Goal: Information Seeking & Learning: Check status

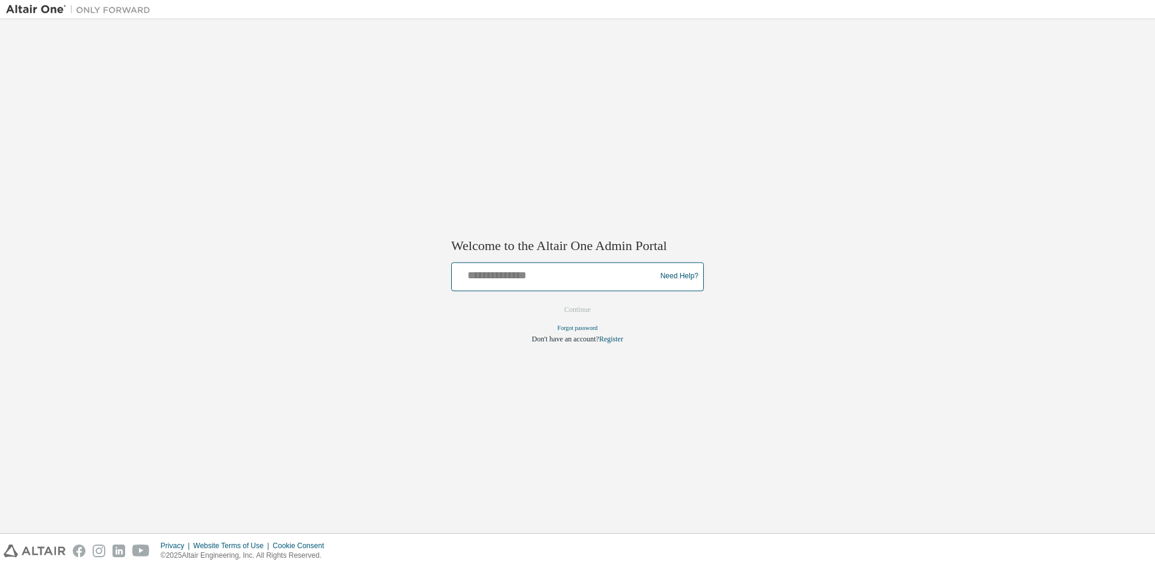
click at [558, 280] on input "text" at bounding box center [556, 273] width 198 height 17
type input "**********"
click at [573, 314] on button "Continue" at bounding box center [578, 310] width 52 height 18
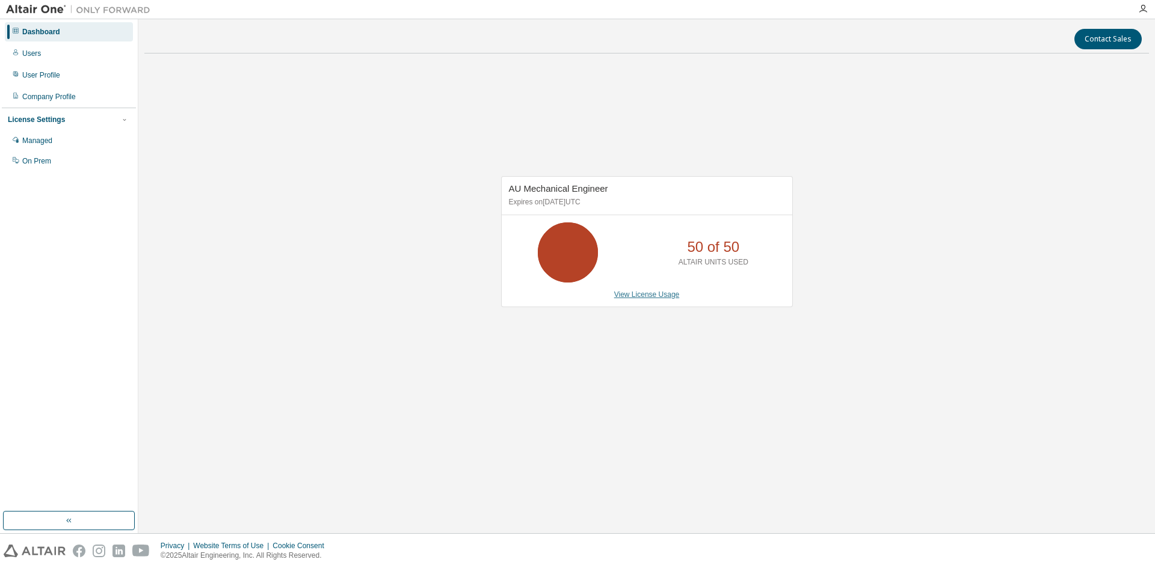
click at [645, 297] on link "View License Usage" at bounding box center [647, 295] width 66 height 8
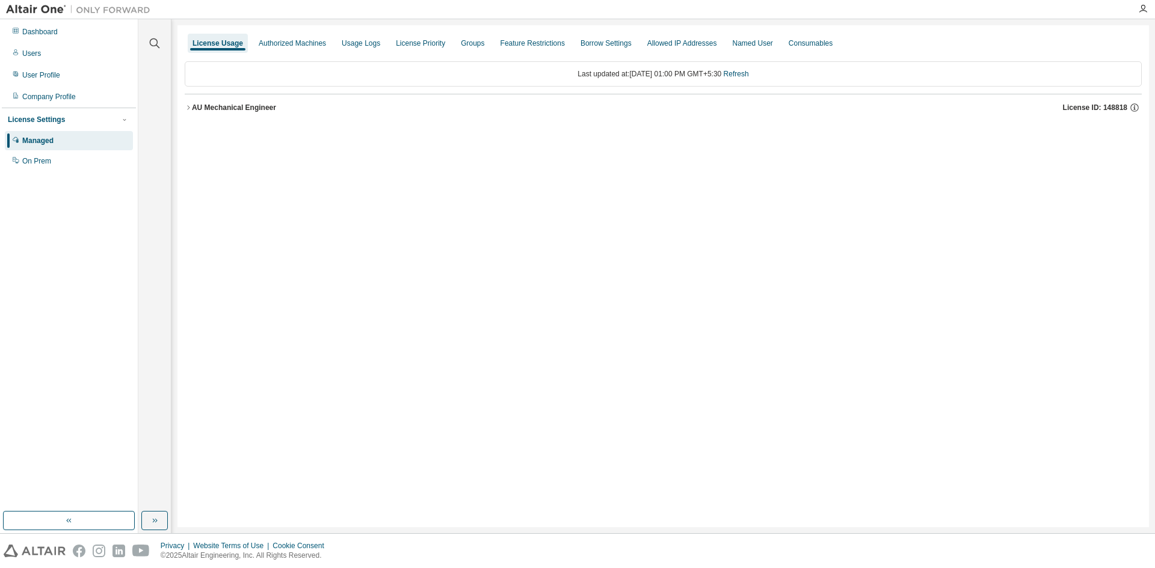
click at [251, 104] on div "AU Mechanical Engineer" at bounding box center [234, 108] width 84 height 10
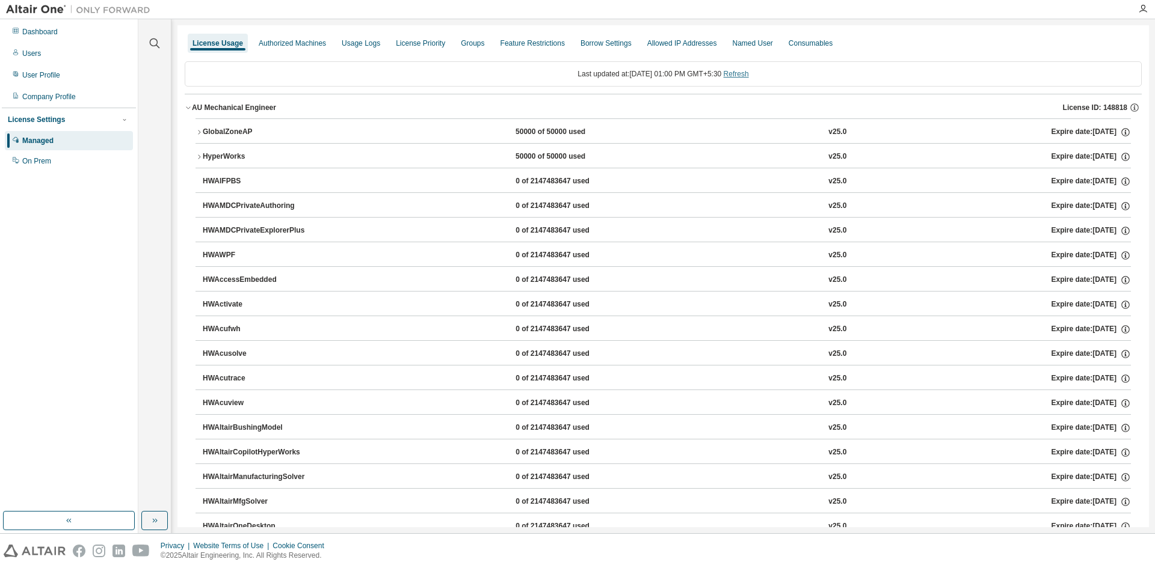
click at [744, 76] on link "Refresh" at bounding box center [736, 74] width 25 height 8
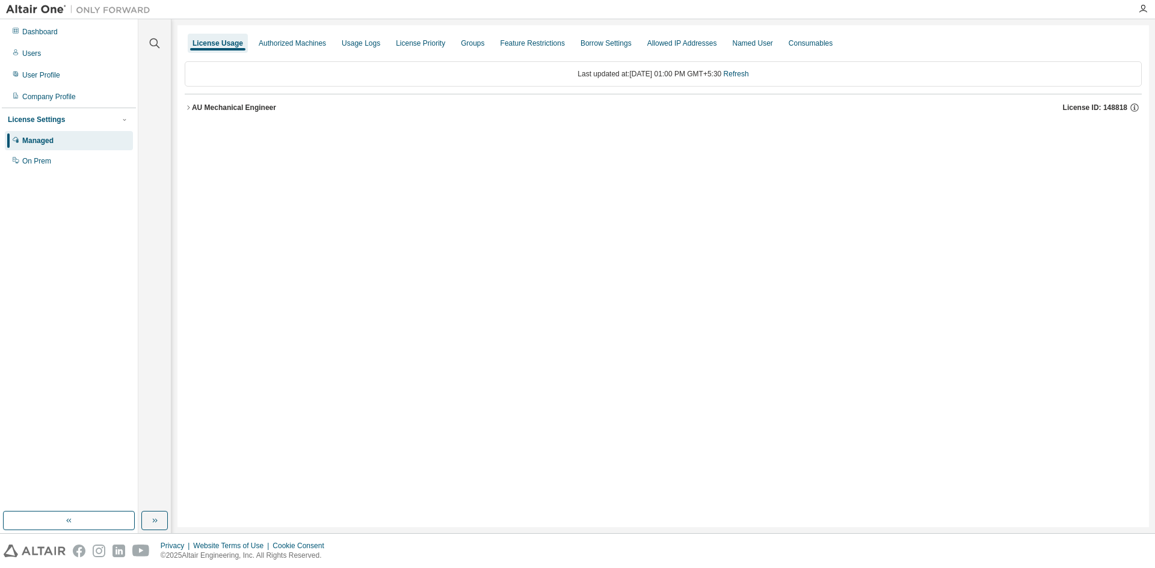
click at [229, 106] on div "AU Mechanical Engineer" at bounding box center [234, 108] width 84 height 10
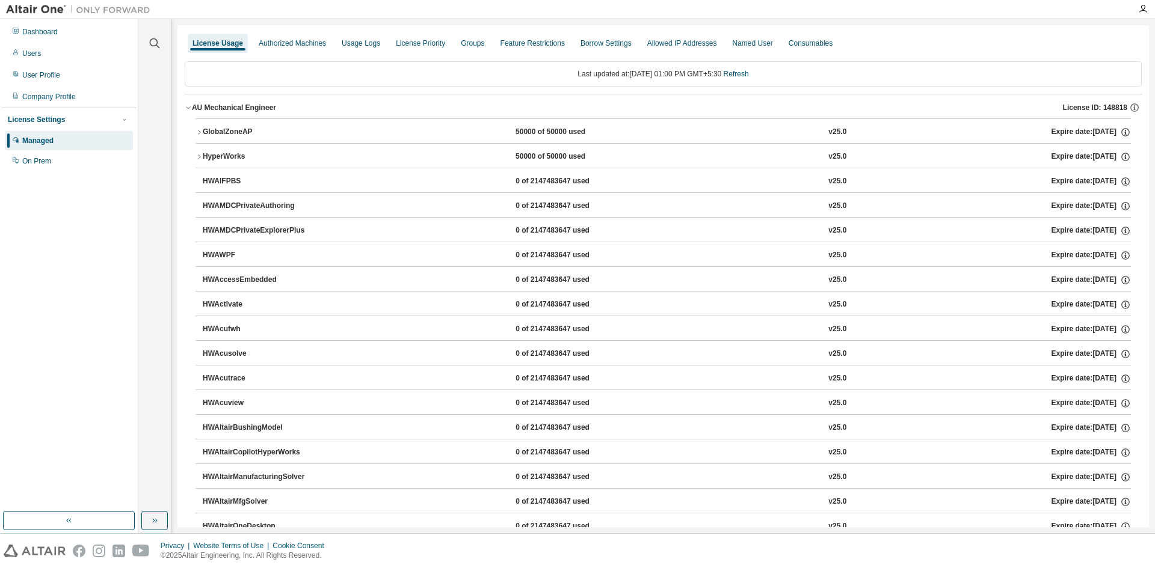
click at [229, 123] on button "GlobalZoneAP 50000 of 50000 used v25.0 Expire date: 2025-11-01" at bounding box center [662, 132] width 935 height 26
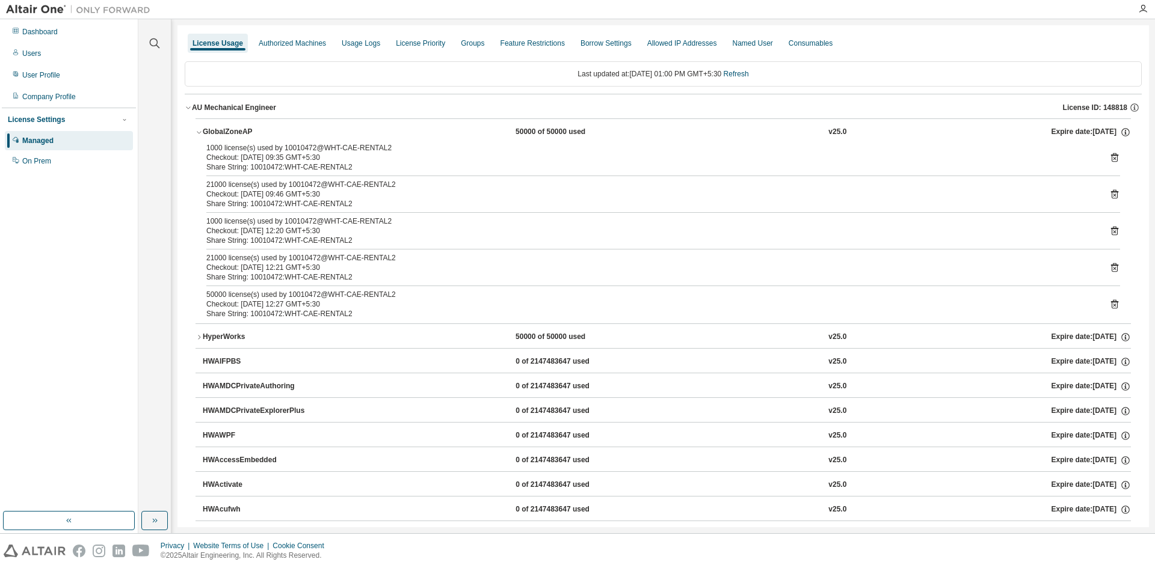
click at [229, 123] on button "GlobalZoneAP 50000 of 50000 used v25.0 Expire date: 2025-11-01" at bounding box center [662, 132] width 935 height 26
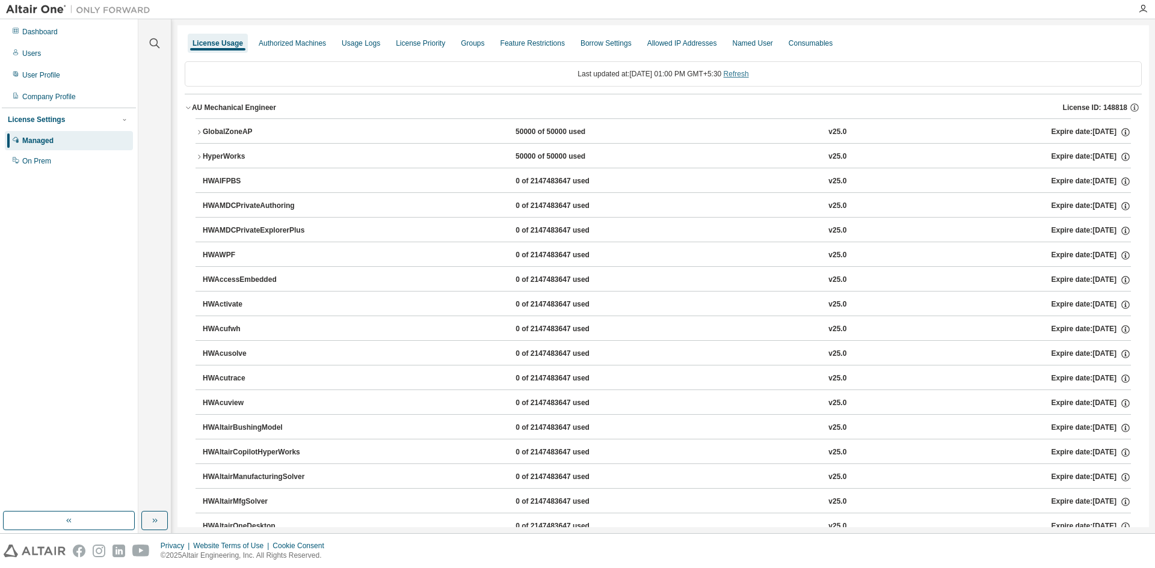
click at [749, 74] on link "Refresh" at bounding box center [736, 74] width 25 height 8
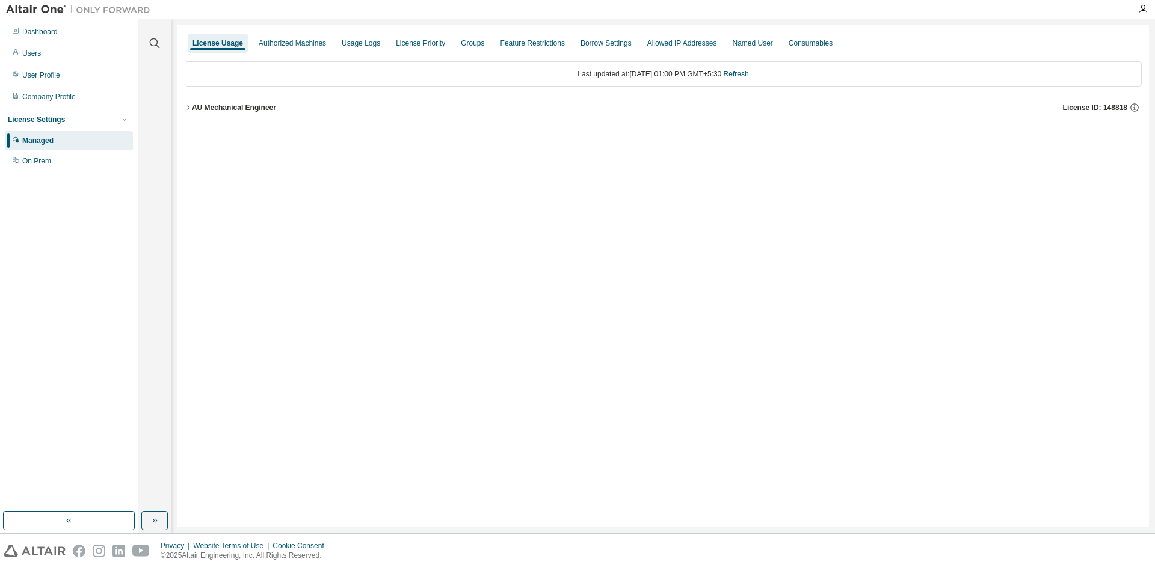
click at [246, 110] on div "AU Mechanical Engineer" at bounding box center [234, 108] width 84 height 10
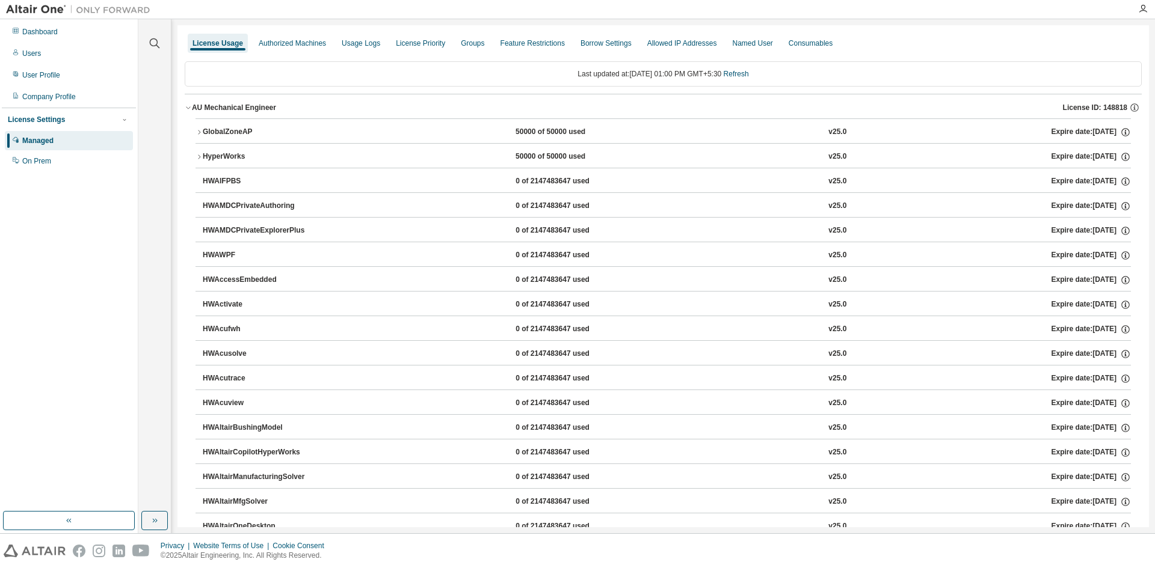
click at [248, 128] on div "GlobalZoneAP" at bounding box center [257, 132] width 108 height 11
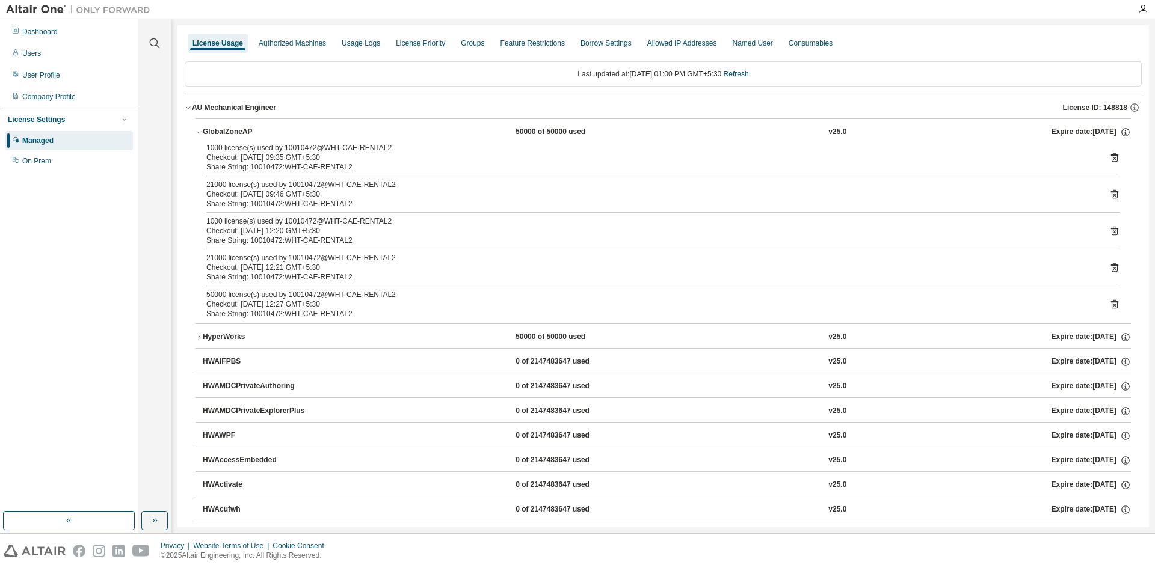
click at [250, 125] on button "GlobalZoneAP 50000 of 50000 used v25.0 Expire date: [DATE]" at bounding box center [662, 132] width 935 height 26
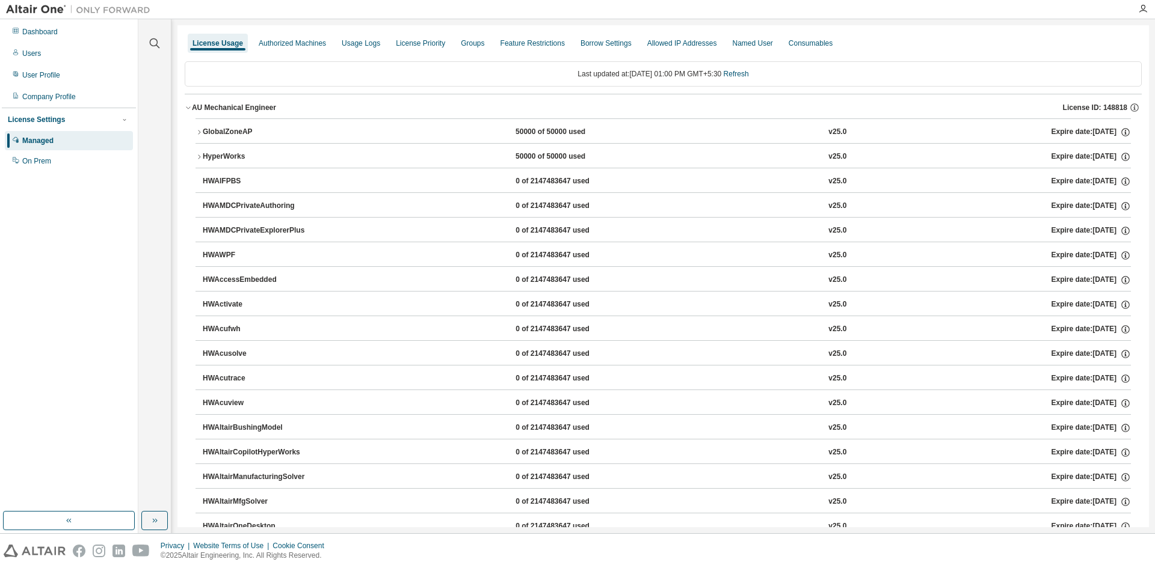
click at [237, 153] on div "HyperWorks" at bounding box center [257, 157] width 108 height 11
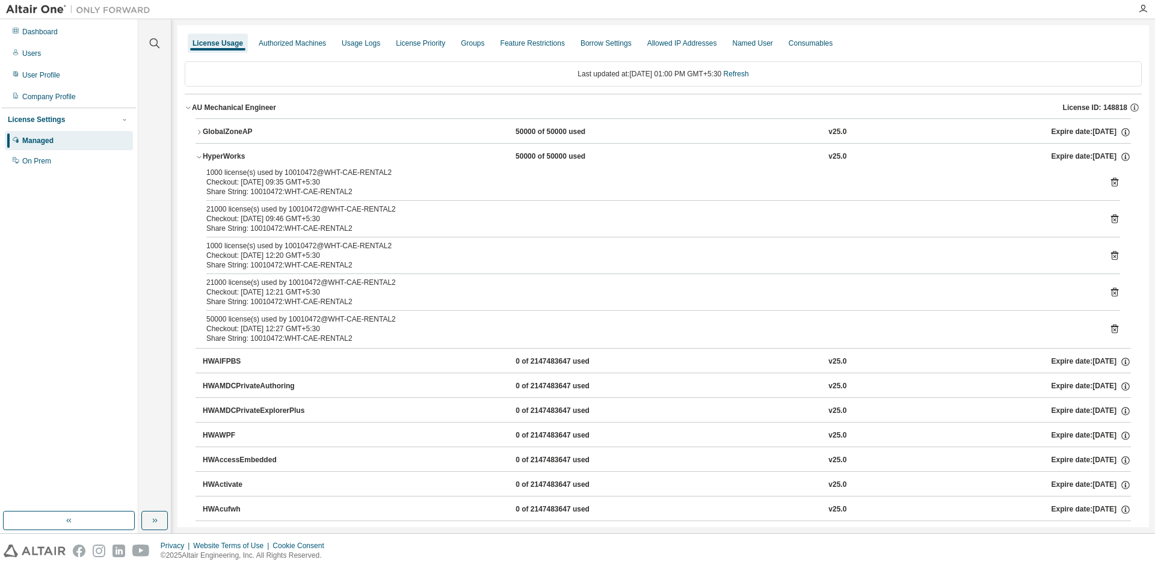
click at [237, 153] on div "HyperWorks" at bounding box center [257, 157] width 108 height 11
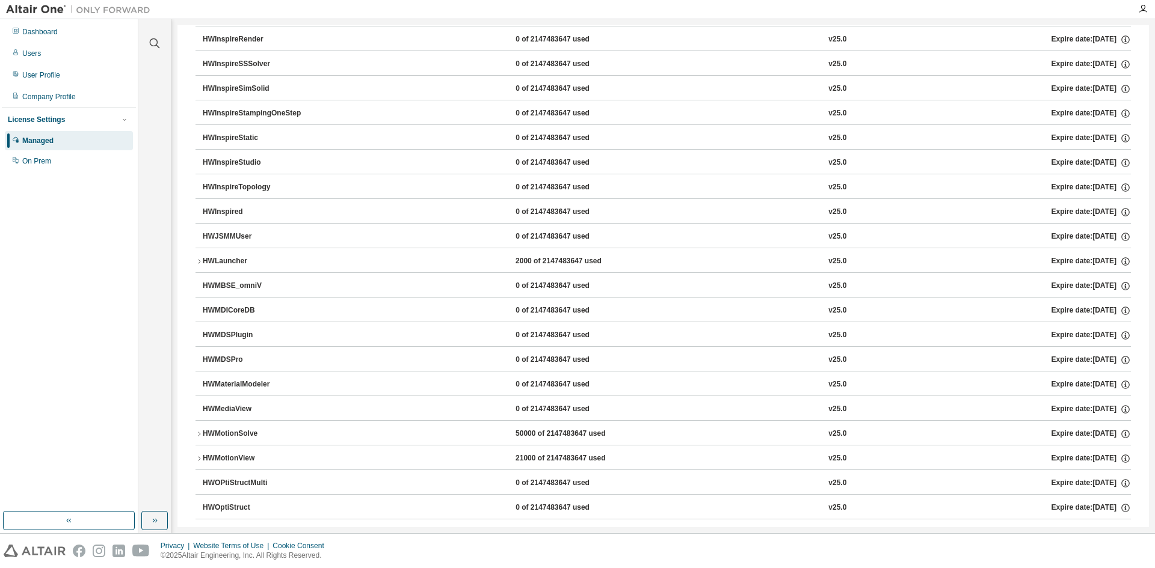
scroll to position [3368, 0]
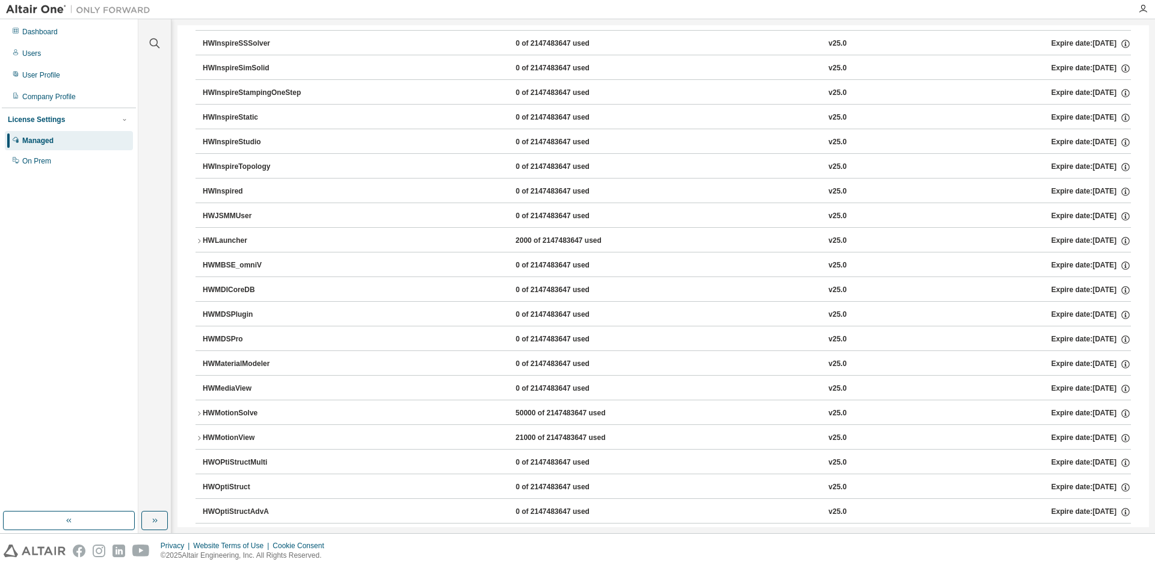
click at [273, 408] on div "HWMotionSolve" at bounding box center [257, 413] width 108 height 11
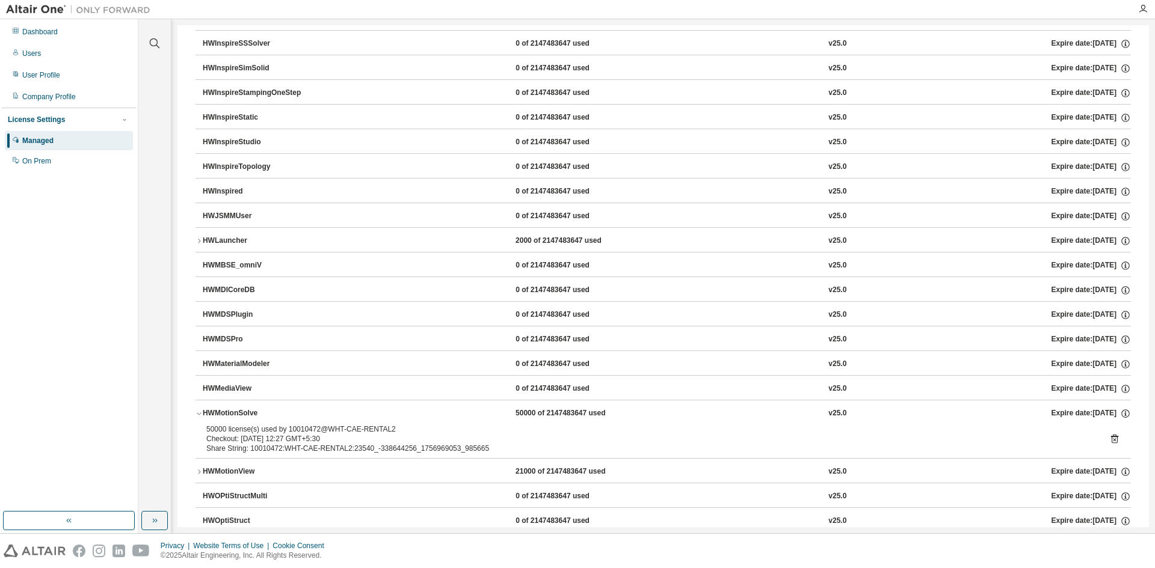
click at [273, 408] on div "HWMotionSolve" at bounding box center [257, 413] width 108 height 11
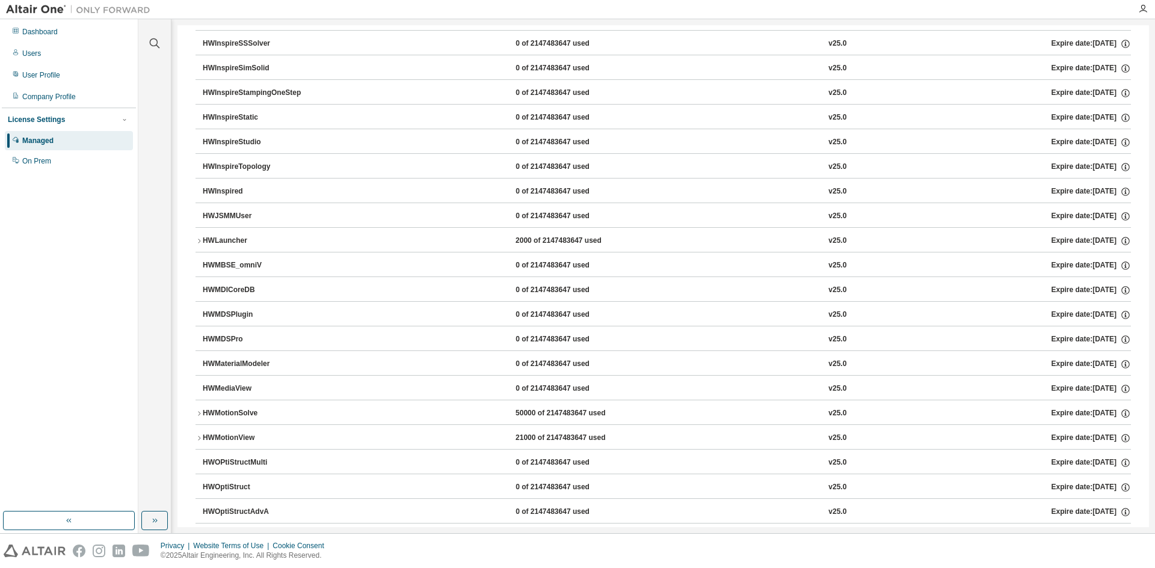
click at [273, 408] on div "HWMotionSolve" at bounding box center [257, 413] width 108 height 11
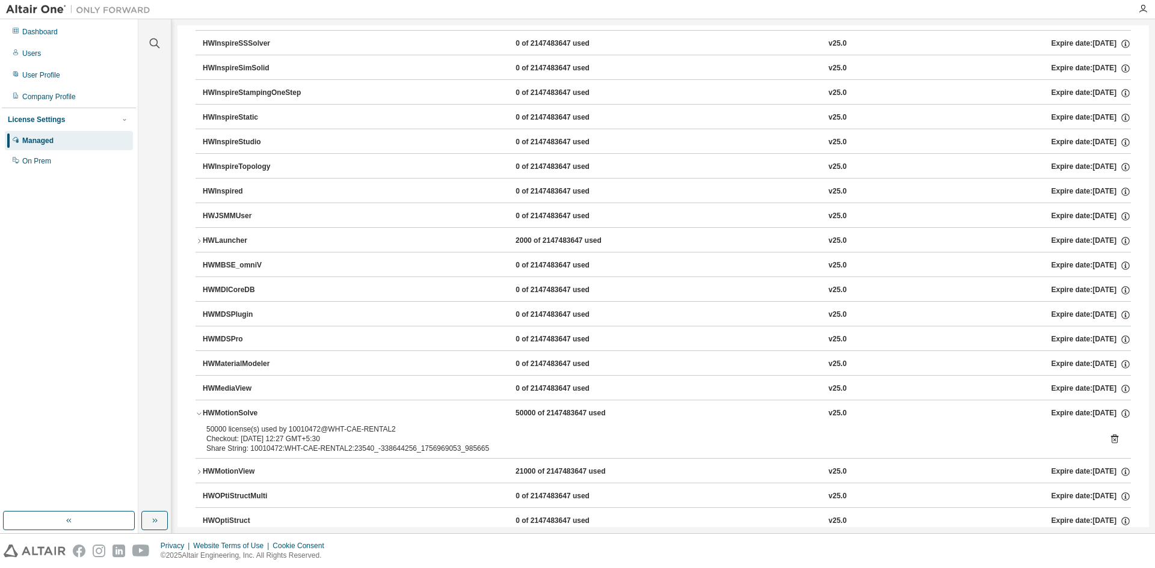
click at [1111, 437] on icon at bounding box center [1114, 439] width 7 height 9
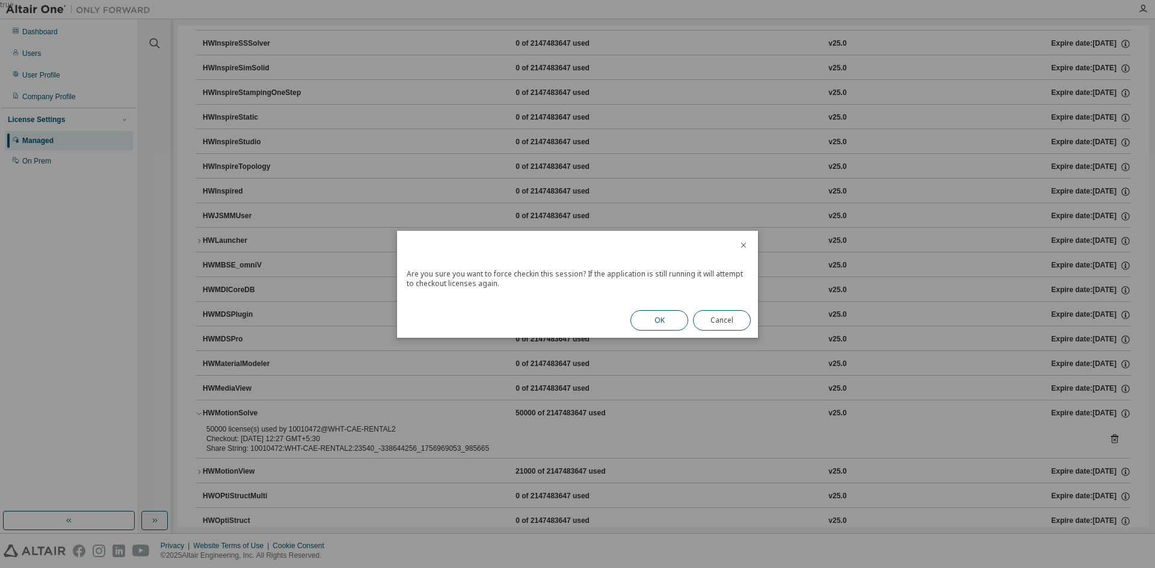
click at [663, 318] on button "OK" at bounding box center [659, 320] width 58 height 20
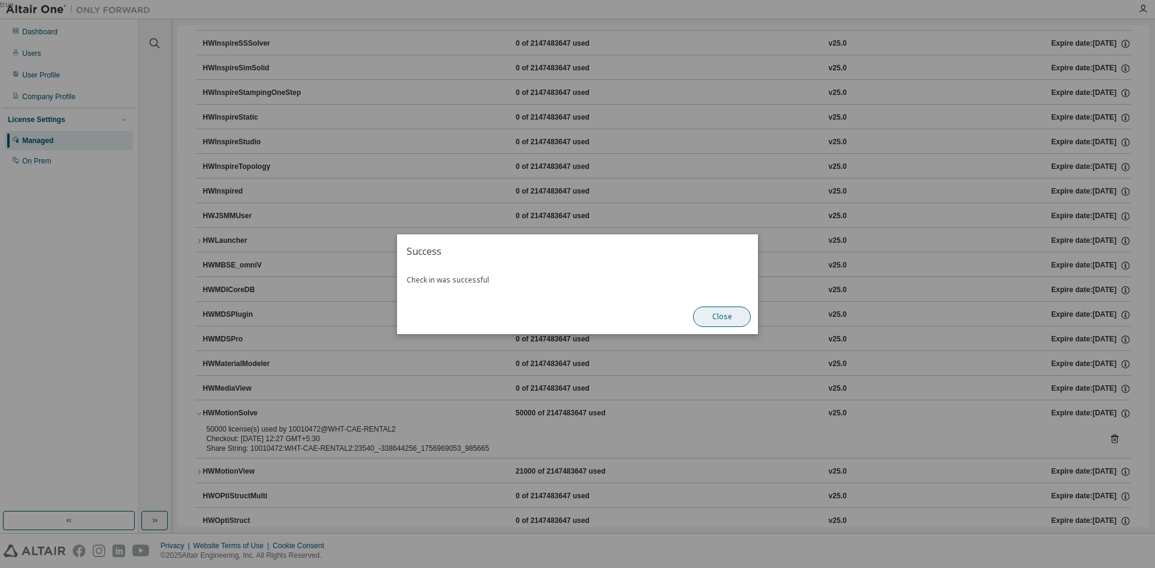
click at [733, 316] on button "Close" at bounding box center [722, 317] width 58 height 20
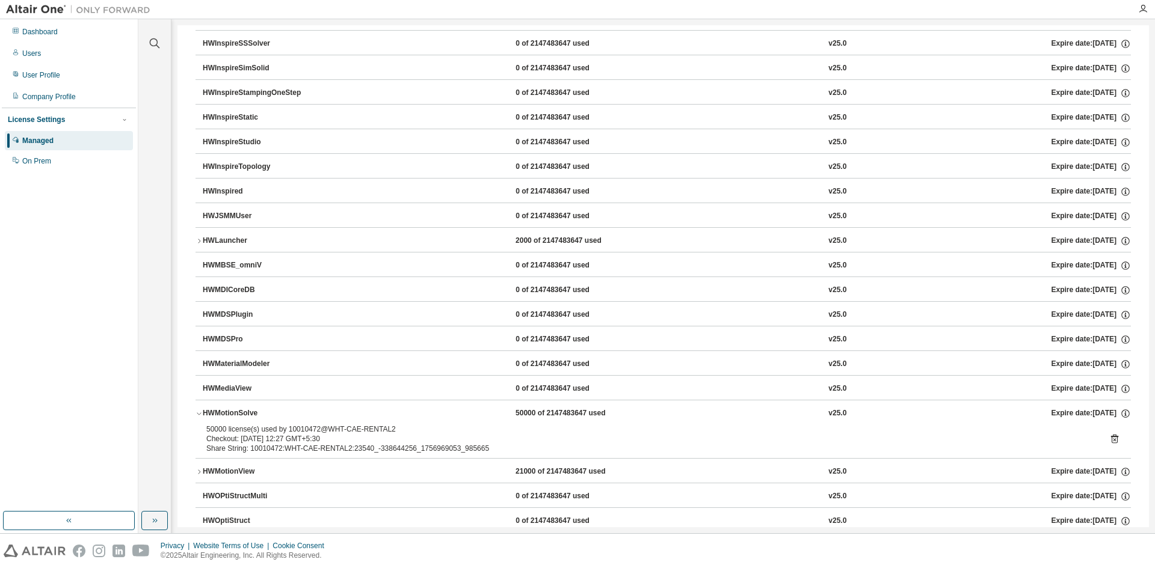
click at [245, 413] on div "HWMotionSolve" at bounding box center [257, 413] width 108 height 11
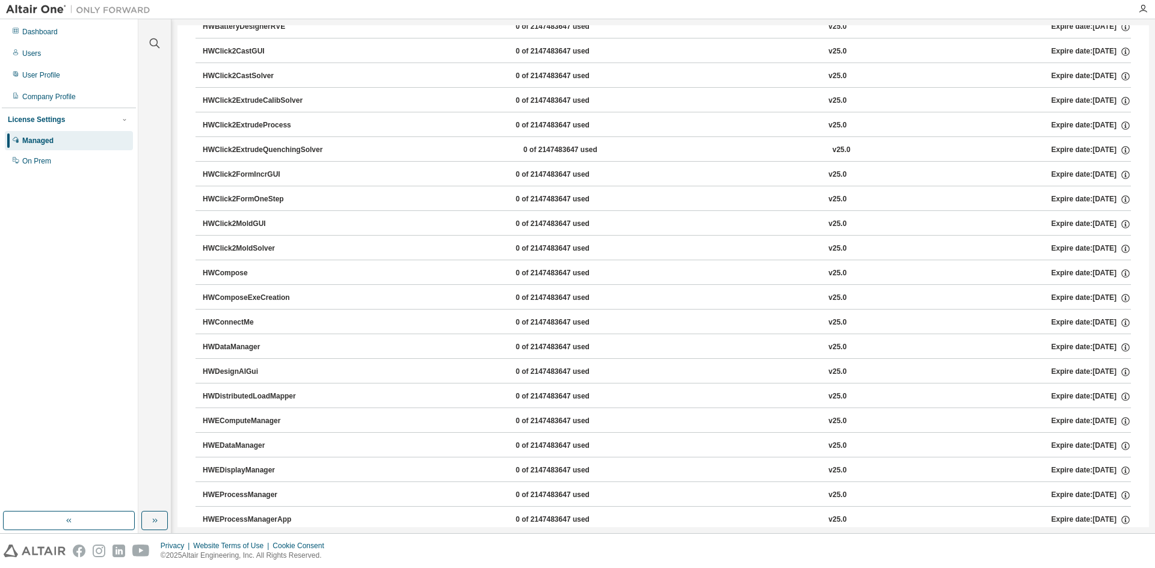
scroll to position [361, 0]
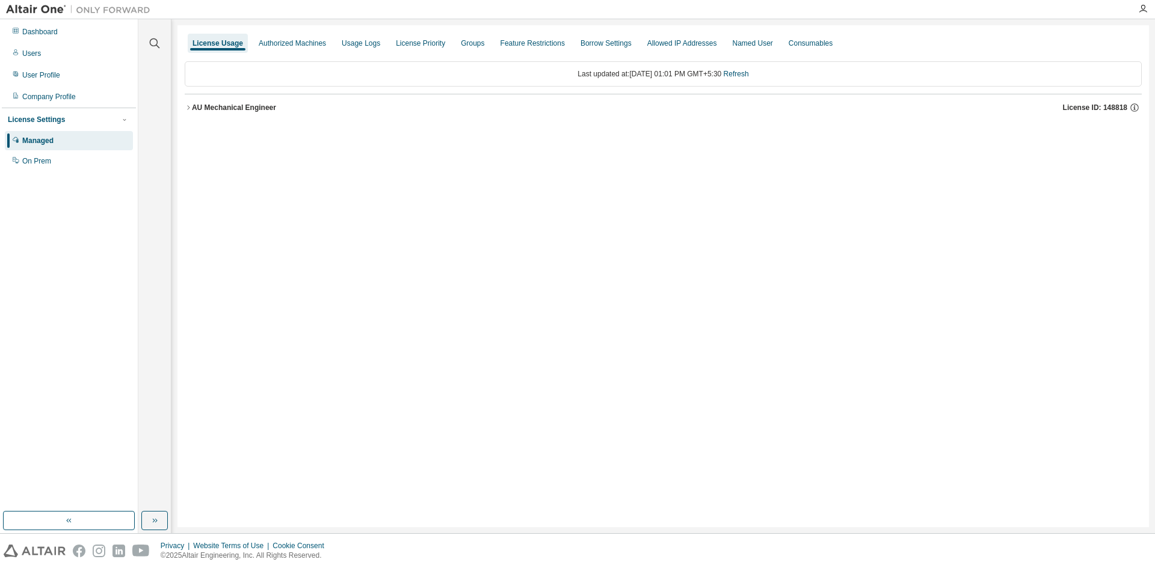
click at [259, 111] on div "AU Mechanical Engineer" at bounding box center [234, 108] width 84 height 10
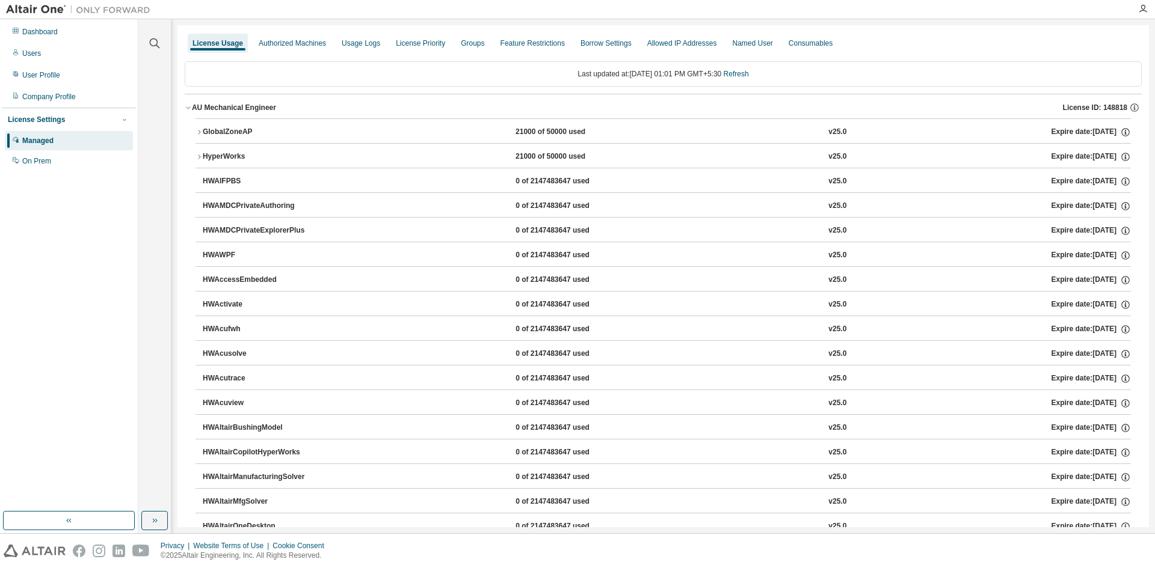
click at [255, 133] on div "GlobalZoneAP" at bounding box center [257, 132] width 108 height 11
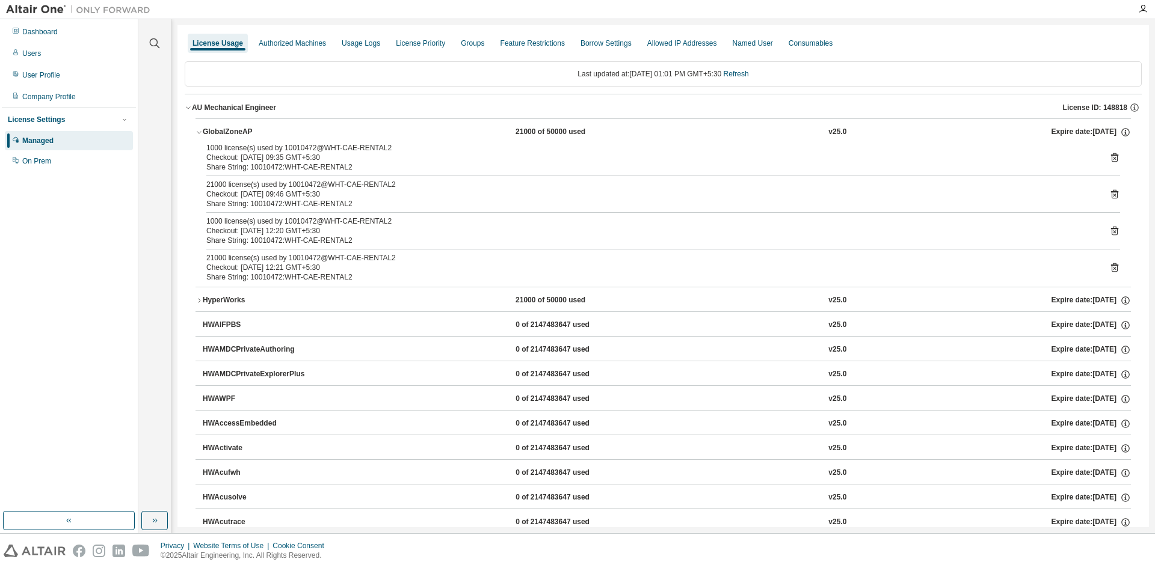
click at [255, 133] on div "GlobalZoneAP" at bounding box center [257, 132] width 108 height 11
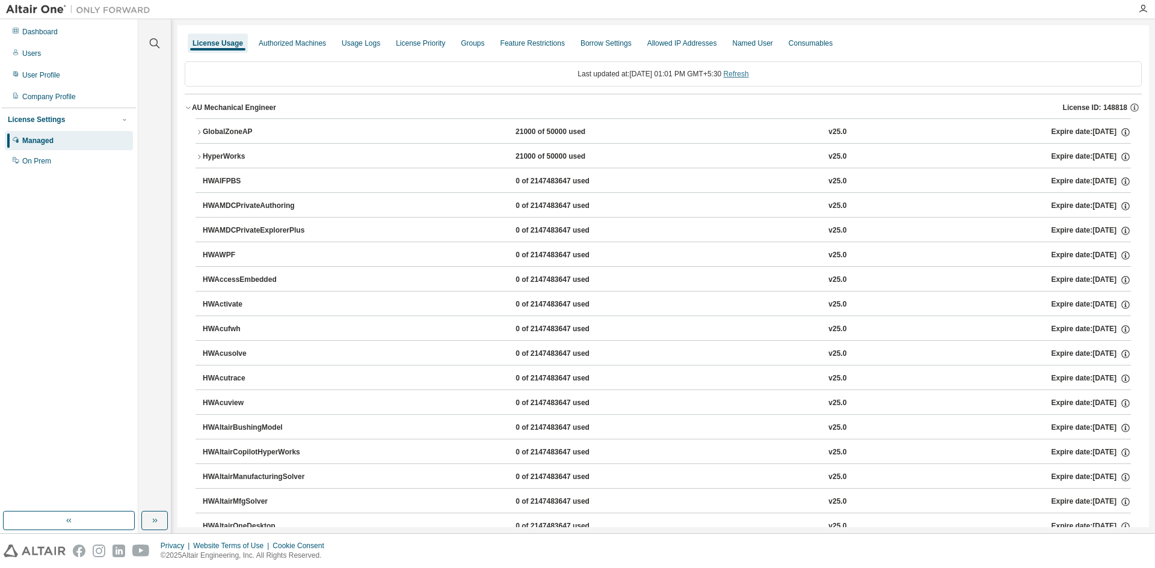
drag, startPoint x: 752, startPoint y: 66, endPoint x: 751, endPoint y: 73, distance: 7.4
click at [752, 67] on div "Last updated at: Thu 2025-09-04 01:01 PM GMT+5:30 Refresh" at bounding box center [663, 73] width 957 height 25
click at [749, 75] on link "Refresh" at bounding box center [736, 74] width 25 height 8
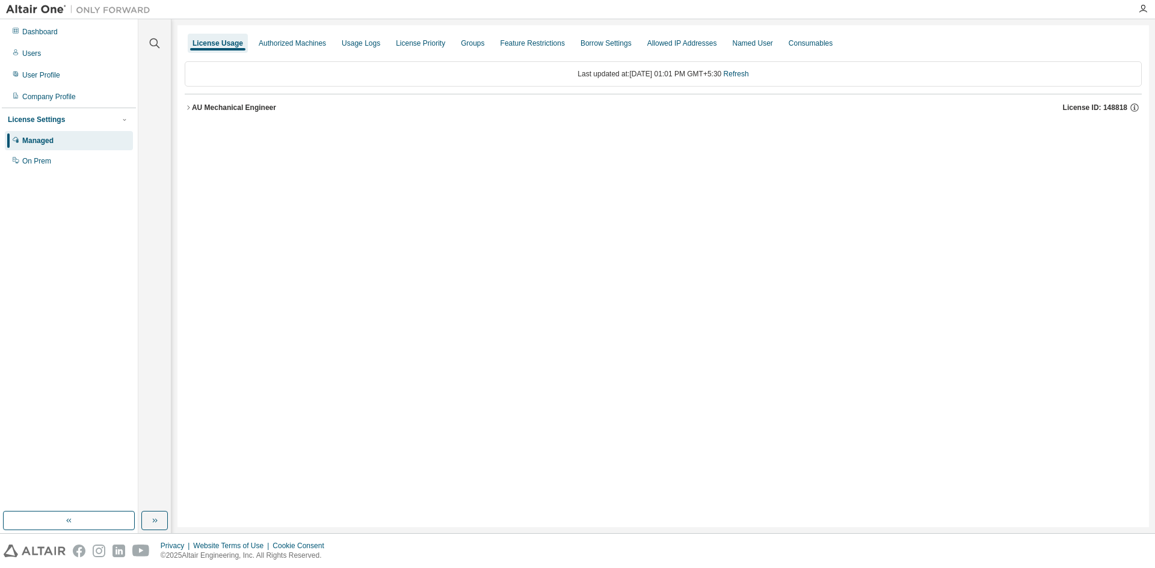
click at [220, 106] on div "AU Mechanical Engineer" at bounding box center [234, 108] width 84 height 10
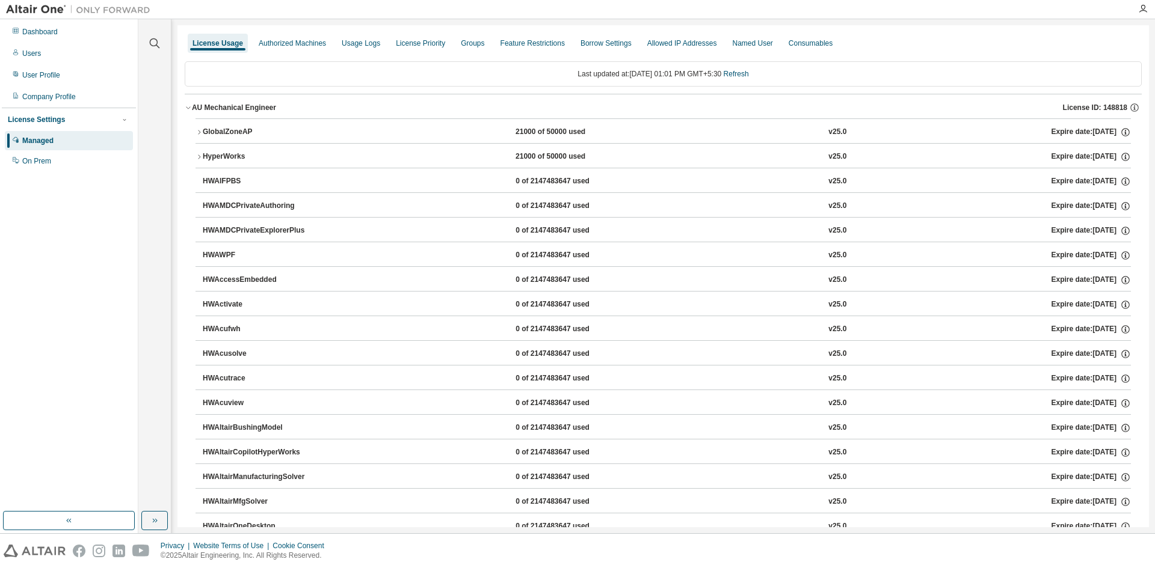
click at [227, 130] on div "GlobalZoneAP" at bounding box center [257, 132] width 108 height 11
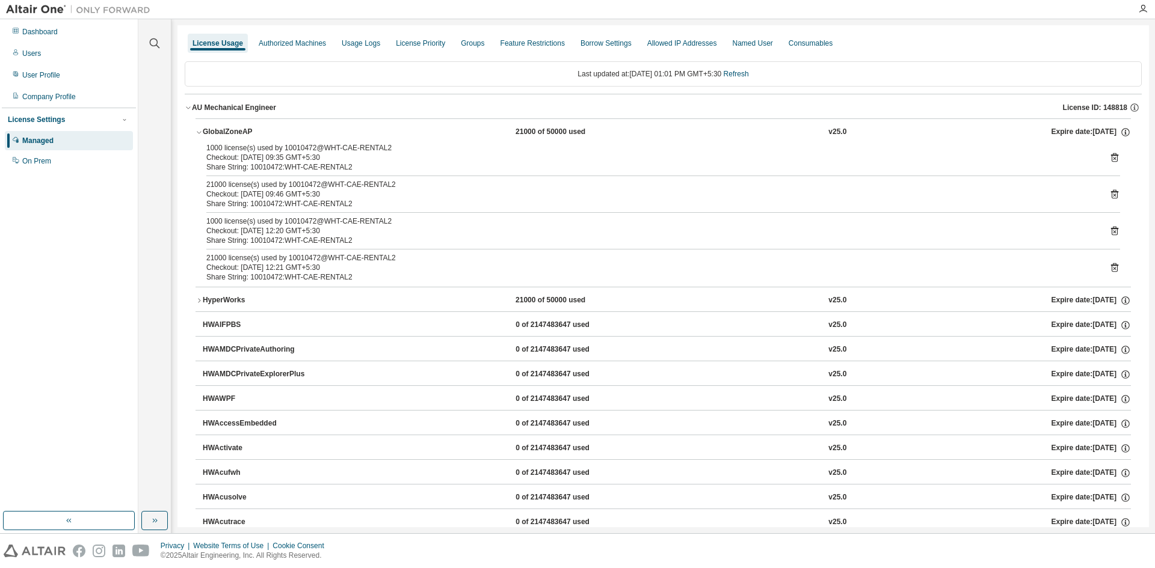
drag, startPoint x: 340, startPoint y: 157, endPoint x: 222, endPoint y: 163, distance: 118.0
click at [221, 161] on div "Checkout: 2025-09-04 09:35 GMT+5:30" at bounding box center [648, 158] width 885 height 10
drag, startPoint x: 358, startPoint y: 195, endPoint x: 235, endPoint y: 200, distance: 123.4
click at [235, 200] on div "21000 license(s) used by 10010472@WHT-CAE-RENTAL2 Checkout: 2025-09-04 09:46 GM…" at bounding box center [648, 194] width 885 height 29
drag, startPoint x: 362, startPoint y: 240, endPoint x: 275, endPoint y: 245, distance: 86.2
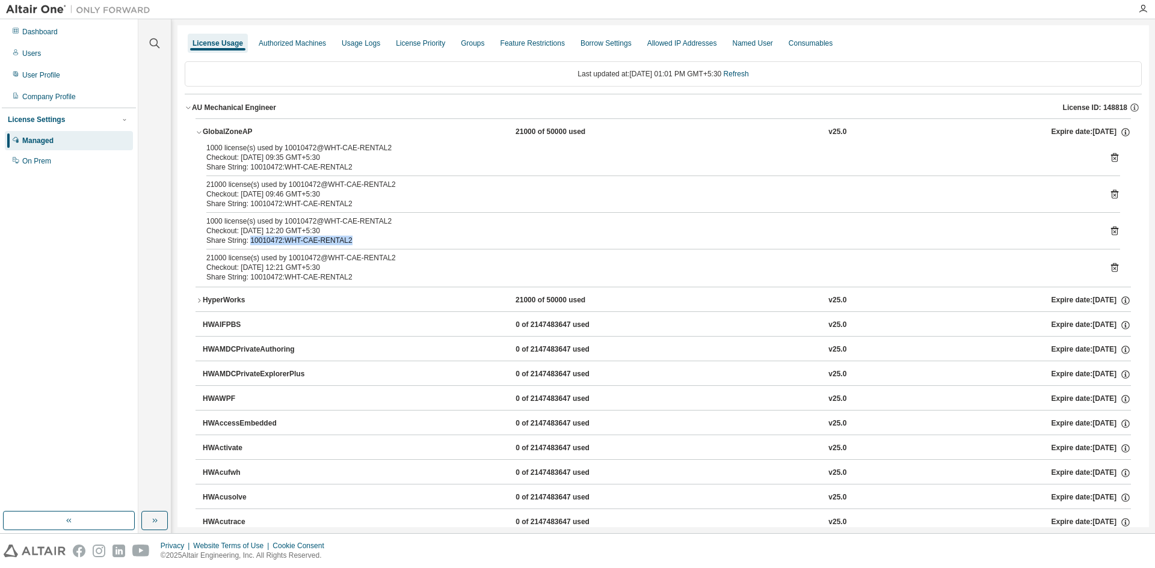
click at [250, 239] on div "Share String: 10010472:WHT-CAE-RENTAL2" at bounding box center [648, 241] width 885 height 10
drag, startPoint x: 351, startPoint y: 277, endPoint x: 201, endPoint y: 272, distance: 150.5
click at [201, 272] on div "1000 license(s) used by 10010472@WHT-CAE-RENTAL2 Checkout: 2025-09-04 09:35 GMT…" at bounding box center [662, 215] width 935 height 144
click at [394, 267] on div "Checkout: 2025-09-04 12:21 GMT+5:30" at bounding box center [648, 268] width 885 height 10
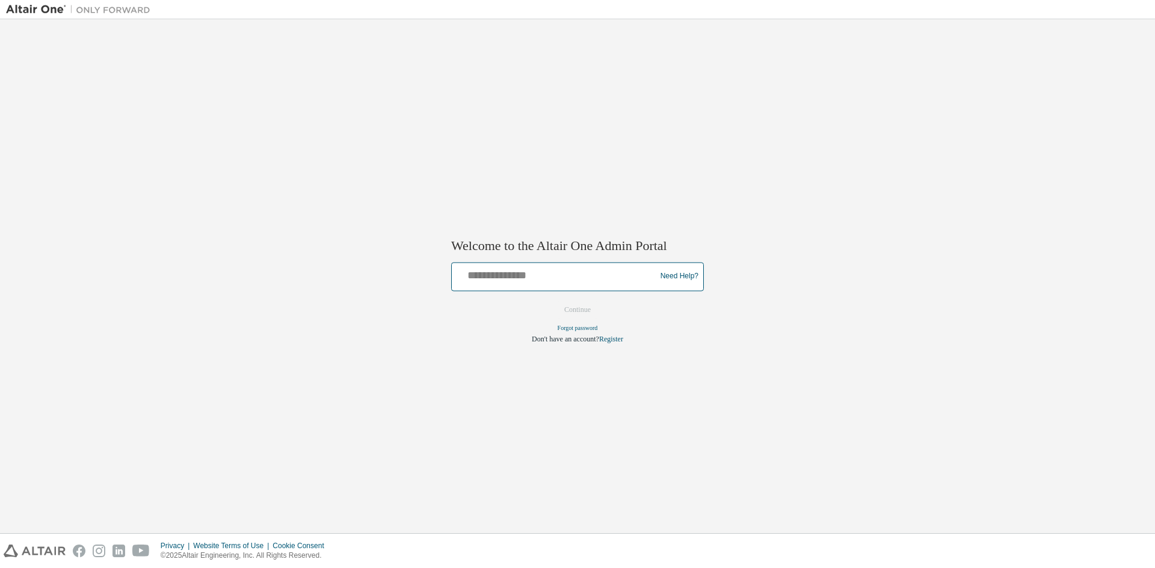
click at [523, 265] on input "text" at bounding box center [556, 273] width 198 height 17
type input "**********"
click at [577, 311] on button "Continue" at bounding box center [578, 310] width 52 height 18
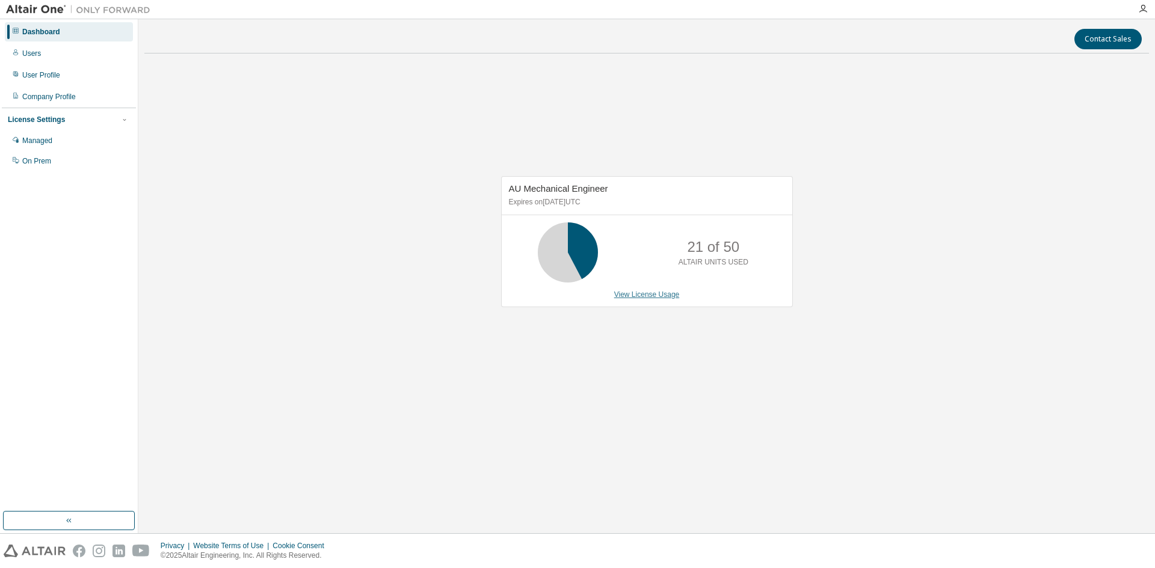
click at [656, 297] on link "View License Usage" at bounding box center [647, 295] width 66 height 8
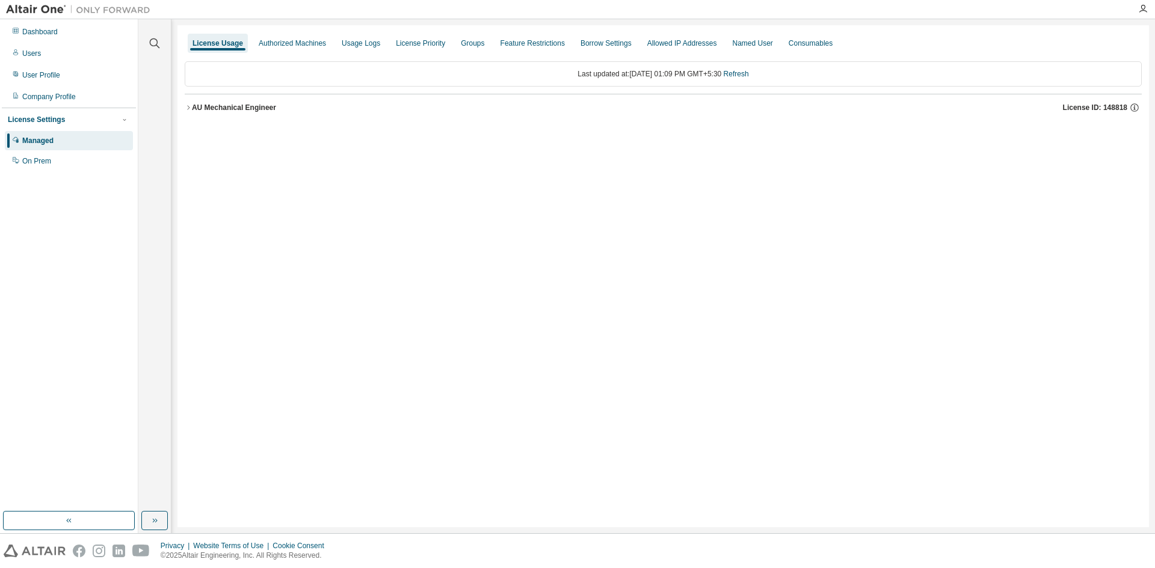
click at [256, 114] on button "AU Mechanical Engineer License ID: 148818" at bounding box center [663, 107] width 957 height 26
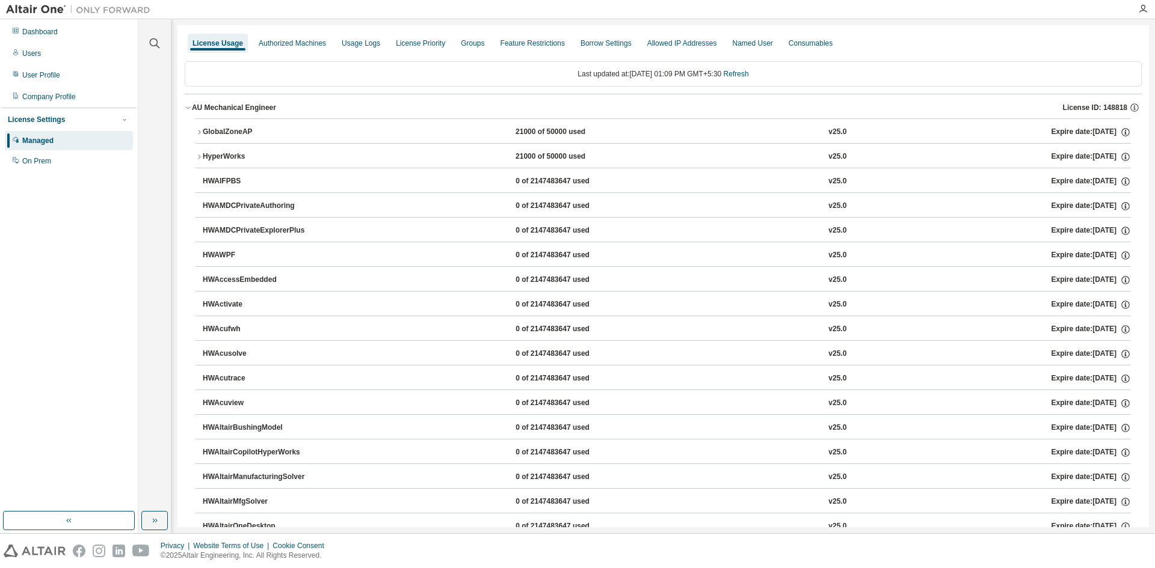
click at [257, 125] on button "GlobalZoneAP 21000 of 50000 used v25.0 Expire date: 2025-11-01" at bounding box center [662, 132] width 935 height 26
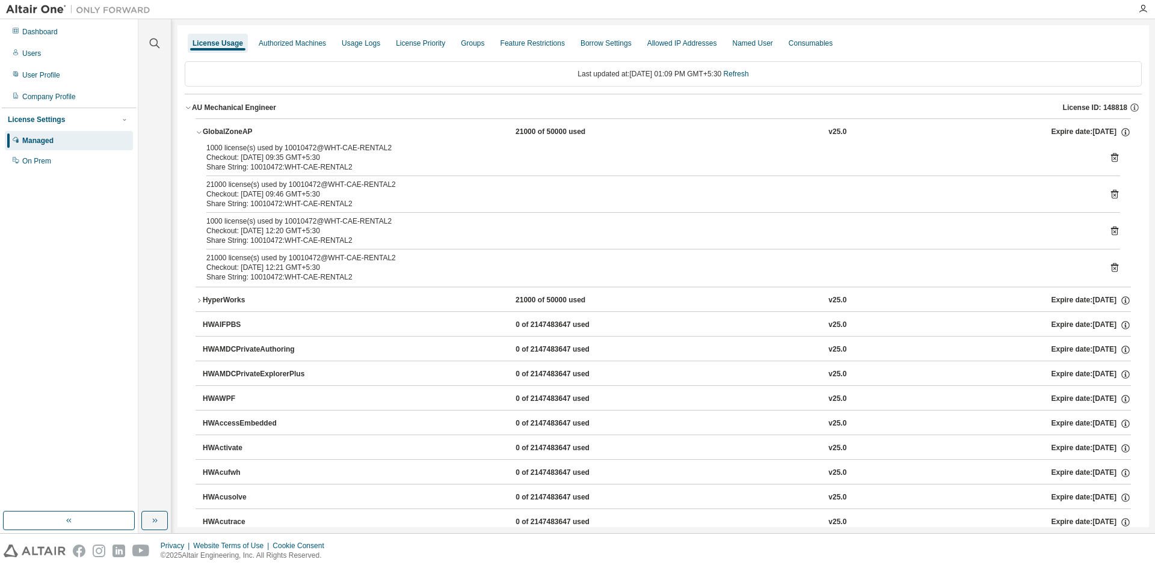
click at [257, 125] on button "GlobalZoneAP 21000 of 50000 used v25.0 Expire date: 2025-11-01" at bounding box center [662, 132] width 935 height 26
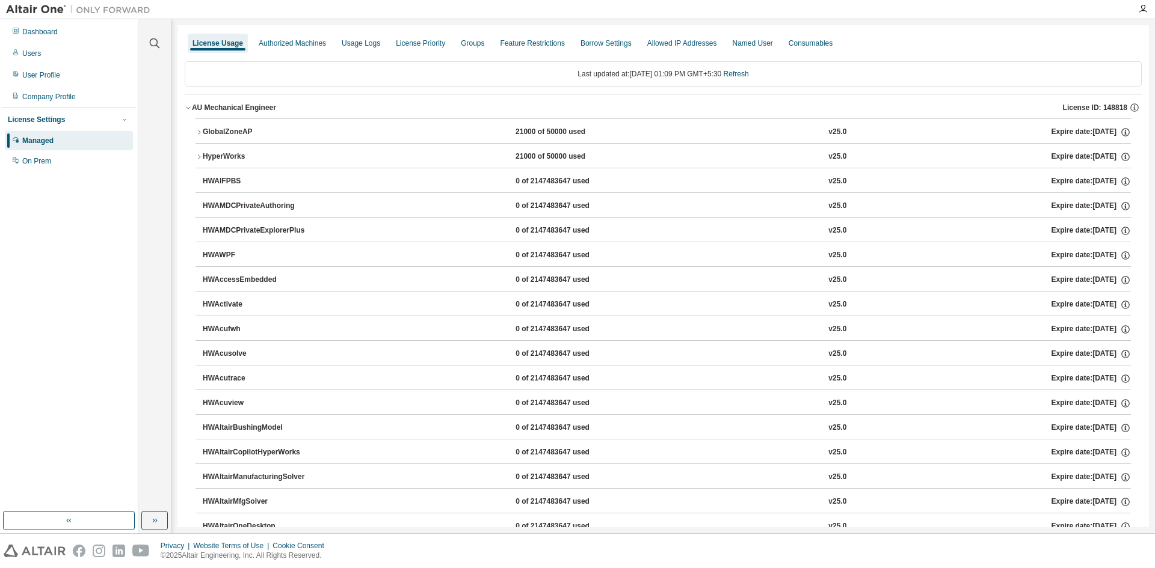
click at [249, 126] on button "GlobalZoneAP 21000 of 50000 used v25.0 Expire date: 2025-11-01" at bounding box center [662, 132] width 935 height 26
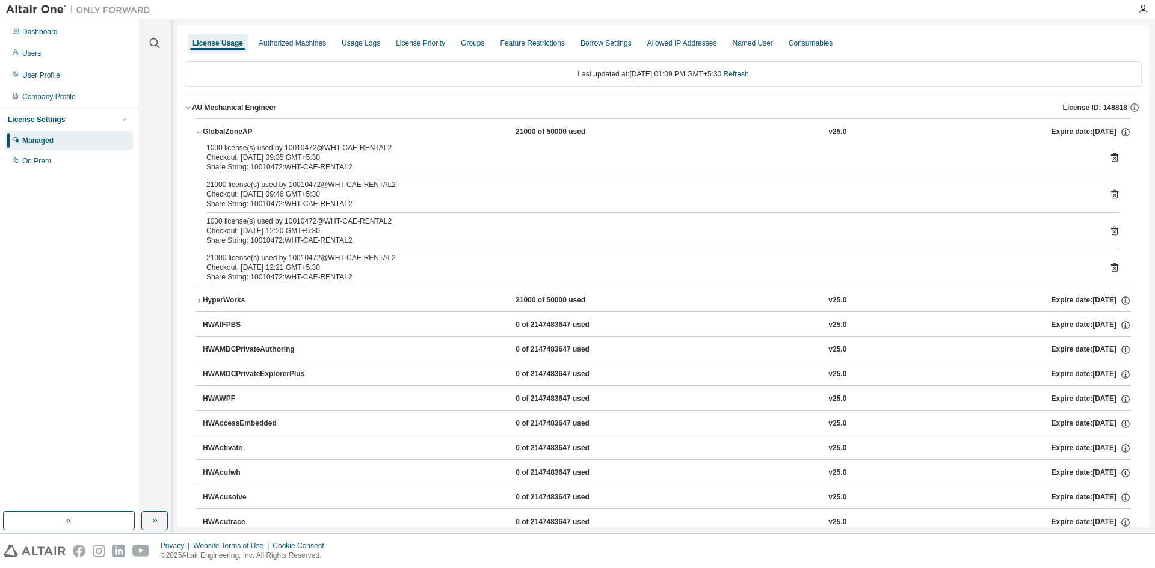
click at [249, 126] on button "GlobalZoneAP 21000 of 50000 used v25.0 Expire date: 2025-11-01" at bounding box center [662, 132] width 935 height 26
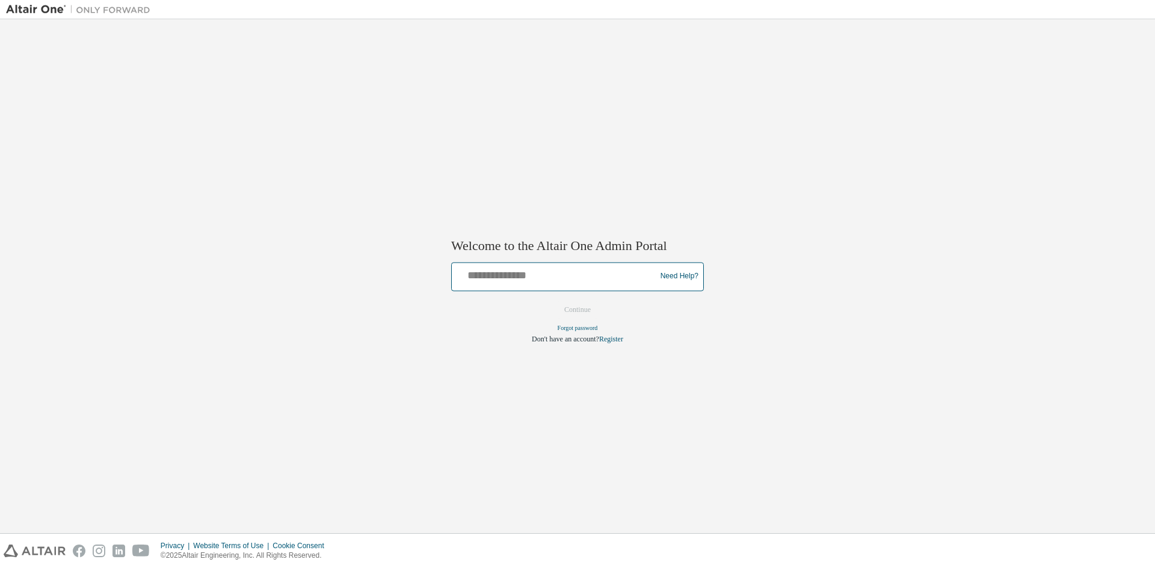
click at [504, 280] on input "text" at bounding box center [556, 273] width 198 height 17
type input "**********"
click at [578, 311] on button "Continue" at bounding box center [578, 310] width 52 height 18
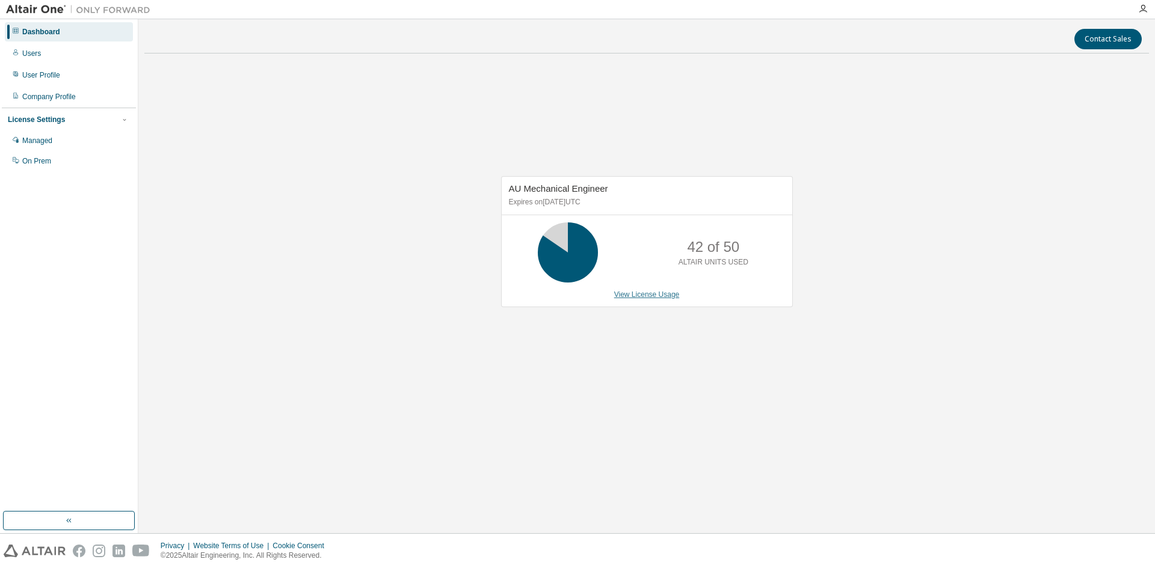
click at [630, 292] on link "View License Usage" at bounding box center [647, 295] width 66 height 8
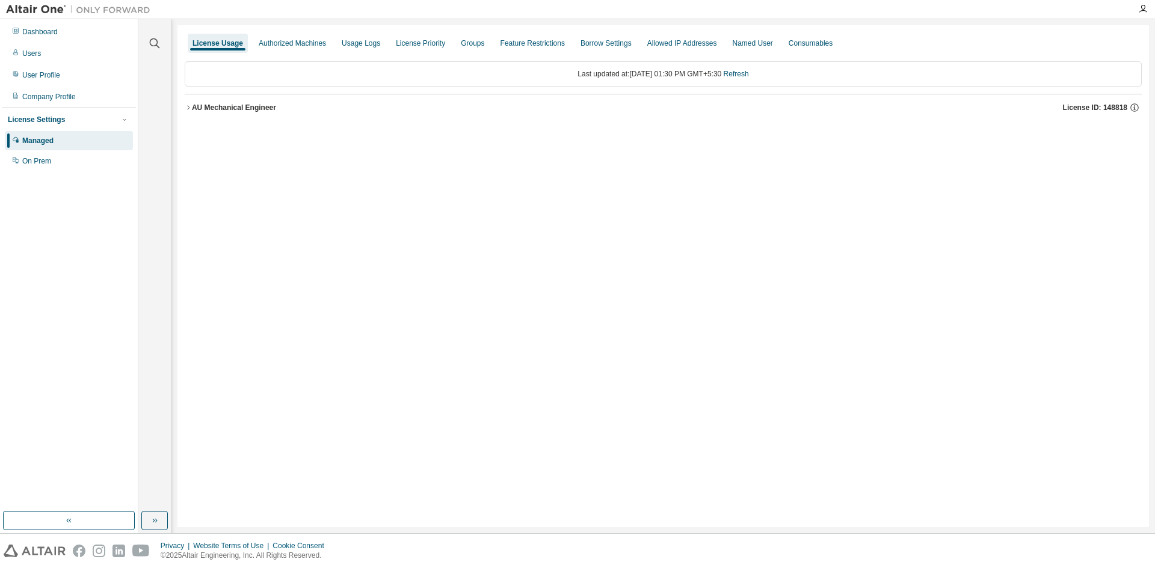
click at [258, 113] on button "AU Mechanical Engineer License ID: 148818" at bounding box center [663, 107] width 957 height 26
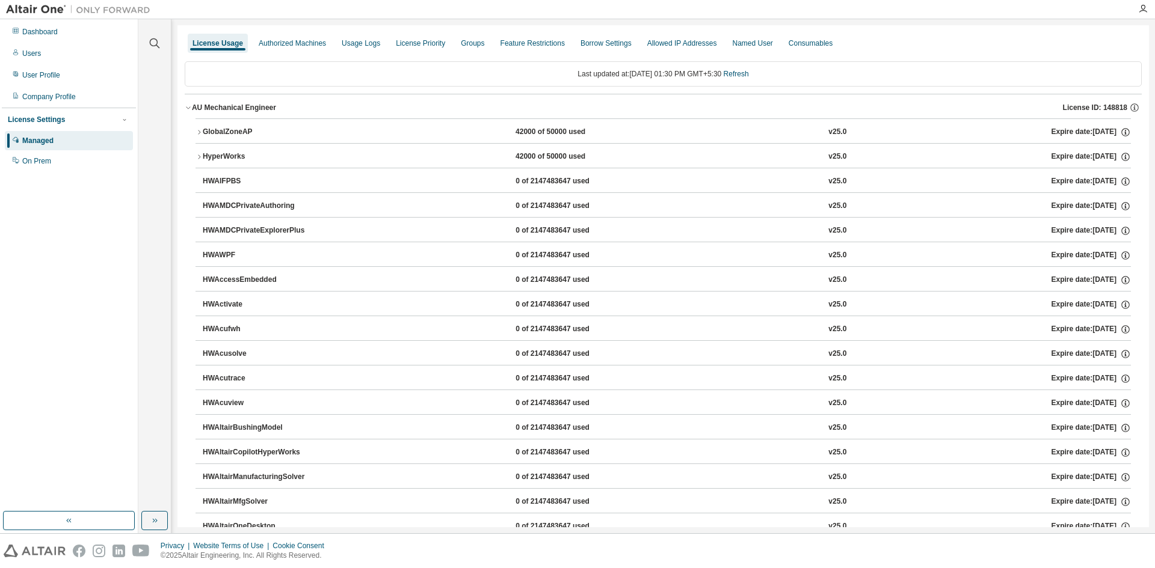
click at [255, 131] on div "GlobalZoneAP" at bounding box center [257, 132] width 108 height 11
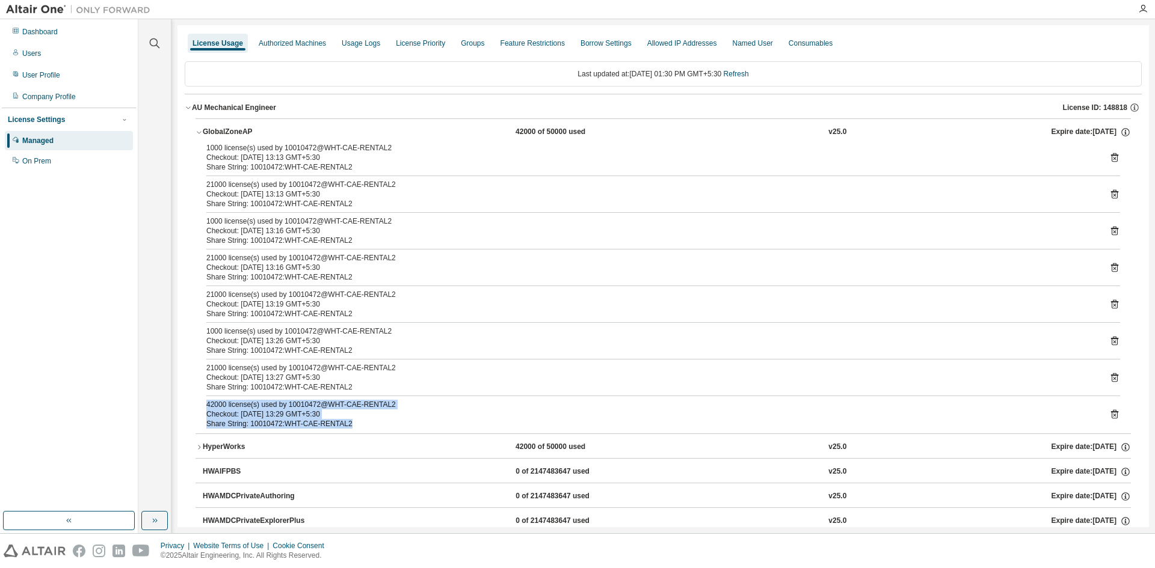
drag, startPoint x: 344, startPoint y: 421, endPoint x: 204, endPoint y: 406, distance: 141.0
click at [204, 406] on div "1000 license(s) used by 10010472@WHT-CAE-RENTAL2 Checkout: [DATE] 13:13 GMT+5:3…" at bounding box center [662, 288] width 935 height 291
click at [355, 386] on div "Share String: 10010472:WHT-CAE-RENTAL2" at bounding box center [648, 388] width 885 height 10
click at [1109, 376] on icon at bounding box center [1114, 377] width 11 height 11
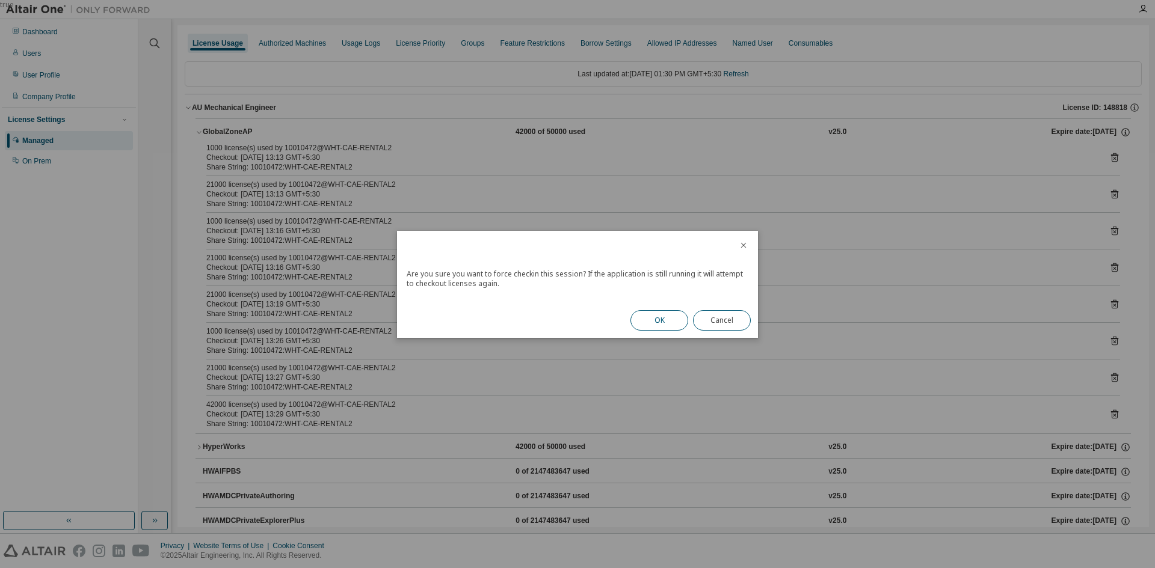
click at [650, 319] on button "OK" at bounding box center [659, 320] width 58 height 20
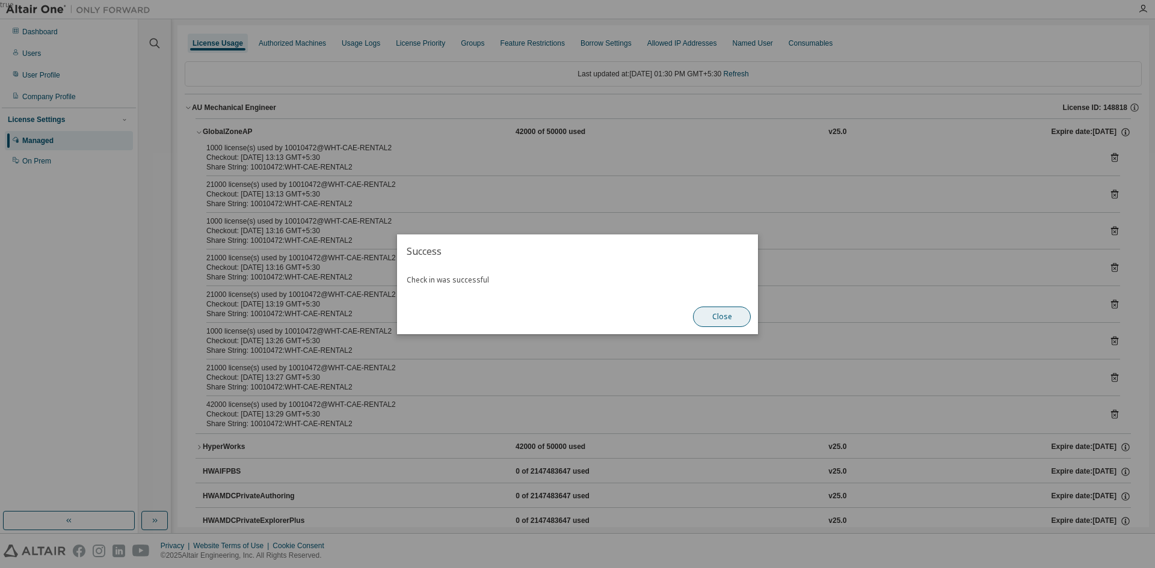
click at [717, 318] on button "Close" at bounding box center [722, 317] width 58 height 20
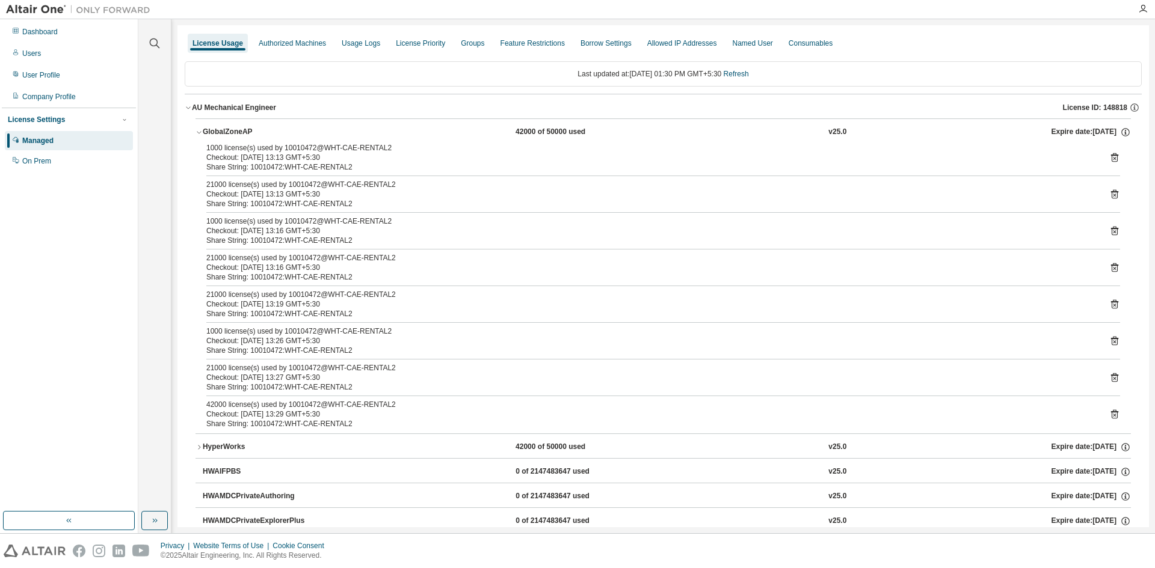
click at [1109, 159] on icon at bounding box center [1114, 157] width 11 height 11
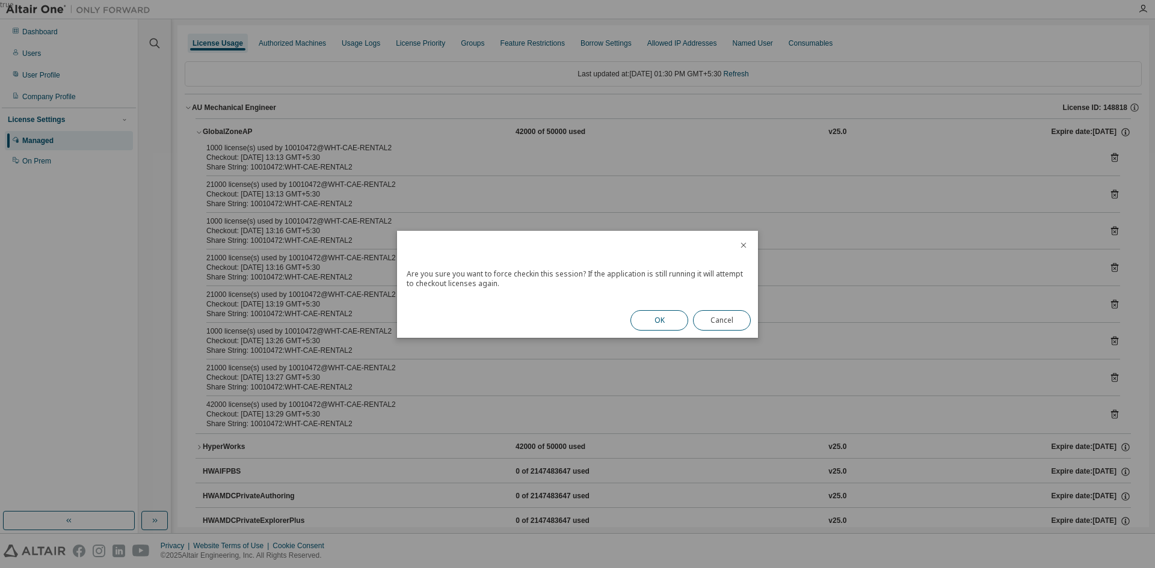
click at [648, 322] on button "OK" at bounding box center [659, 320] width 58 height 20
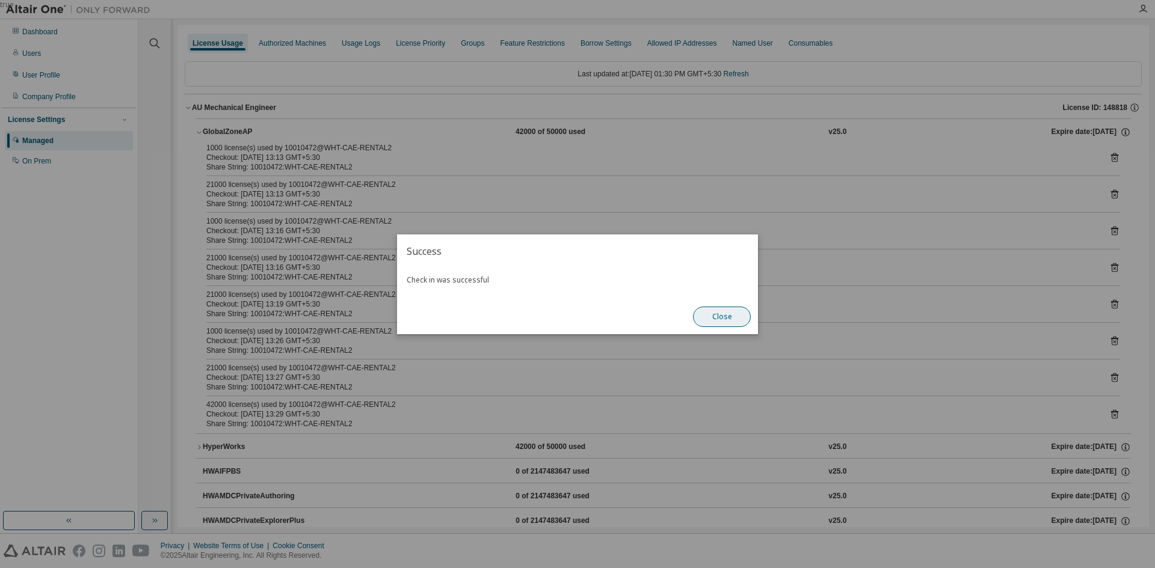
click at [722, 322] on button "Close" at bounding box center [722, 317] width 58 height 20
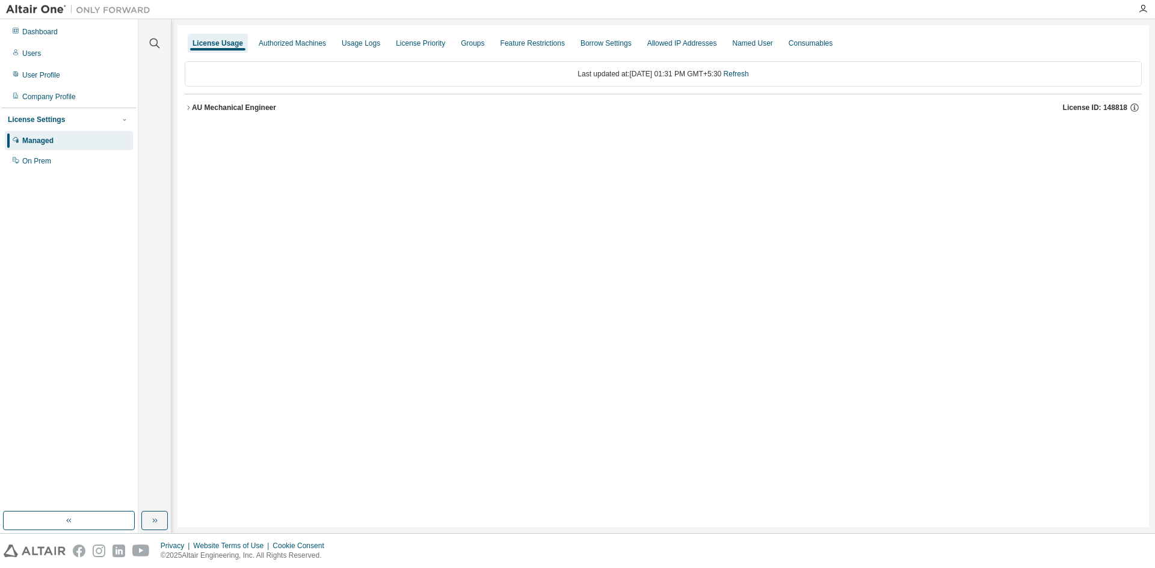
click at [253, 100] on button "AU Mechanical Engineer License ID: 148818" at bounding box center [663, 107] width 957 height 26
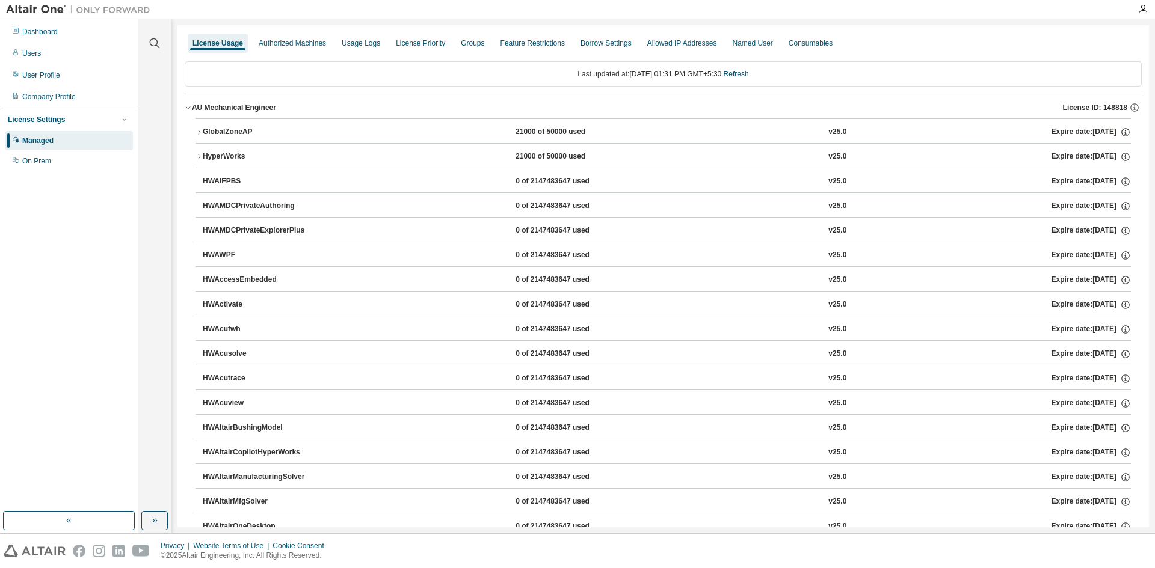
click at [239, 129] on div "GlobalZoneAP" at bounding box center [257, 132] width 108 height 11
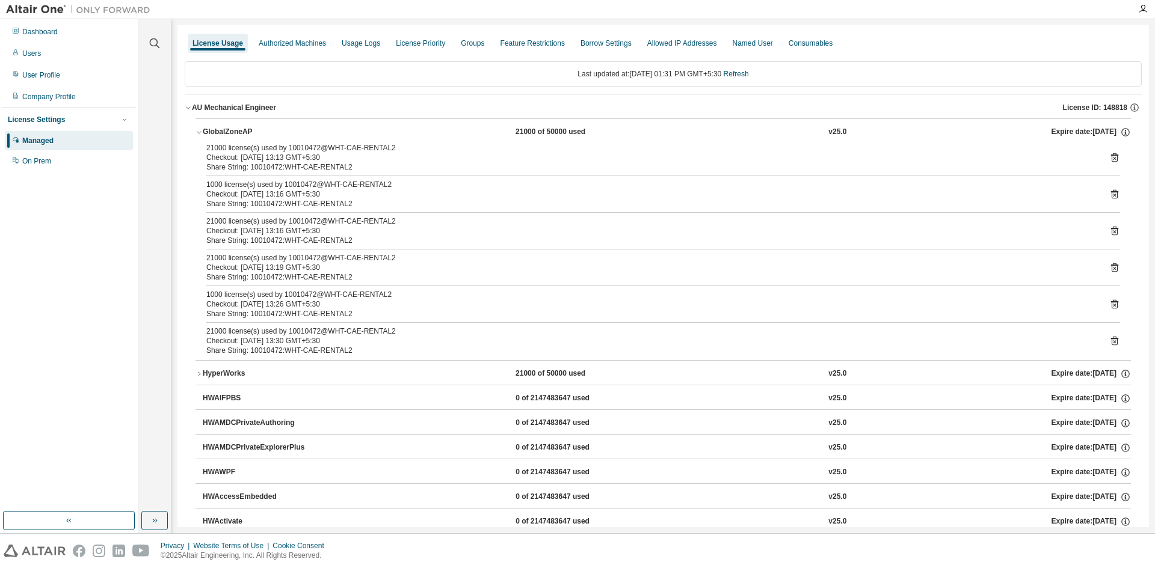
click at [1109, 158] on icon at bounding box center [1114, 157] width 11 height 11
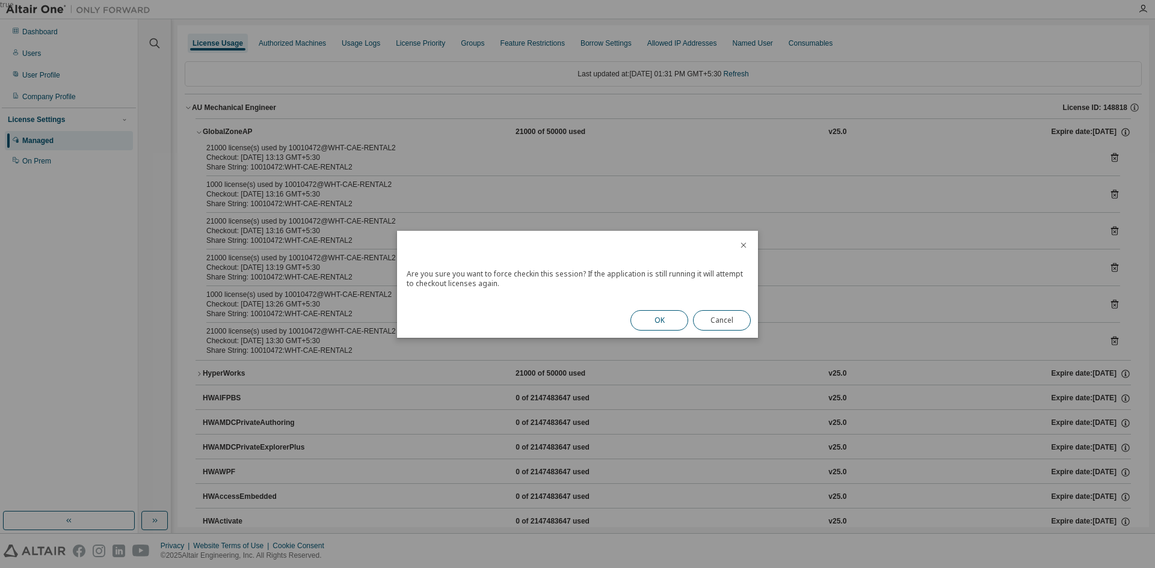
click at [669, 321] on button "OK" at bounding box center [659, 320] width 58 height 20
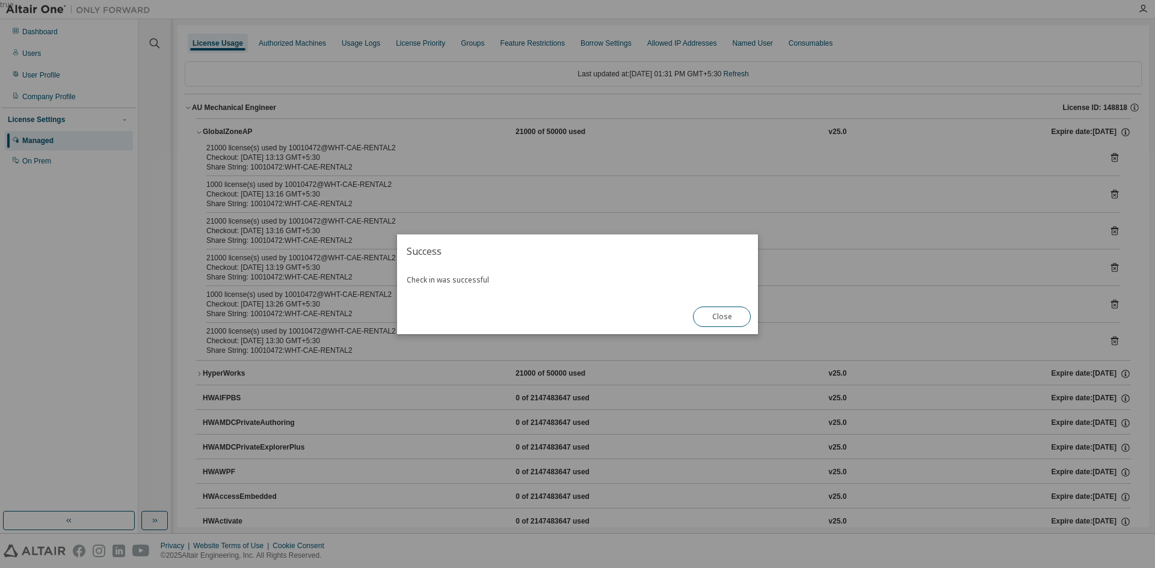
click at [698, 320] on button "Close" at bounding box center [722, 317] width 58 height 20
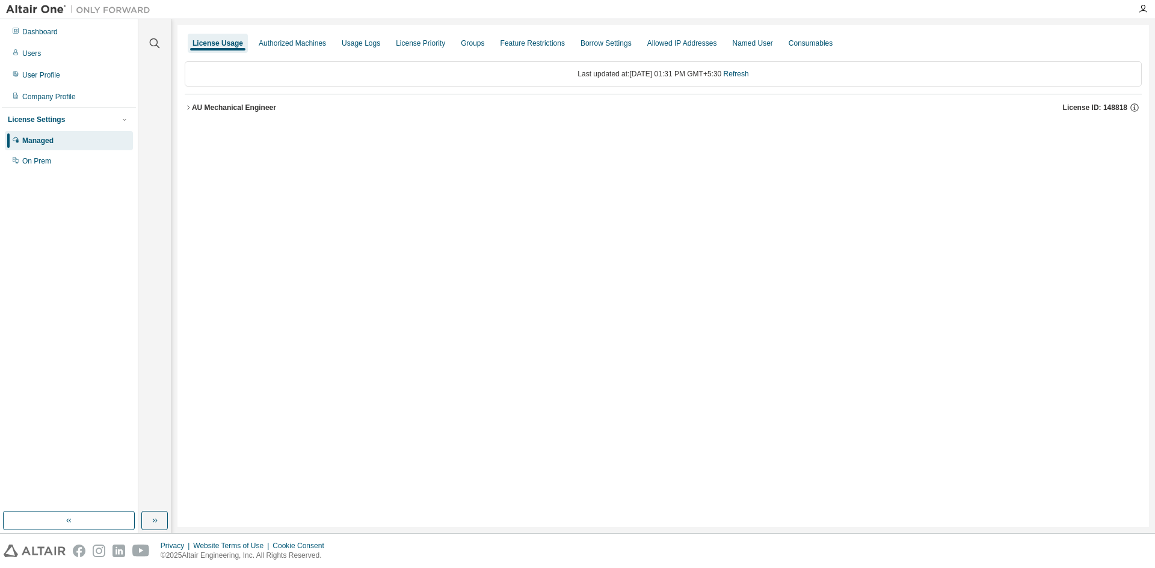
click at [265, 100] on button "AU Mechanical Engineer License ID: 148818" at bounding box center [663, 107] width 957 height 26
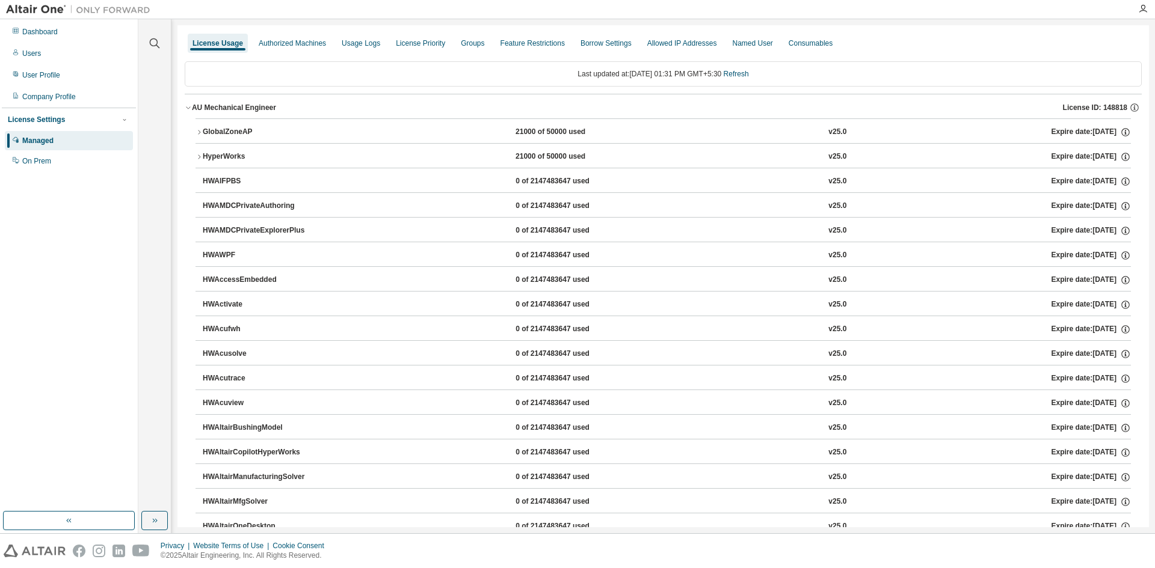
click at [276, 135] on div "GlobalZoneAP" at bounding box center [257, 132] width 108 height 11
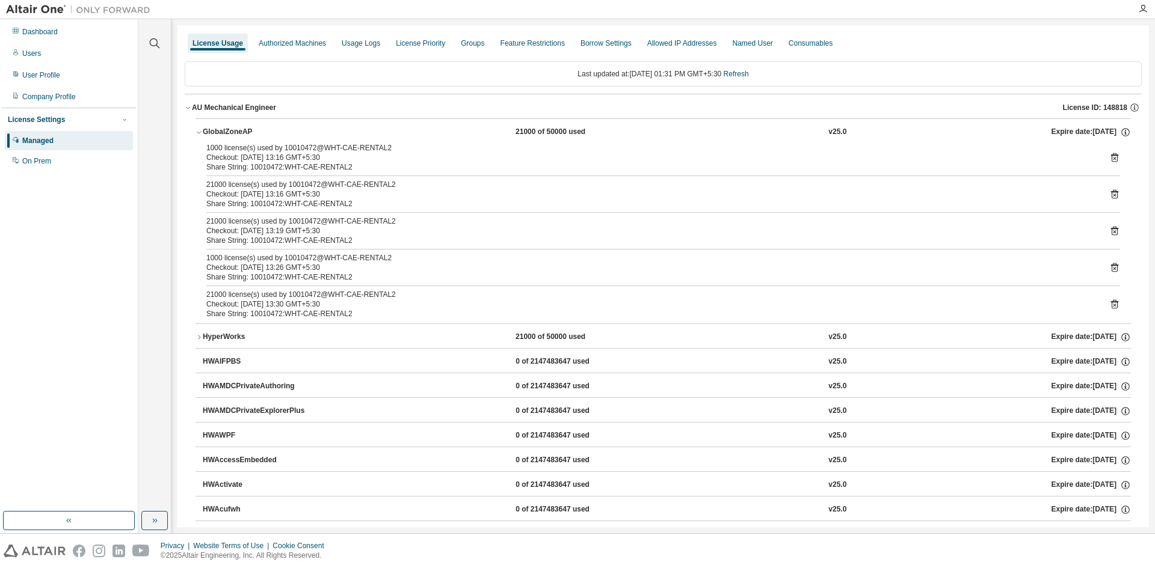
click at [1113, 268] on icon at bounding box center [1114, 268] width 3 height 3
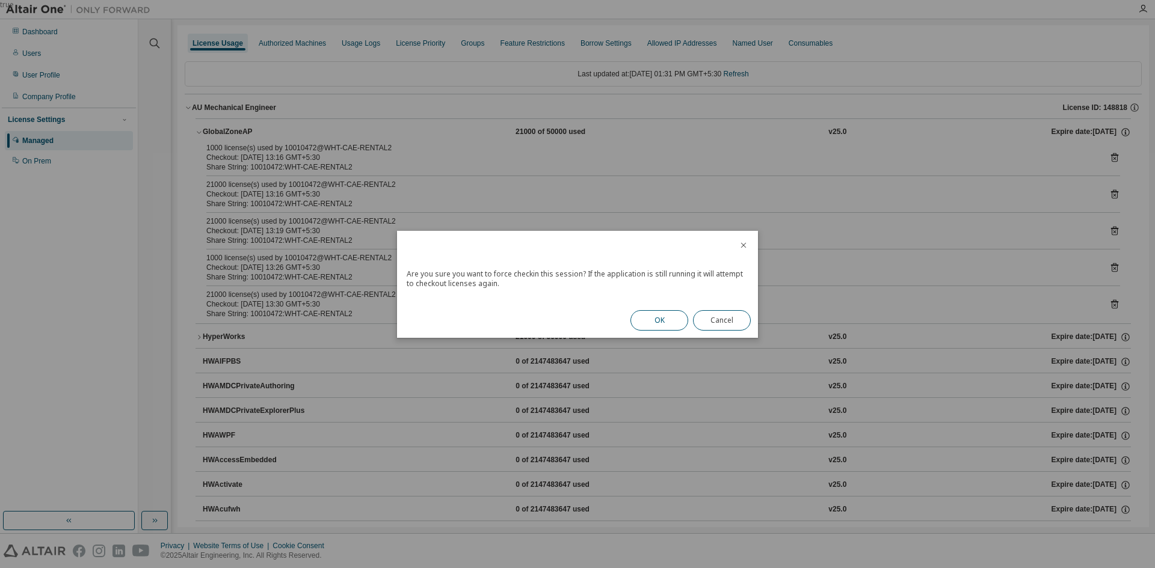
click at [656, 325] on button "OK" at bounding box center [659, 320] width 58 height 20
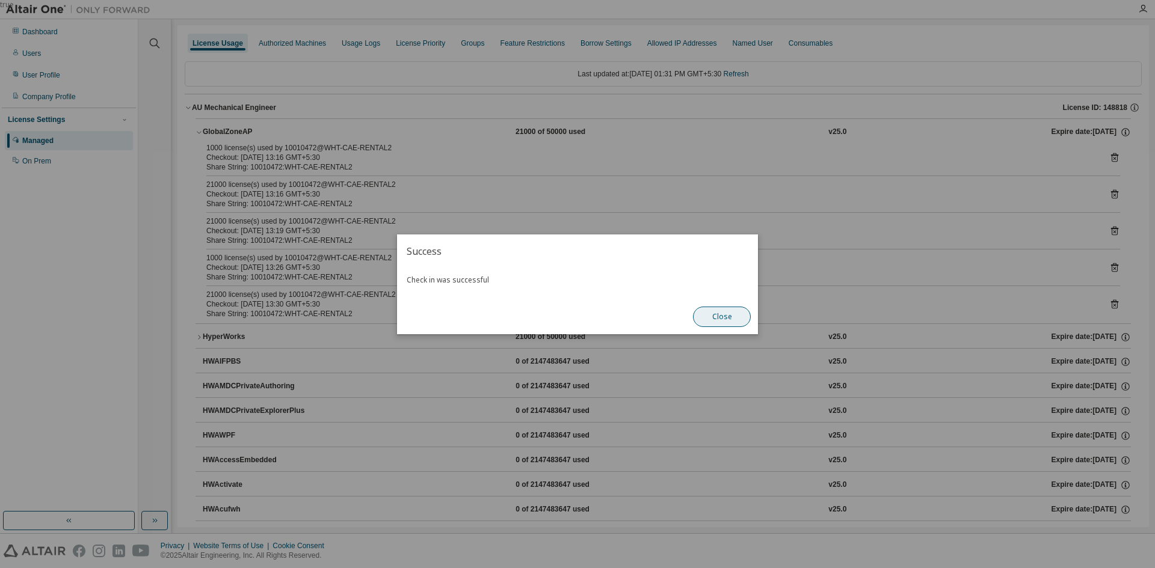
click at [717, 316] on button "Close" at bounding box center [722, 317] width 58 height 20
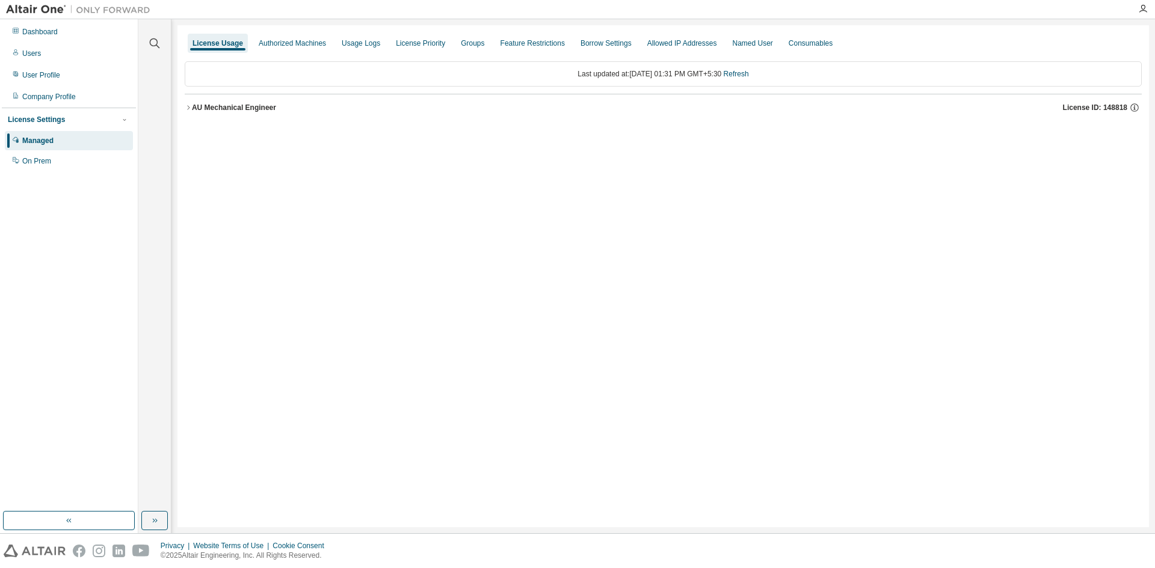
click at [271, 109] on div "AU Mechanical Engineer" at bounding box center [234, 108] width 84 height 10
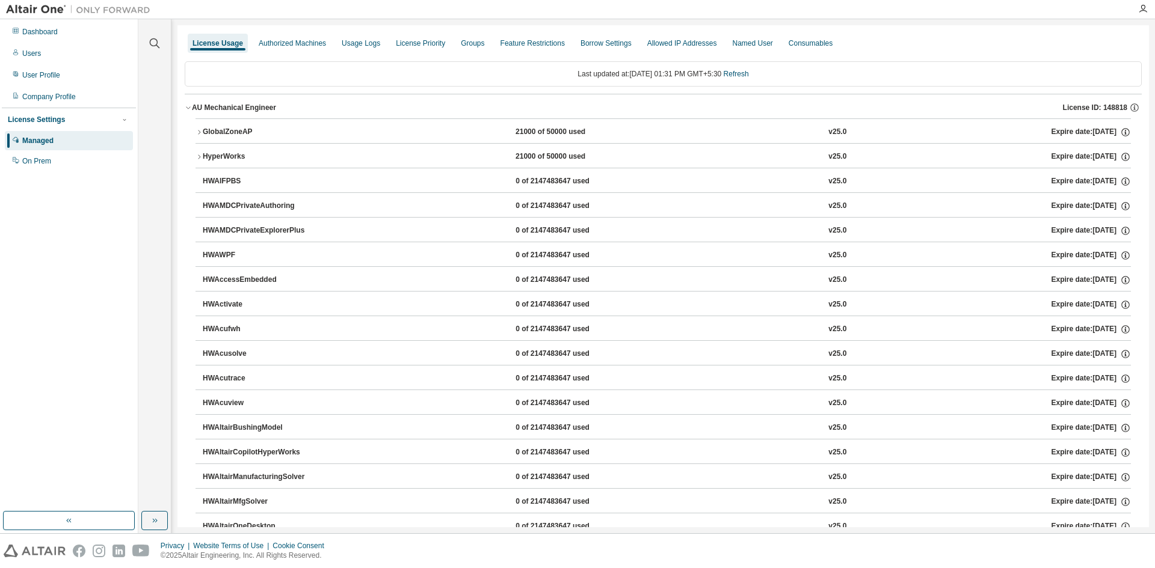
click at [263, 135] on div "GlobalZoneAP" at bounding box center [257, 132] width 108 height 11
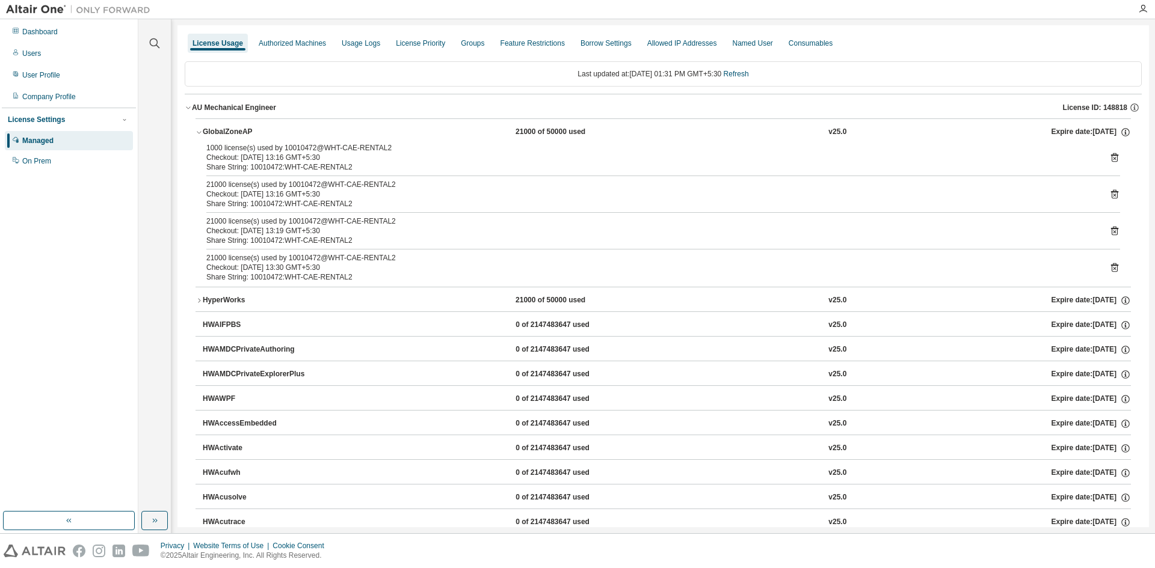
click at [1109, 230] on icon at bounding box center [1114, 231] width 11 height 11
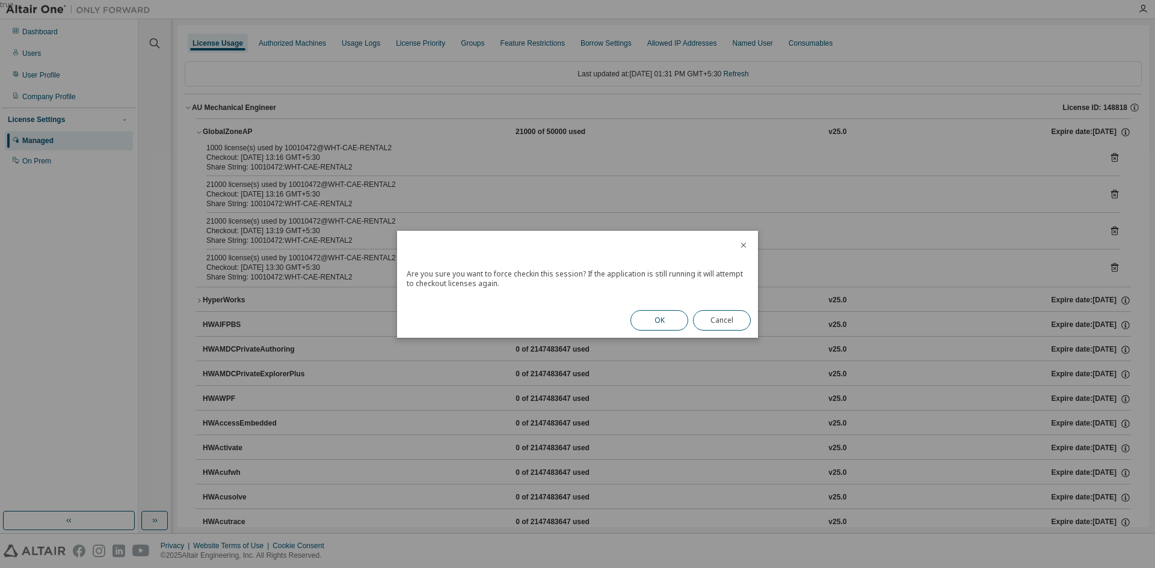
click at [659, 318] on button "OK" at bounding box center [659, 320] width 58 height 20
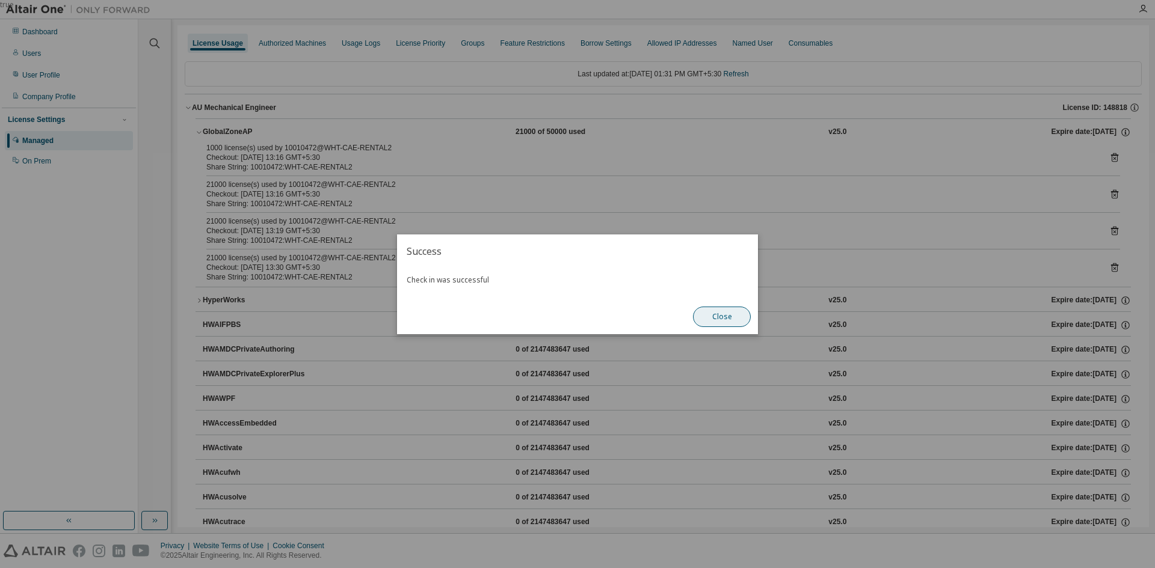
click at [727, 317] on button "Close" at bounding box center [722, 317] width 58 height 20
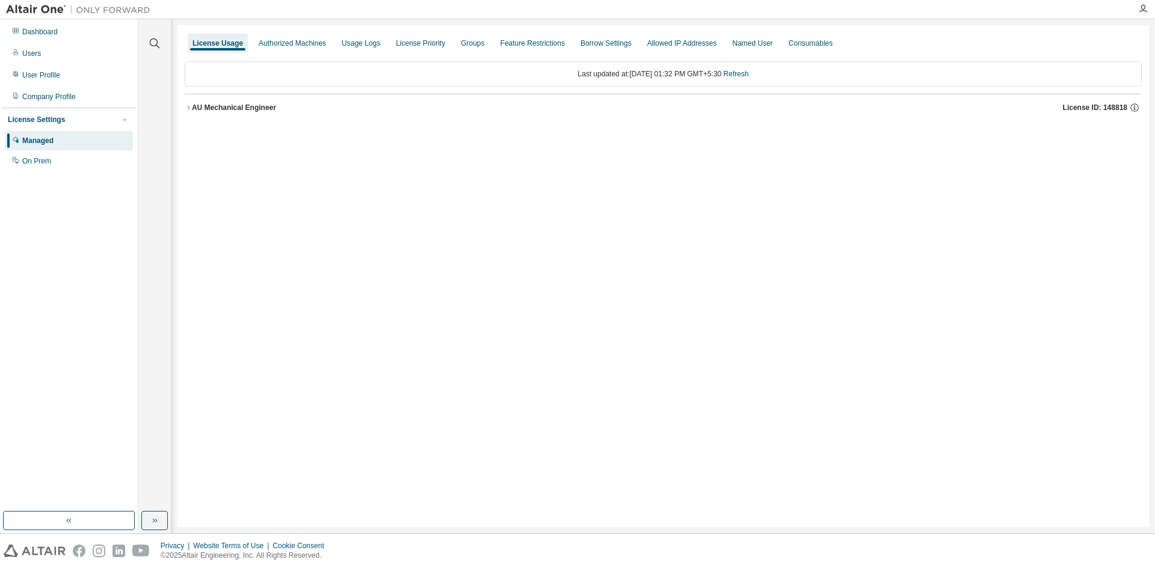
click at [233, 106] on div "AU Mechanical Engineer" at bounding box center [234, 108] width 84 height 10
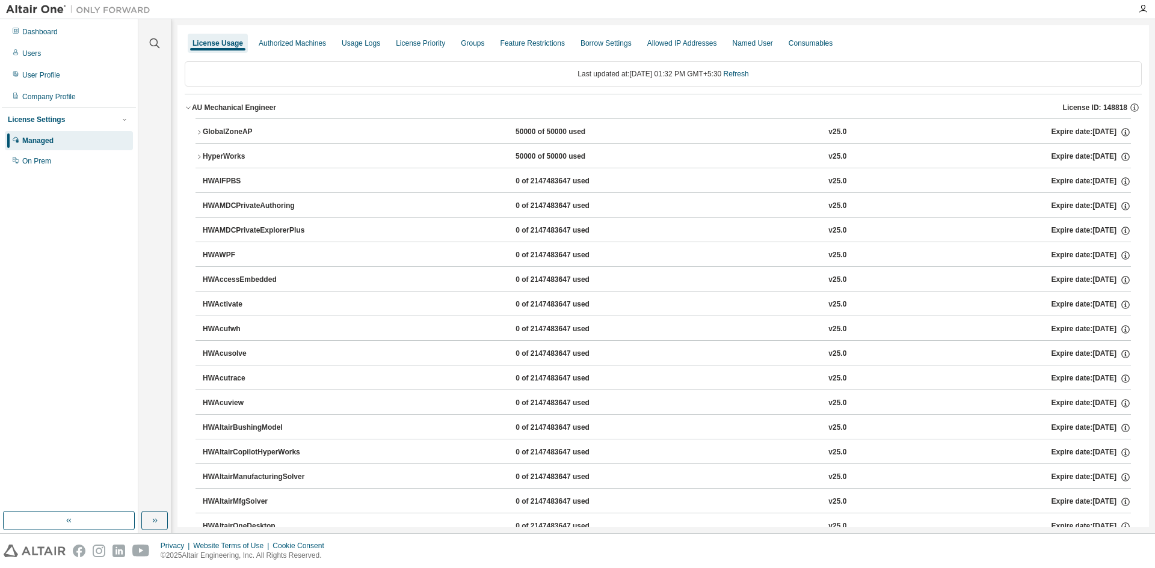
click at [242, 131] on div "GlobalZoneAP" at bounding box center [257, 132] width 108 height 11
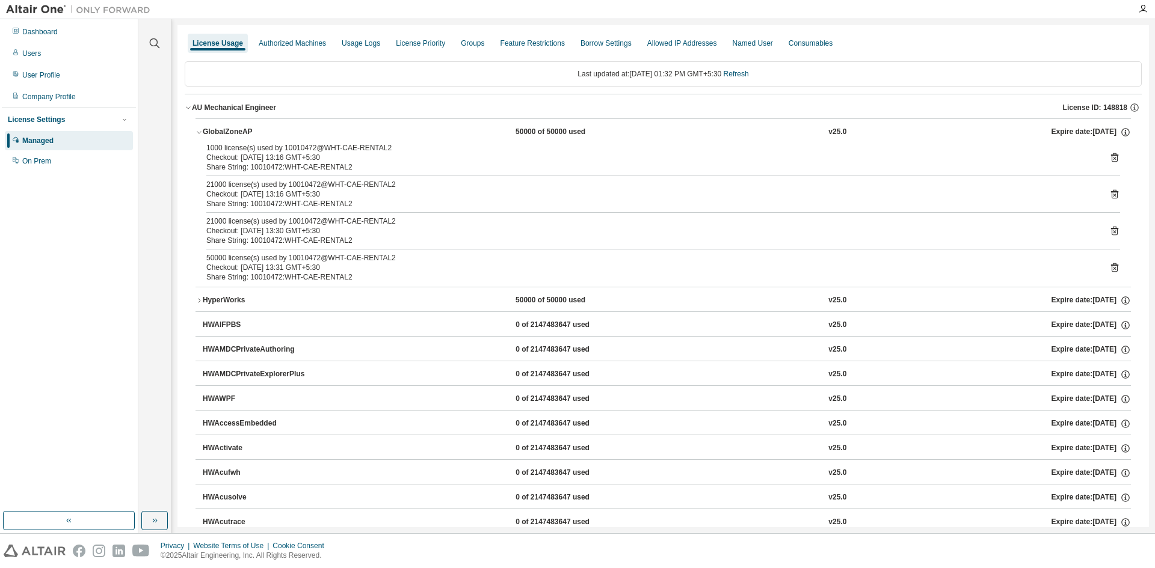
click at [1111, 230] on icon at bounding box center [1114, 231] width 7 height 9
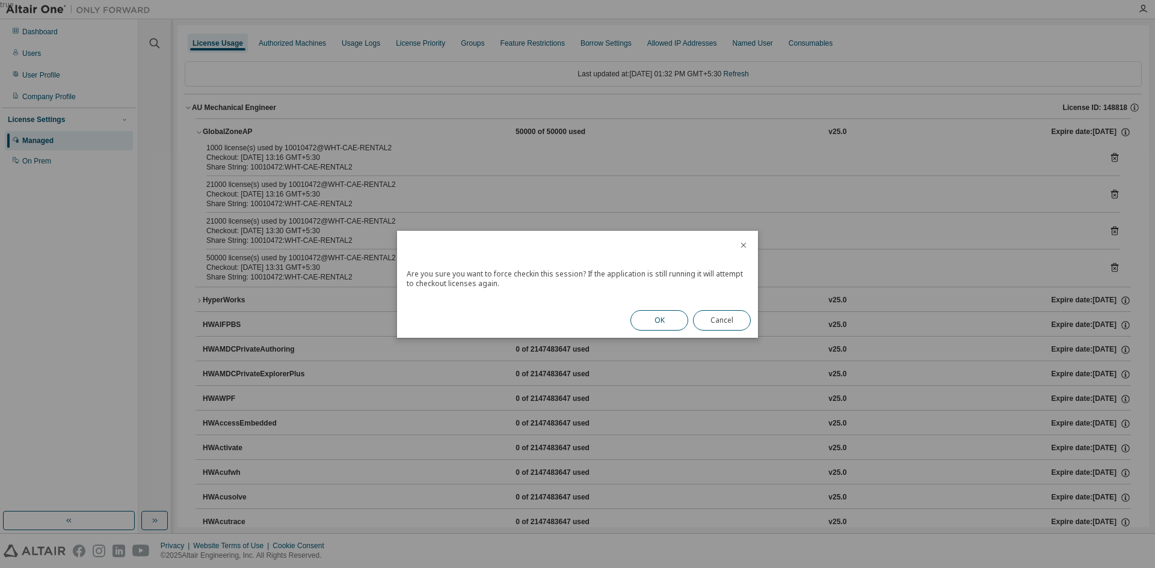
click at [660, 313] on button "OK" at bounding box center [659, 320] width 58 height 20
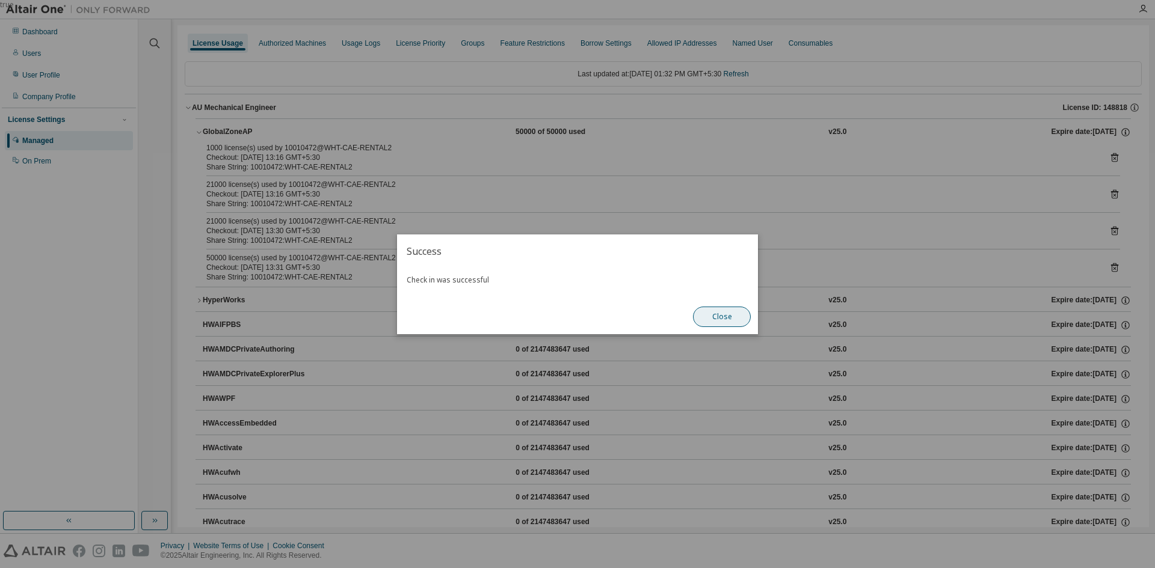
click at [710, 318] on button "Close" at bounding box center [722, 317] width 58 height 20
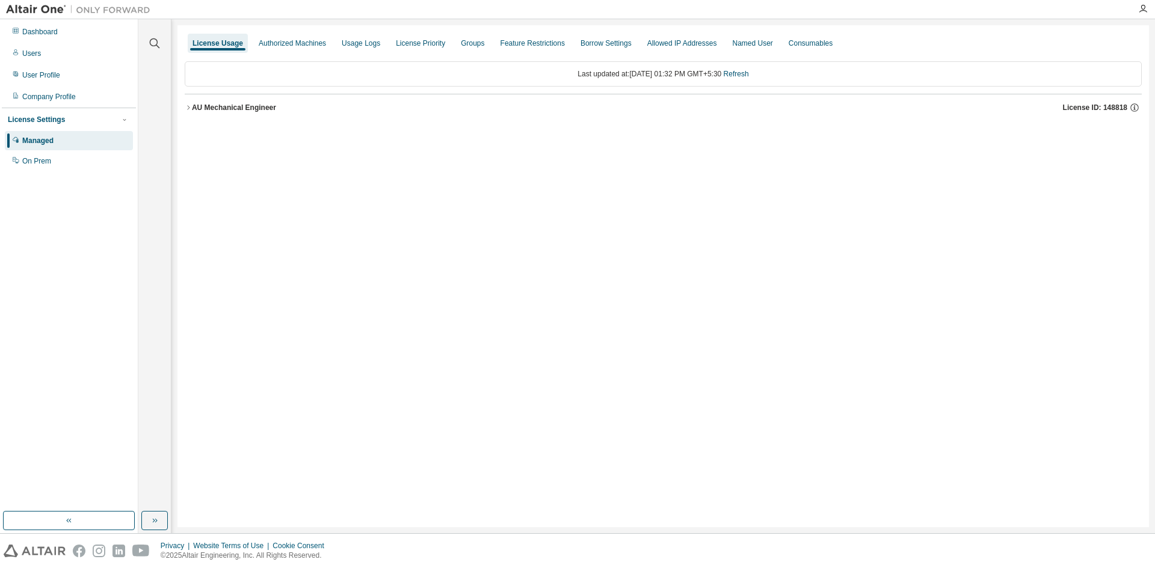
click at [238, 109] on div "AU Mechanical Engineer" at bounding box center [234, 108] width 84 height 10
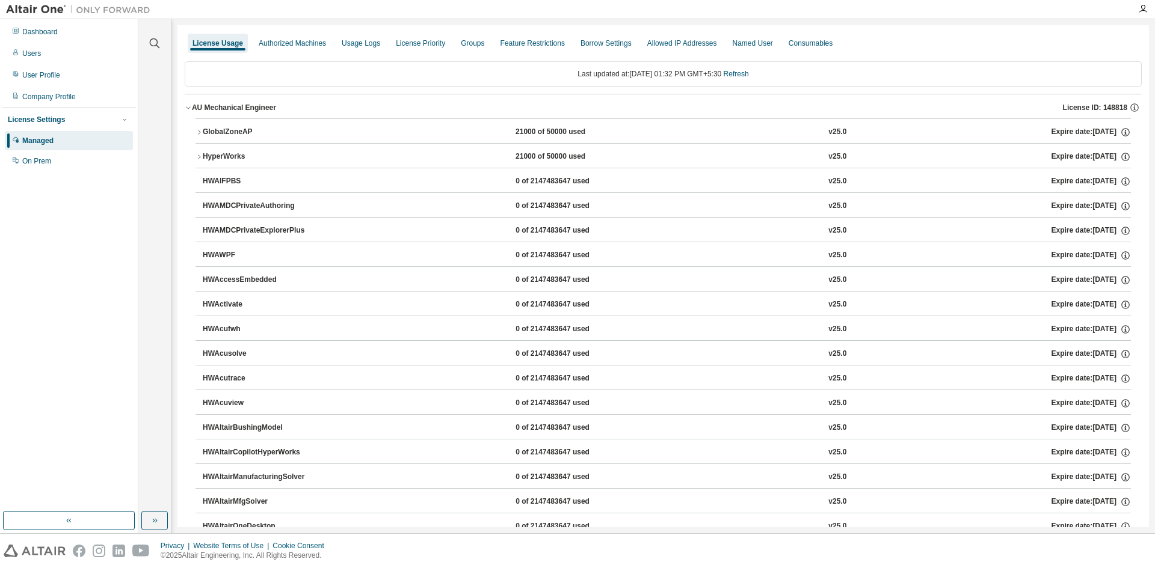
click at [239, 135] on div "GlobalZoneAP" at bounding box center [257, 132] width 108 height 11
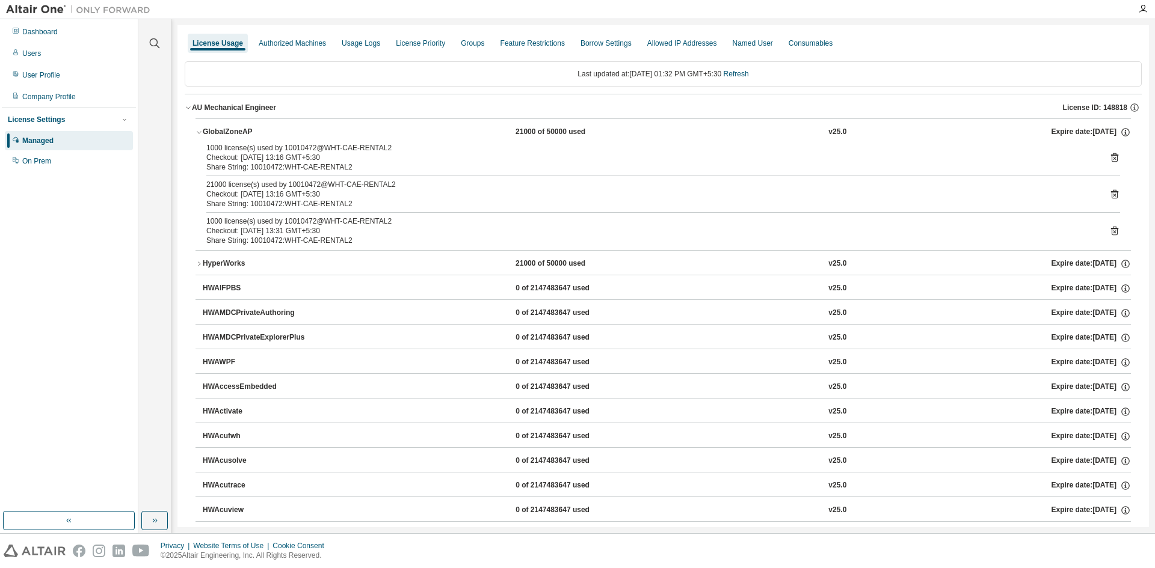
click at [1109, 189] on icon at bounding box center [1114, 194] width 11 height 11
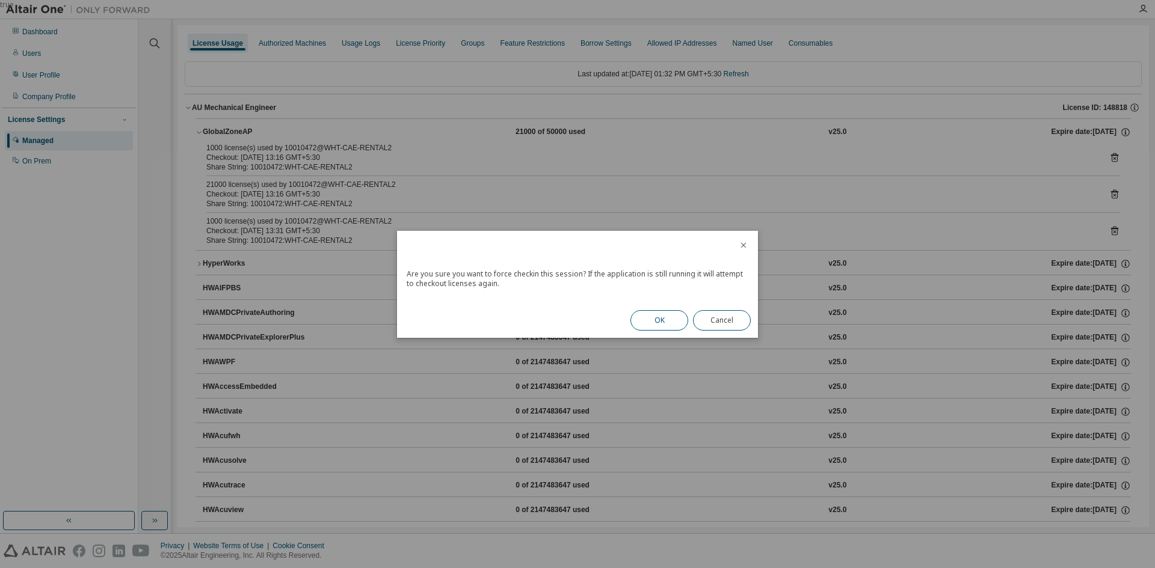
click at [654, 316] on button "OK" at bounding box center [659, 320] width 58 height 20
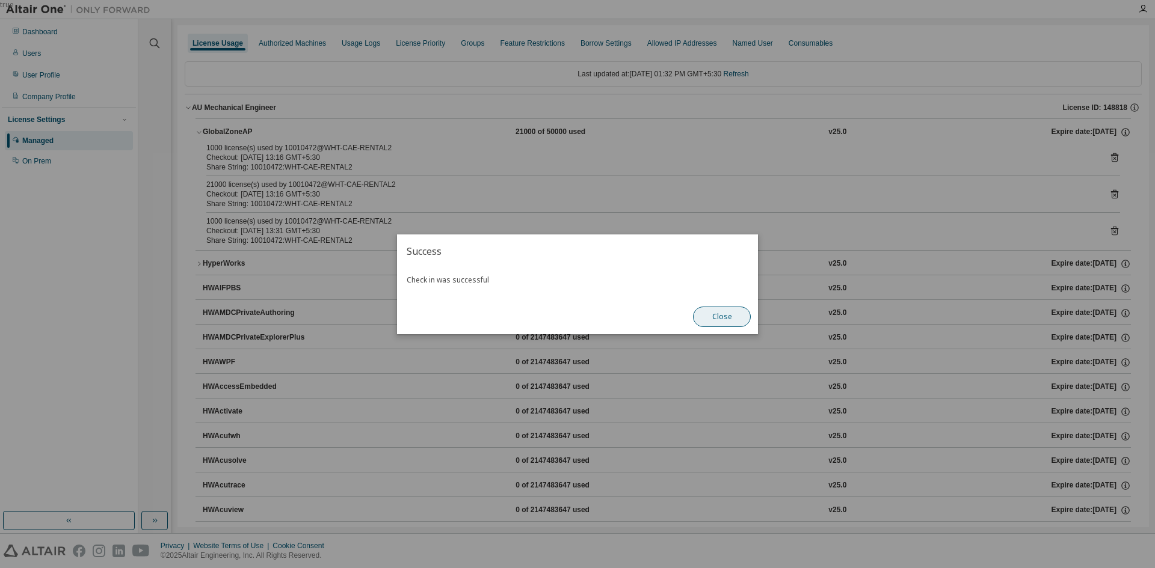
click at [732, 318] on button "Close" at bounding box center [722, 317] width 58 height 20
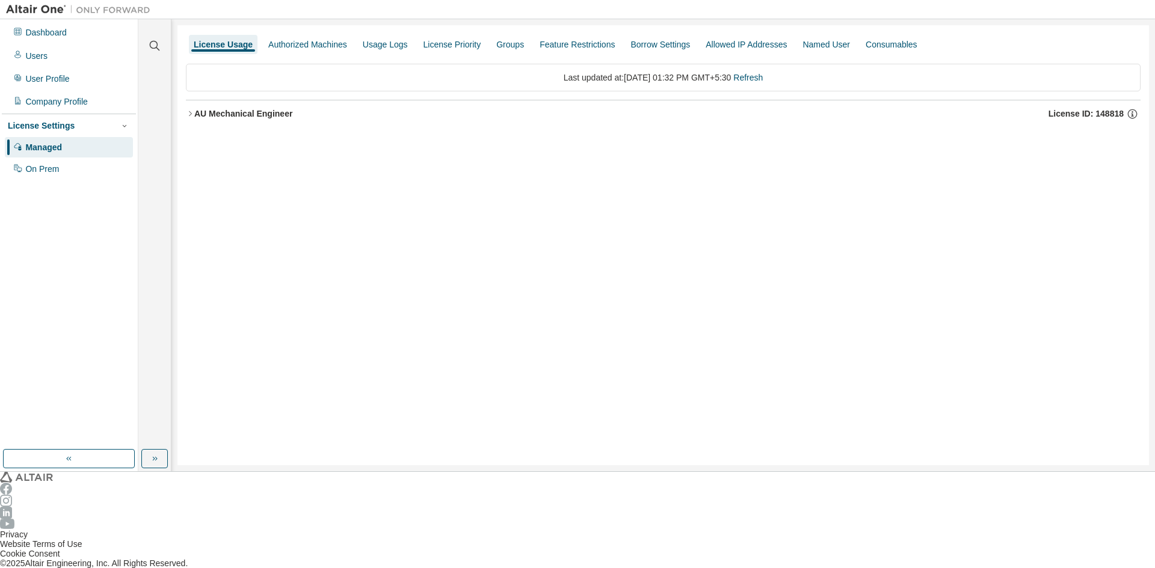
click at [235, 109] on div "AU Mechanical Engineer" at bounding box center [243, 114] width 98 height 10
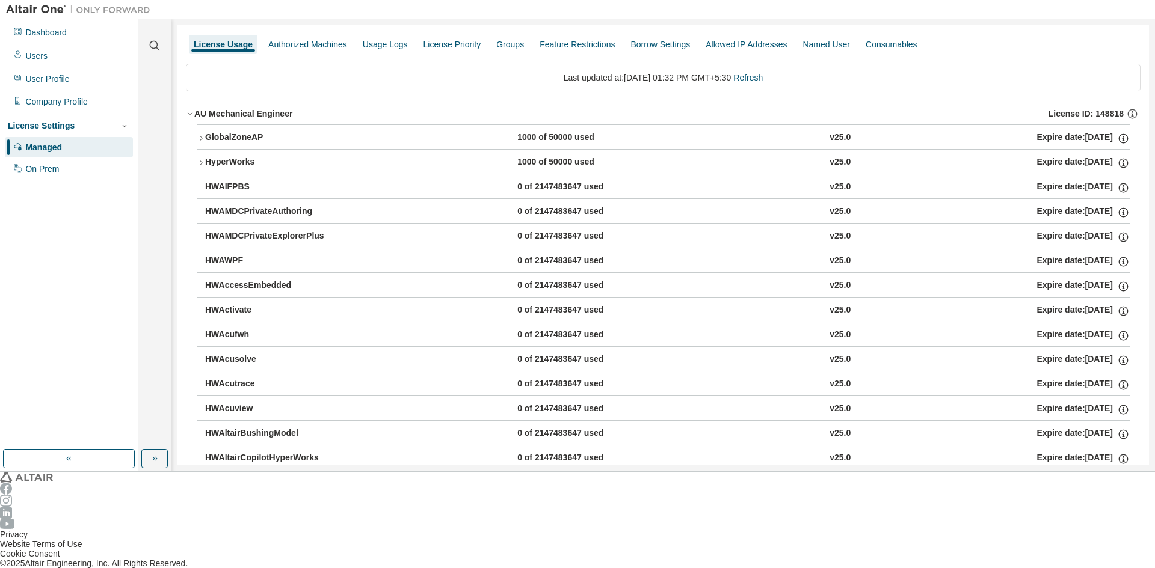
click at [236, 126] on button "GlobalZoneAP 1000 of 50000 used v25.0 Expire date: [DATE]" at bounding box center [663, 138] width 933 height 26
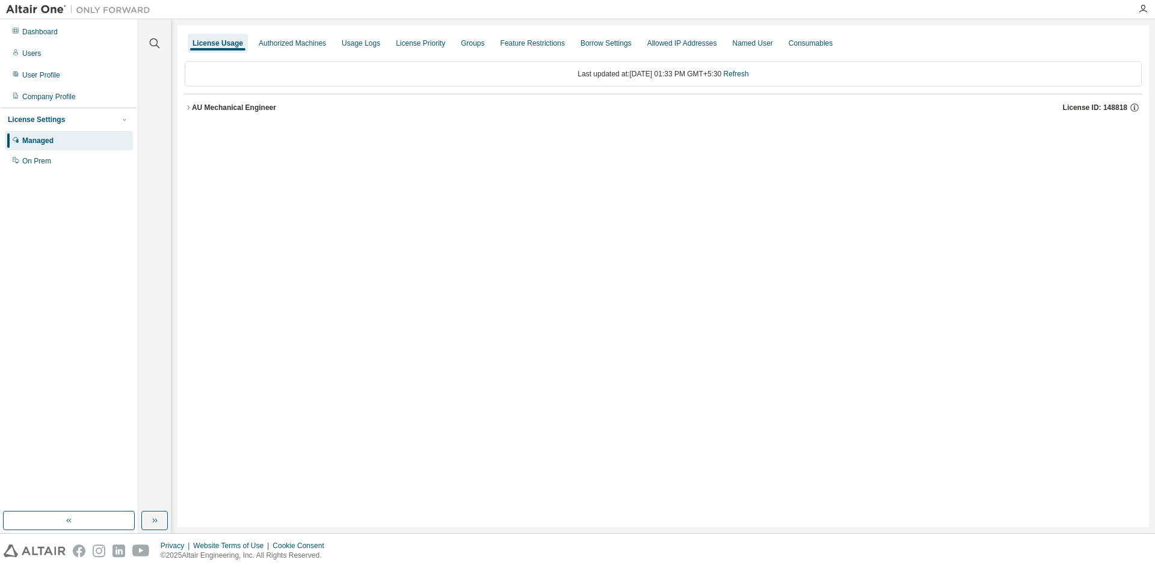
click at [233, 109] on div "AU Mechanical Engineer" at bounding box center [234, 108] width 84 height 10
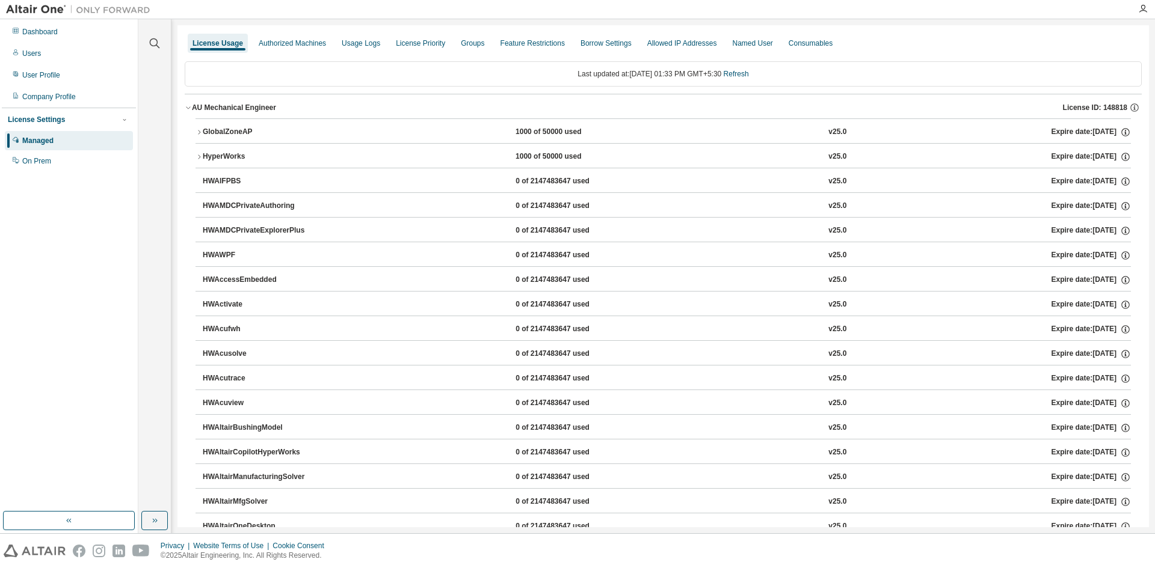
click at [238, 128] on div "GlobalZoneAP" at bounding box center [257, 132] width 108 height 11
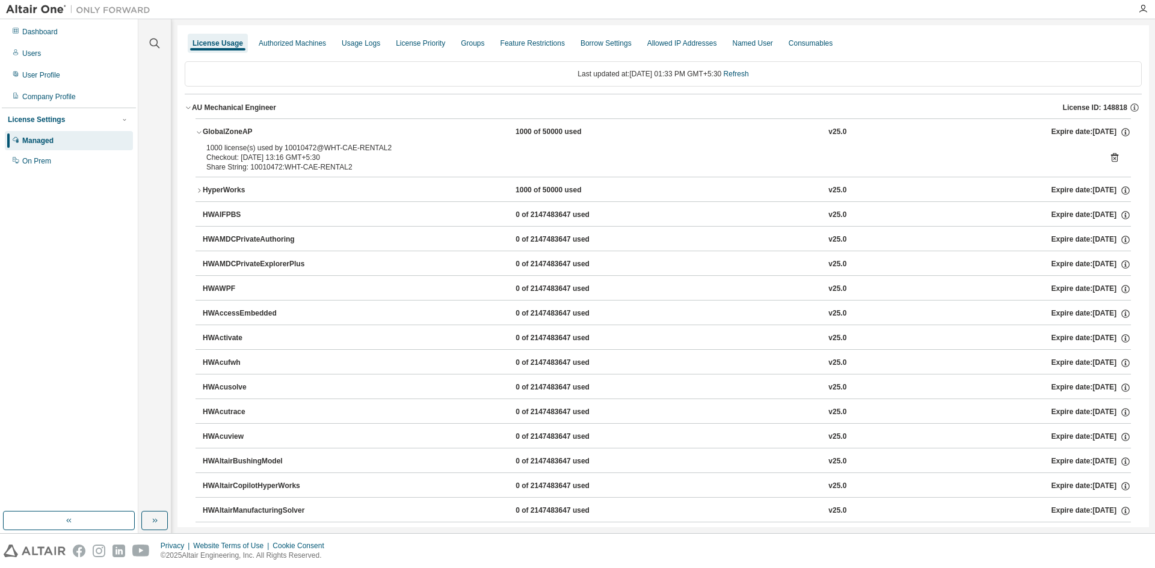
click at [238, 128] on div "GlobalZoneAP" at bounding box center [257, 132] width 108 height 11
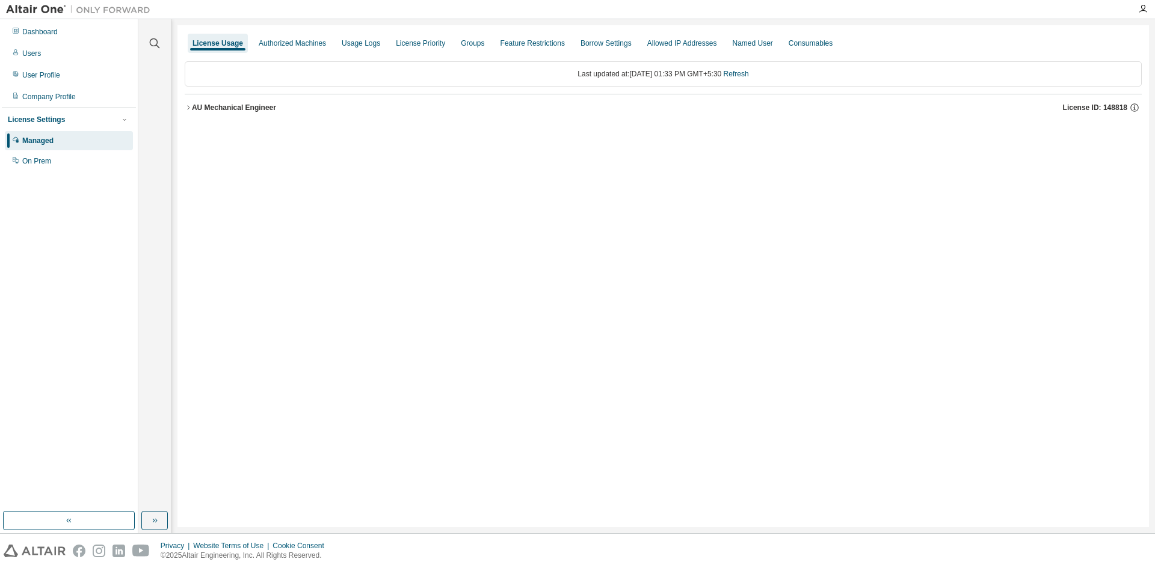
click at [242, 103] on div "AU Mechanical Engineer" at bounding box center [234, 108] width 84 height 10
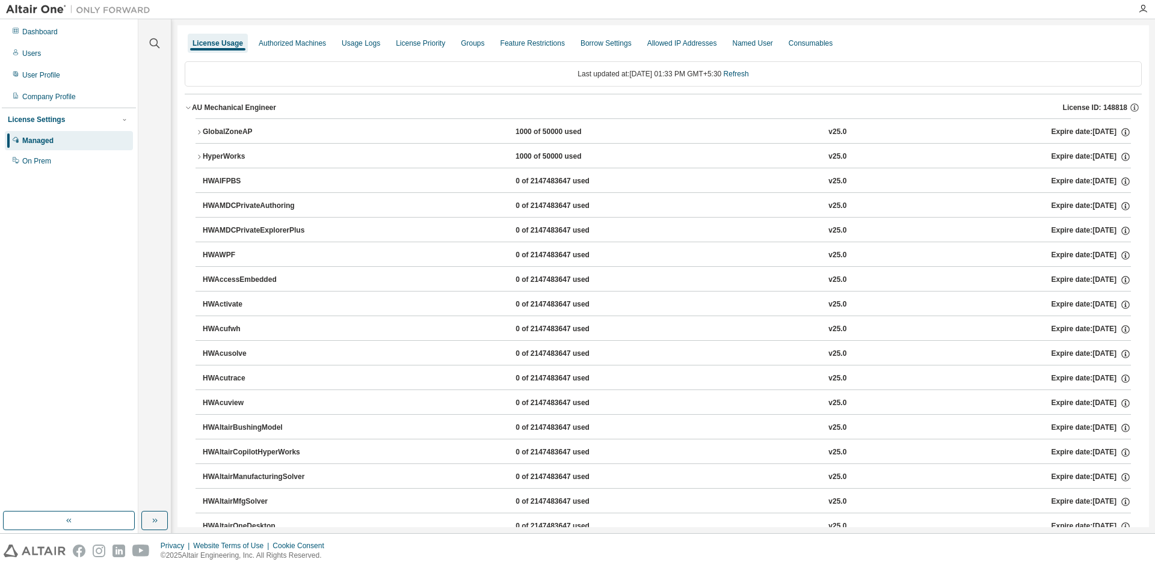
click at [242, 103] on div "AU Mechanical Engineer" at bounding box center [234, 108] width 84 height 10
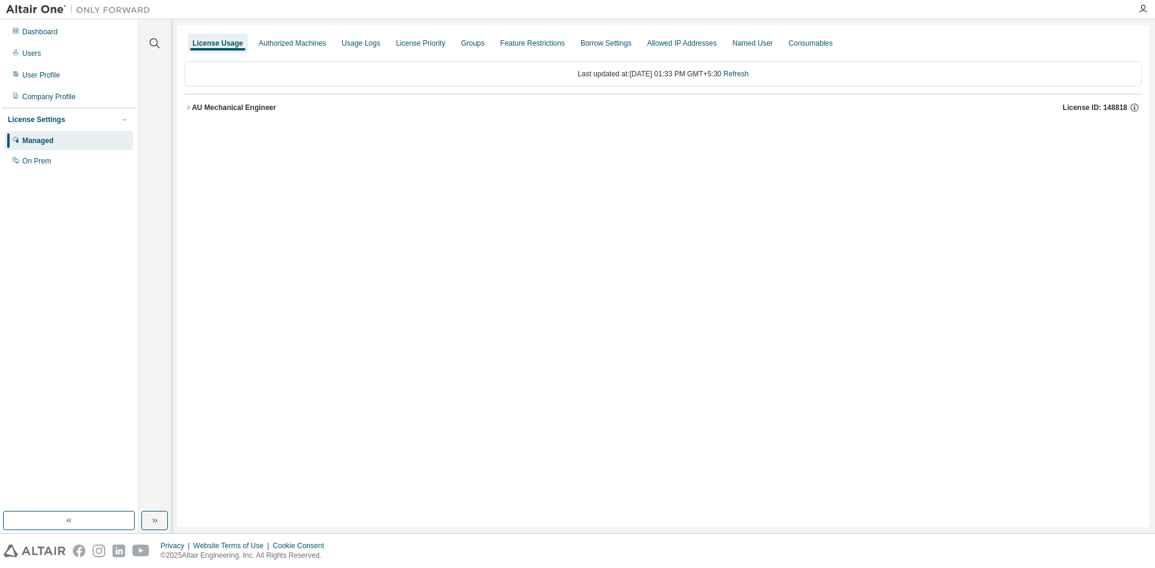
click at [242, 103] on div "AU Mechanical Engineer" at bounding box center [234, 108] width 84 height 10
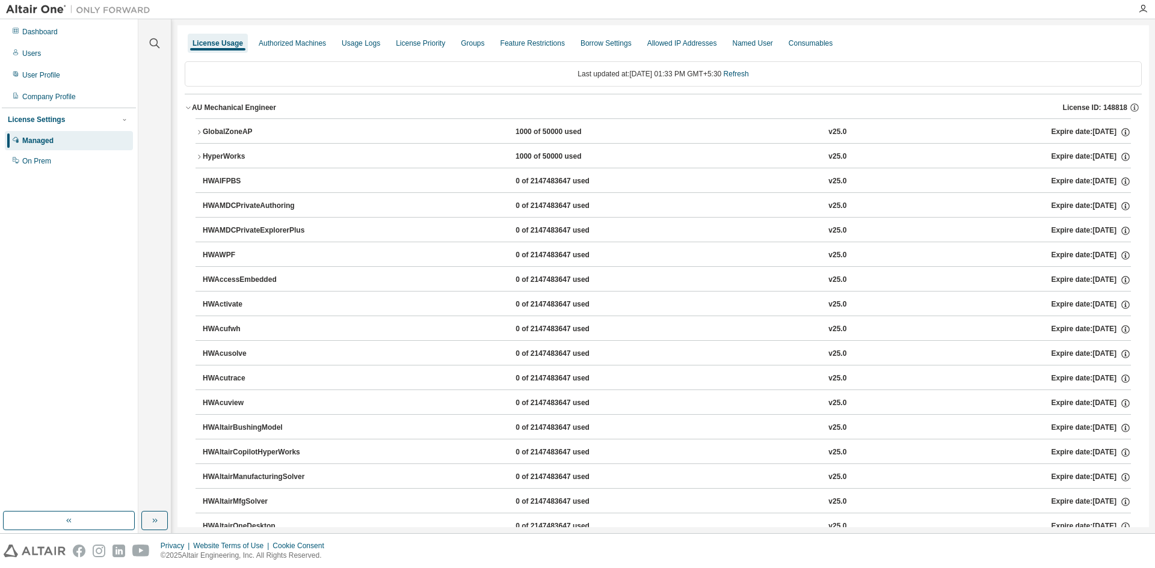
click at [245, 125] on button "GlobalZoneAP 1000 of 50000 used v25.0 Expire date: 2025-11-01" at bounding box center [662, 132] width 935 height 26
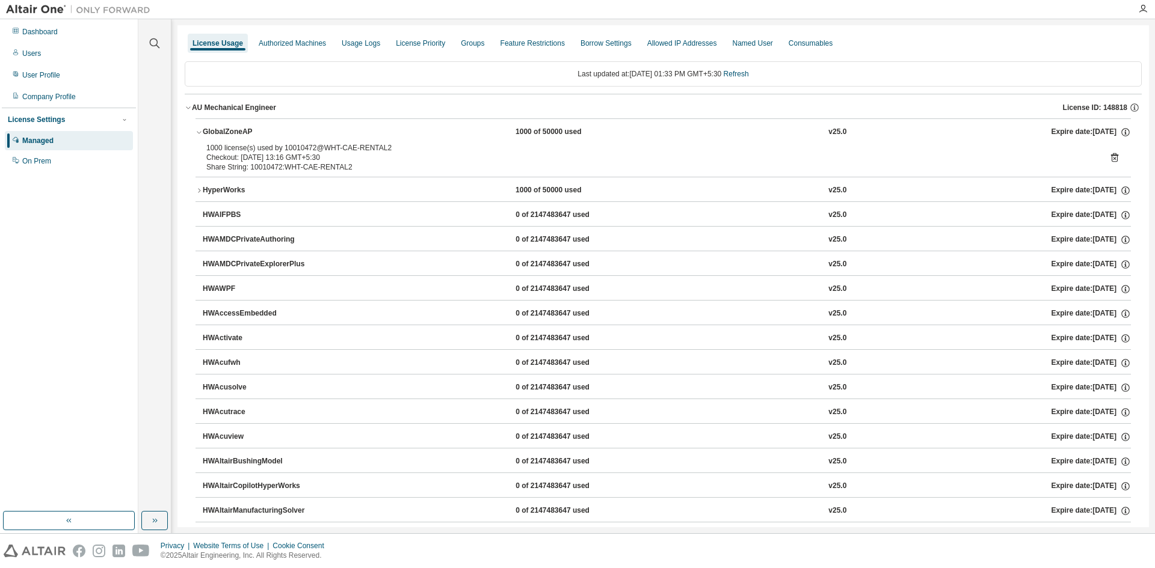
click at [1111, 156] on icon at bounding box center [1114, 157] width 7 height 9
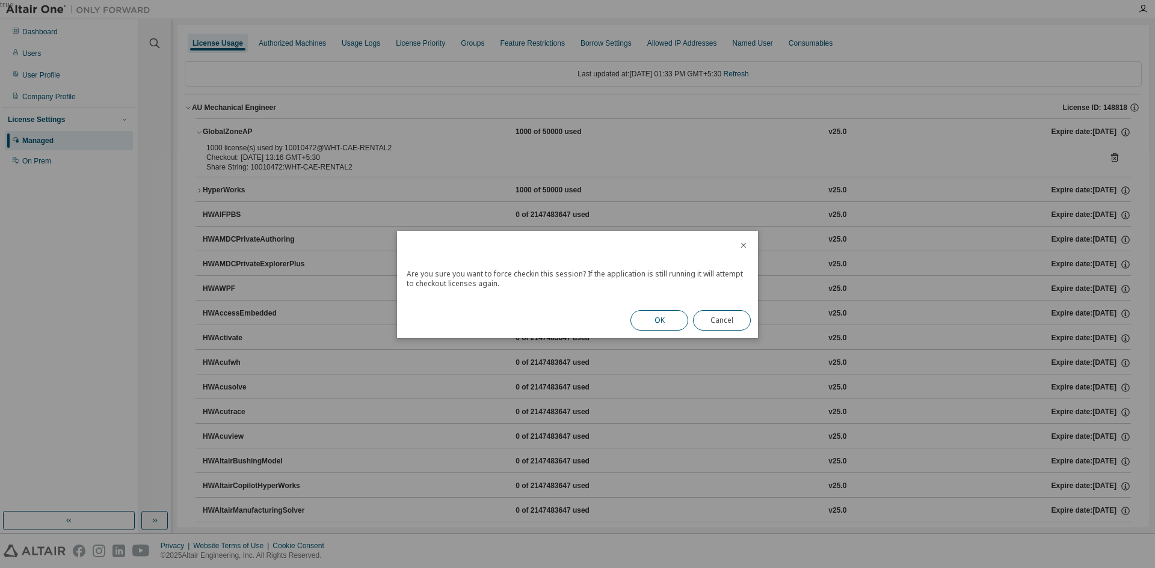
click at [665, 327] on button "OK" at bounding box center [659, 320] width 58 height 20
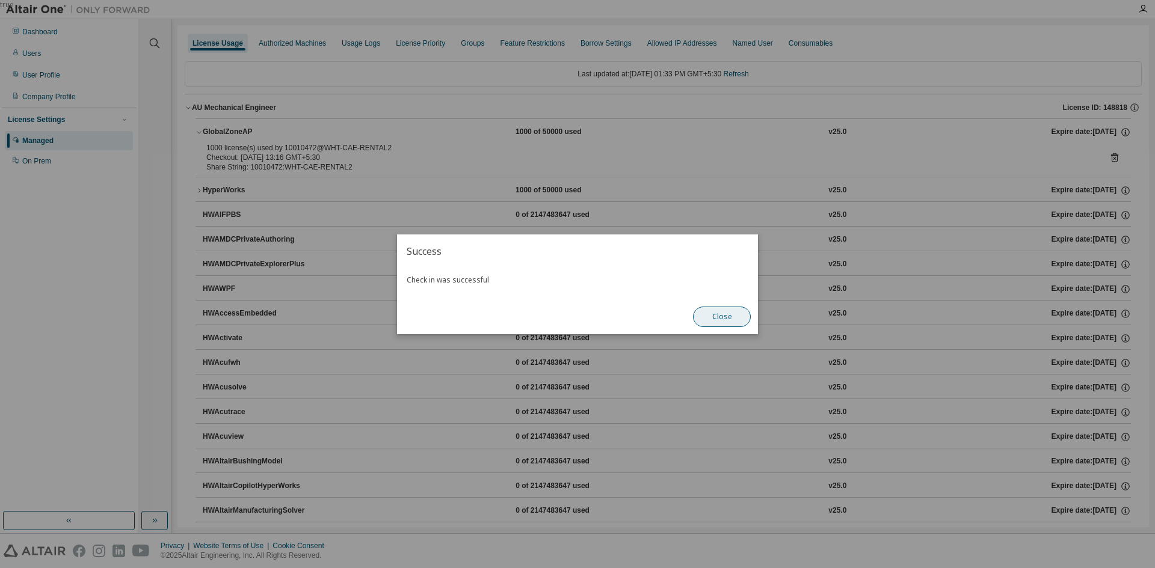
click at [728, 316] on button "Close" at bounding box center [722, 317] width 58 height 20
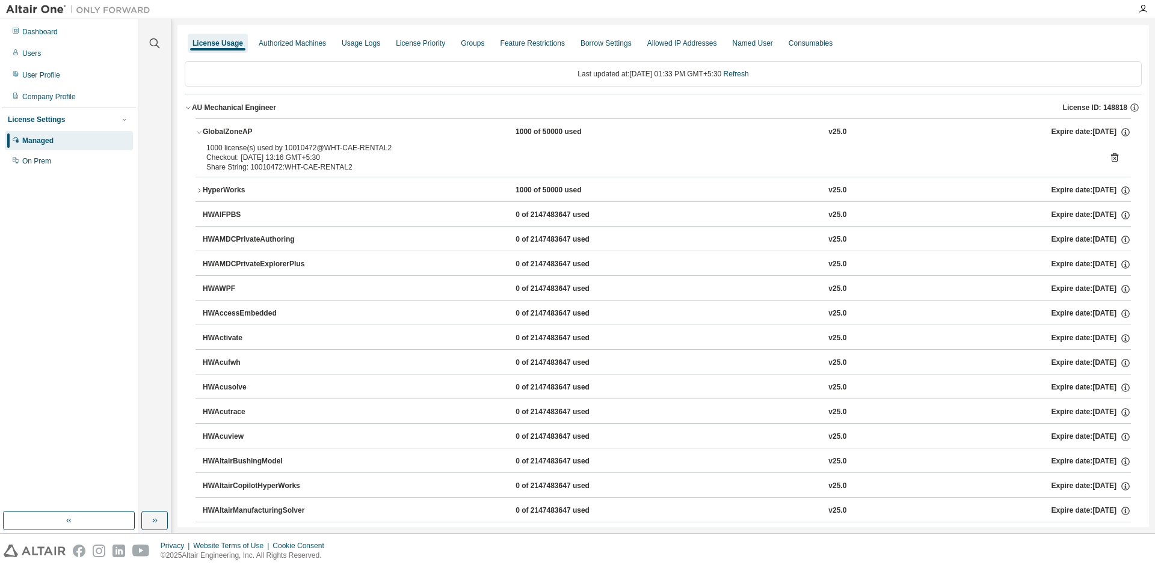
click at [230, 132] on div "GlobalZoneAP" at bounding box center [257, 132] width 108 height 11
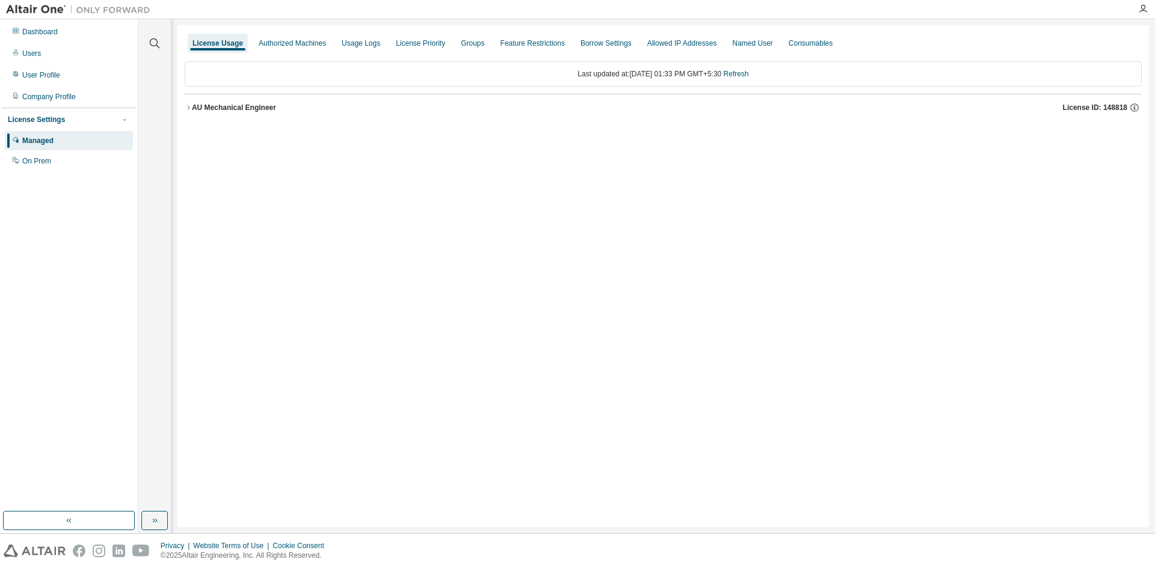
click at [234, 107] on div "AU Mechanical Engineer" at bounding box center [234, 108] width 84 height 10
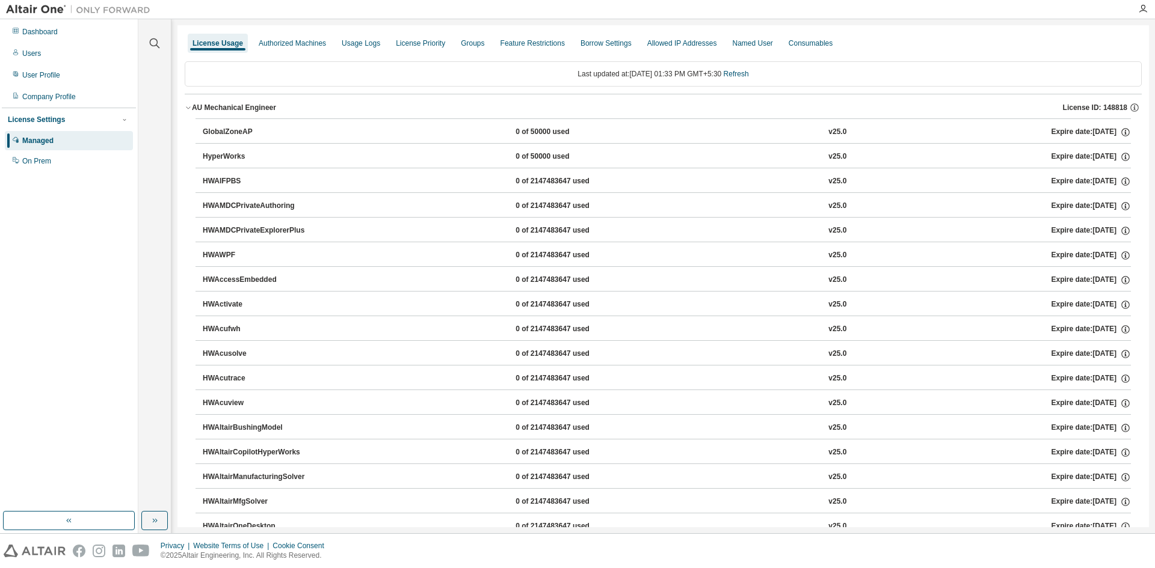
click at [234, 120] on button "GlobalZoneAP 0 of 50000 used v25.0 Expire date: [DATE]" at bounding box center [667, 132] width 928 height 26
click at [240, 109] on div "AU Mechanical Engineer" at bounding box center [234, 108] width 84 height 10
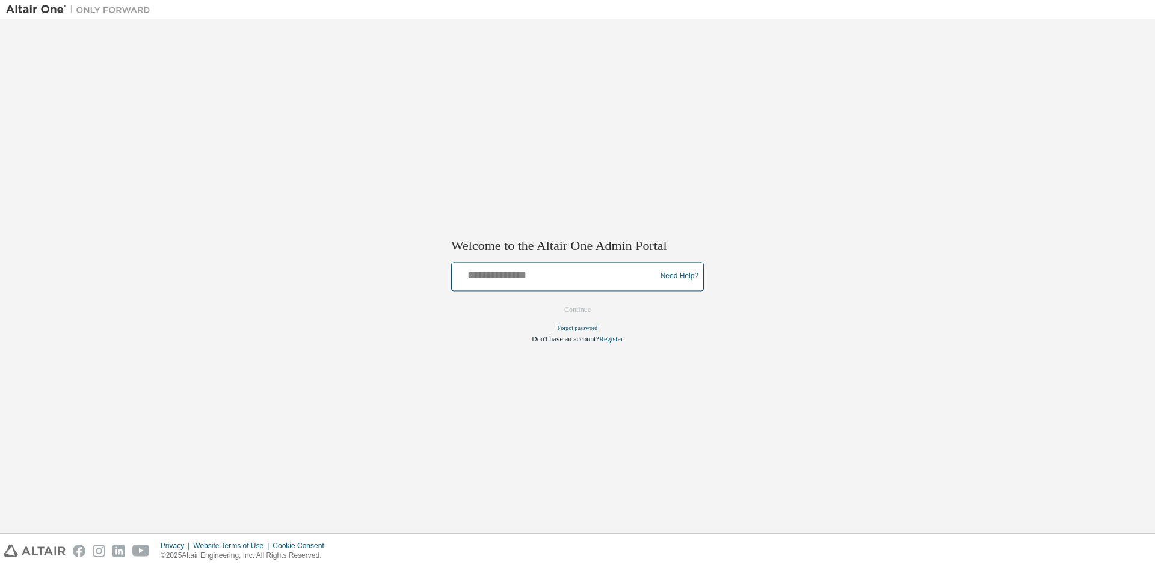
click at [538, 272] on input "text" at bounding box center [556, 273] width 198 height 17
type input "**********"
click at [575, 316] on button "Continue" at bounding box center [578, 310] width 52 height 18
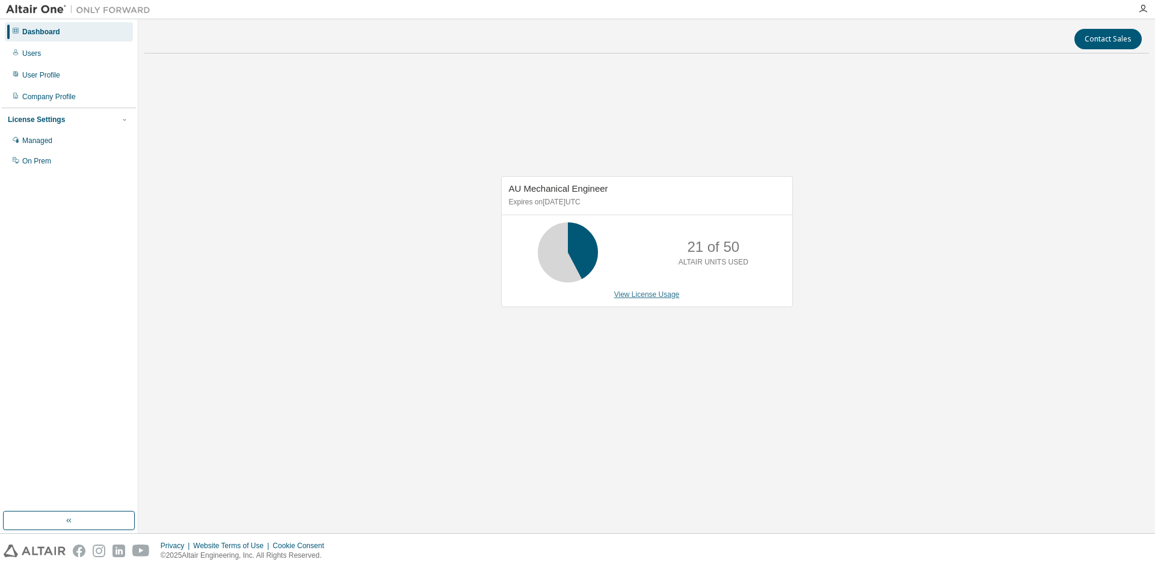
click at [669, 298] on link "View License Usage" at bounding box center [647, 295] width 66 height 8
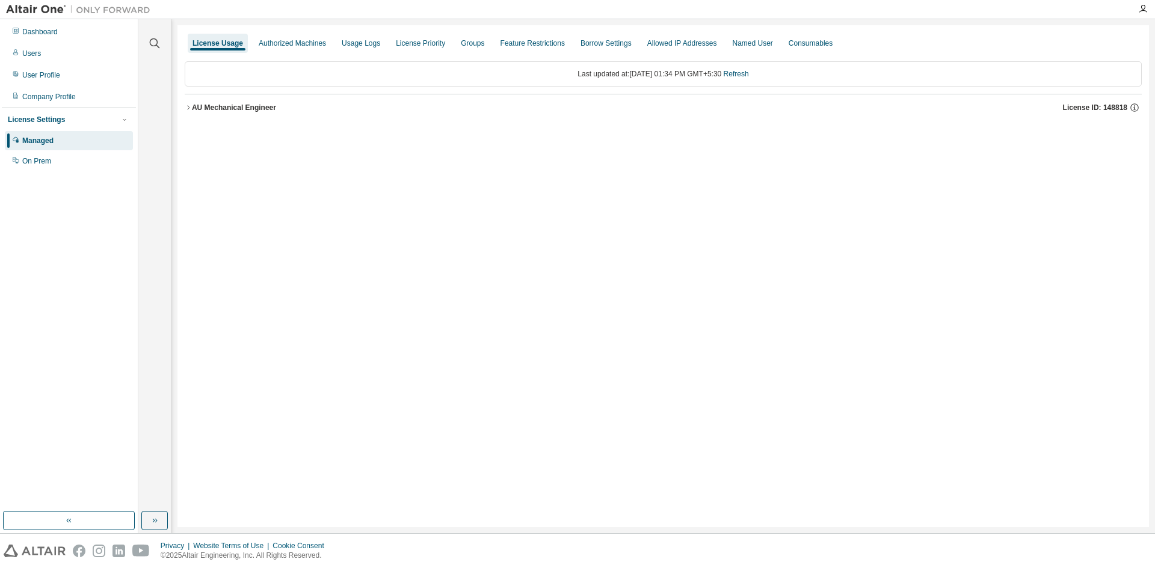
click at [271, 110] on div "AU Mechanical Engineer" at bounding box center [234, 108] width 84 height 10
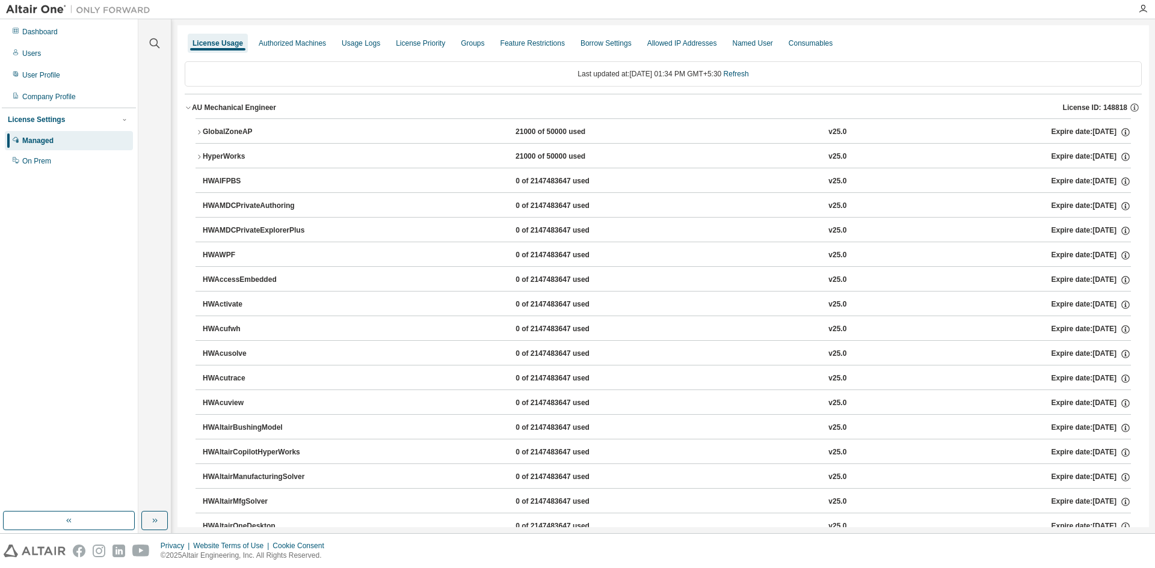
click at [268, 128] on div "GlobalZoneAP" at bounding box center [257, 132] width 108 height 11
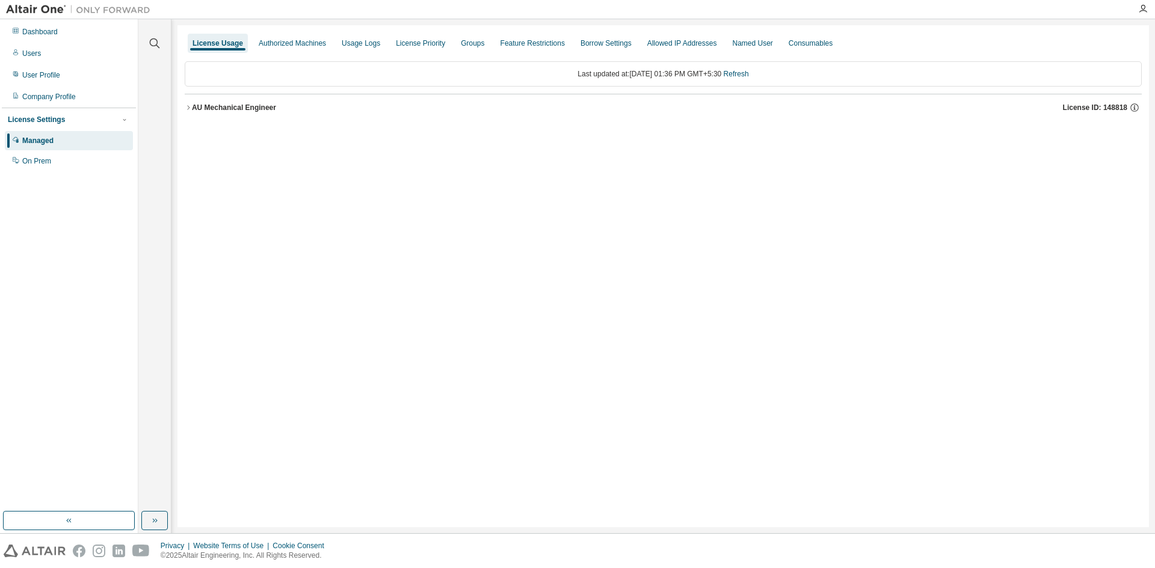
click at [239, 105] on div "AU Mechanical Engineer" at bounding box center [234, 108] width 84 height 10
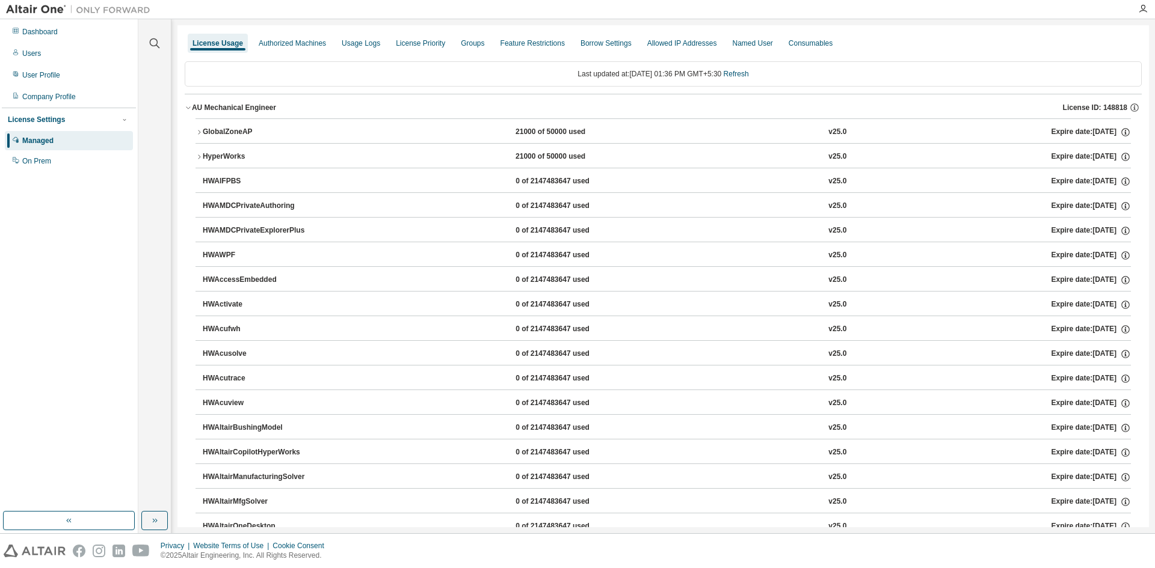
click at [226, 130] on div "GlobalZoneAP" at bounding box center [257, 132] width 108 height 11
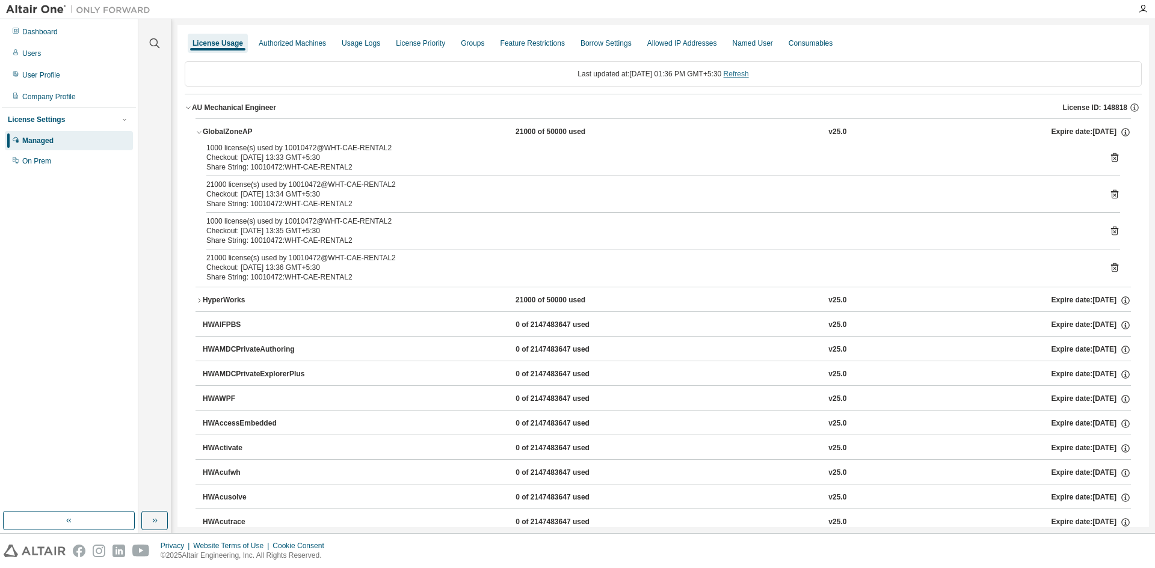
click at [745, 72] on link "Refresh" at bounding box center [736, 74] width 25 height 8
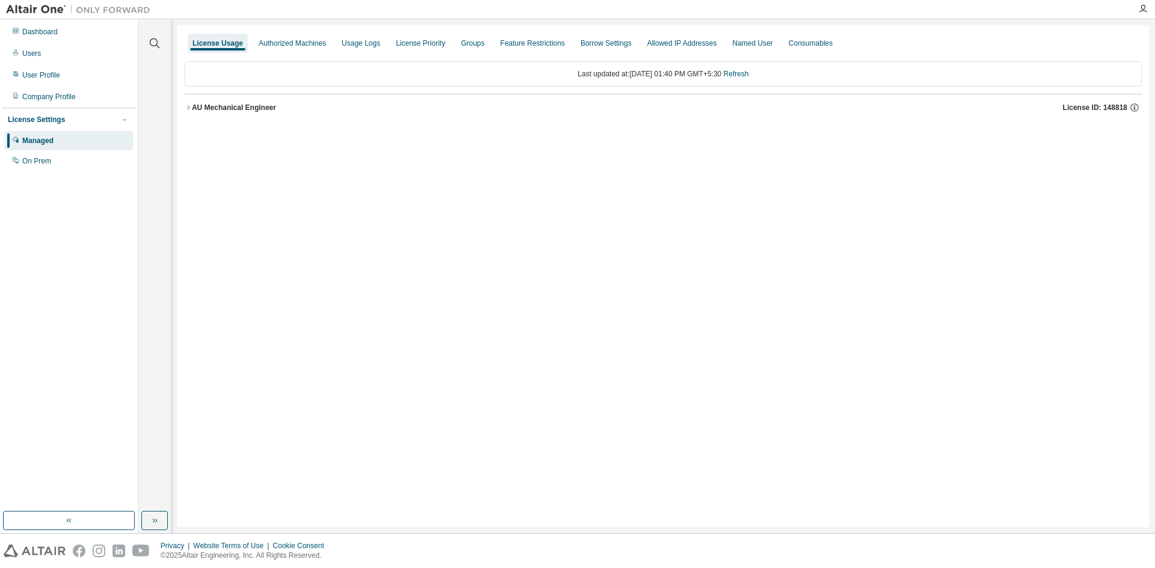
click at [215, 103] on div "AU Mechanical Engineer" at bounding box center [234, 108] width 84 height 10
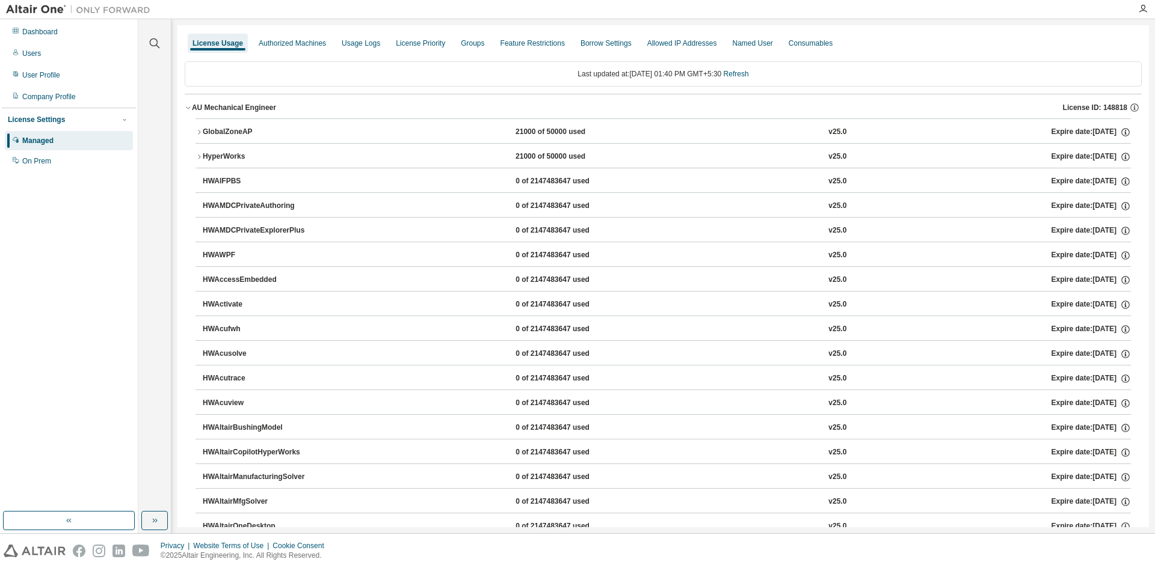
click at [214, 126] on button "GlobalZoneAP 21000 of 50000 used v25.0 Expire date: 2025-11-01" at bounding box center [662, 132] width 935 height 26
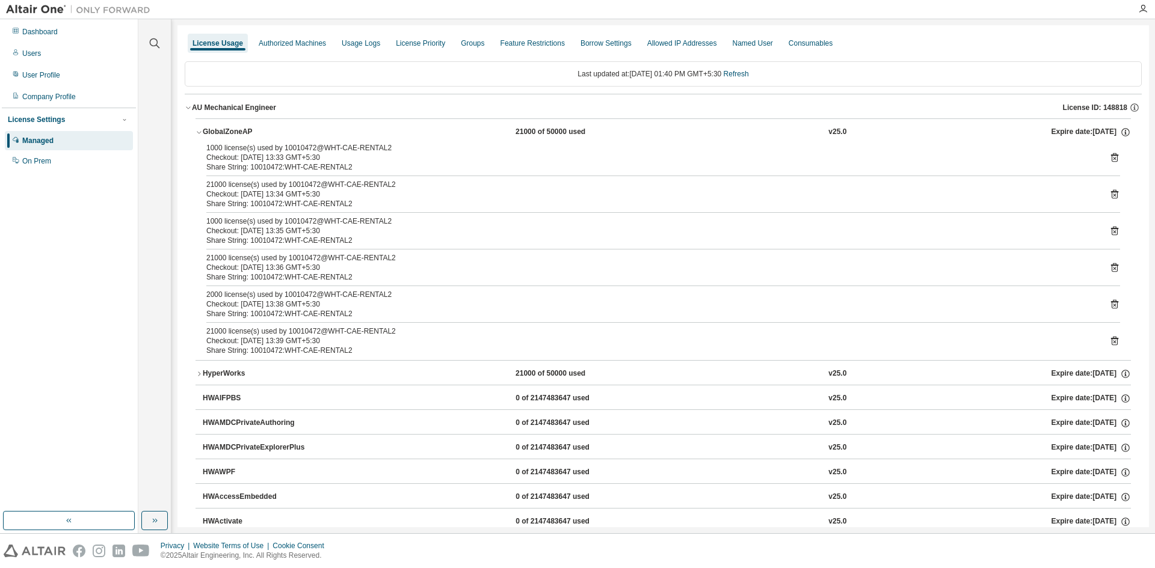
click at [214, 126] on button "GlobalZoneAP 21000 of 50000 used v25.0 Expire date: 2025-11-01" at bounding box center [662, 132] width 935 height 26
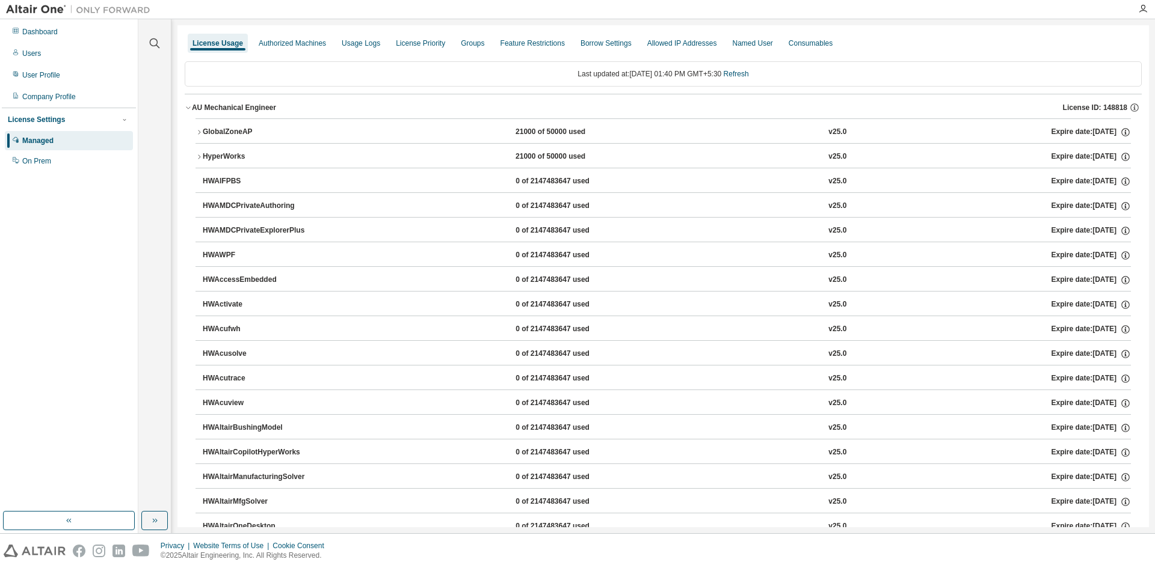
click at [239, 131] on div "GlobalZoneAP" at bounding box center [257, 132] width 108 height 11
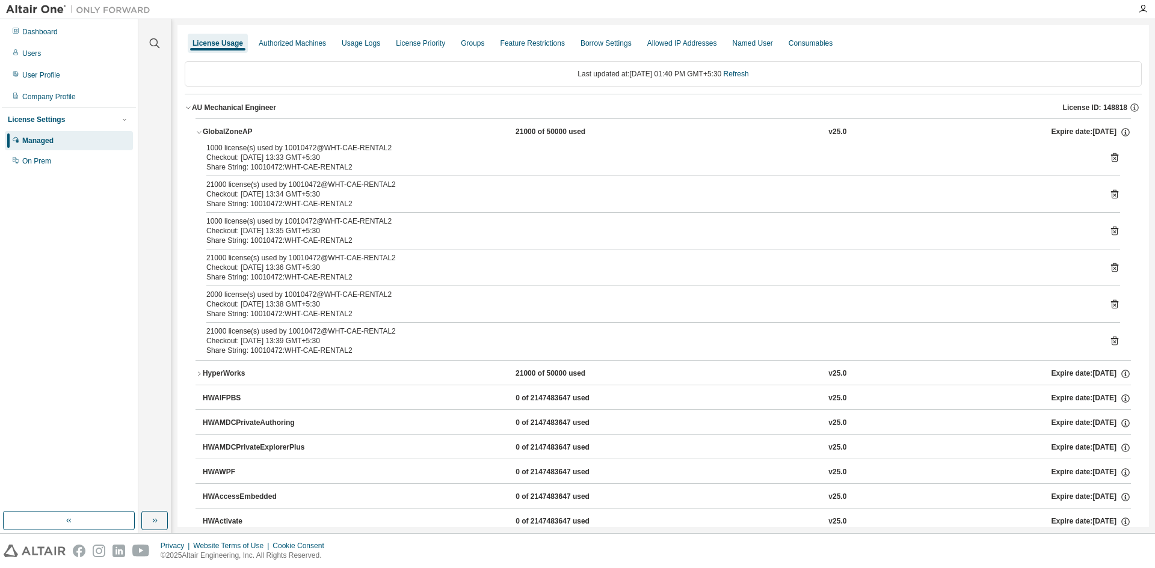
click at [1111, 192] on icon at bounding box center [1114, 194] width 7 height 9
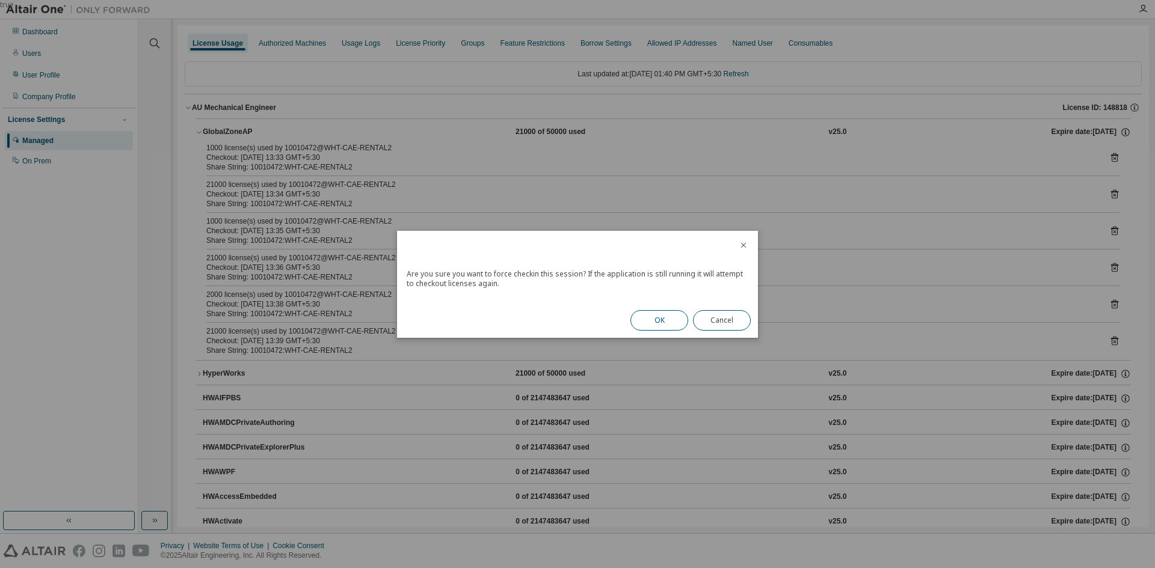
click at [664, 325] on button "OK" at bounding box center [659, 320] width 58 height 20
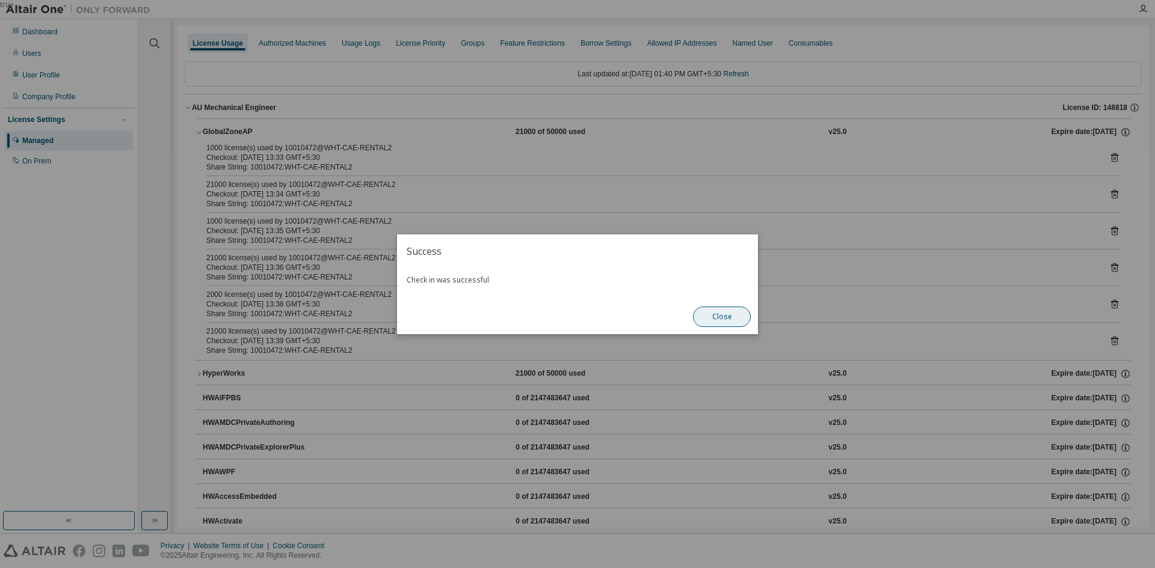
click at [724, 316] on button "Close" at bounding box center [722, 317] width 58 height 20
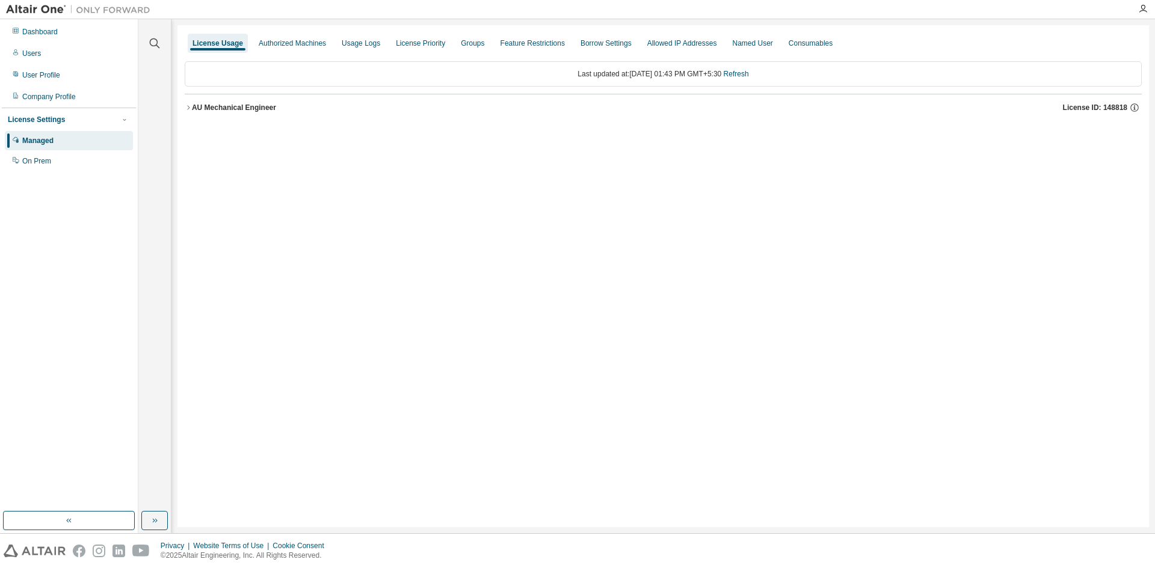
click at [703, 324] on div "License Usage Authorized Machines Usage Logs License Priority Groups Feature Re…" at bounding box center [662, 276] width 971 height 502
click at [251, 105] on div "AU Mechanical Engineer" at bounding box center [234, 108] width 84 height 10
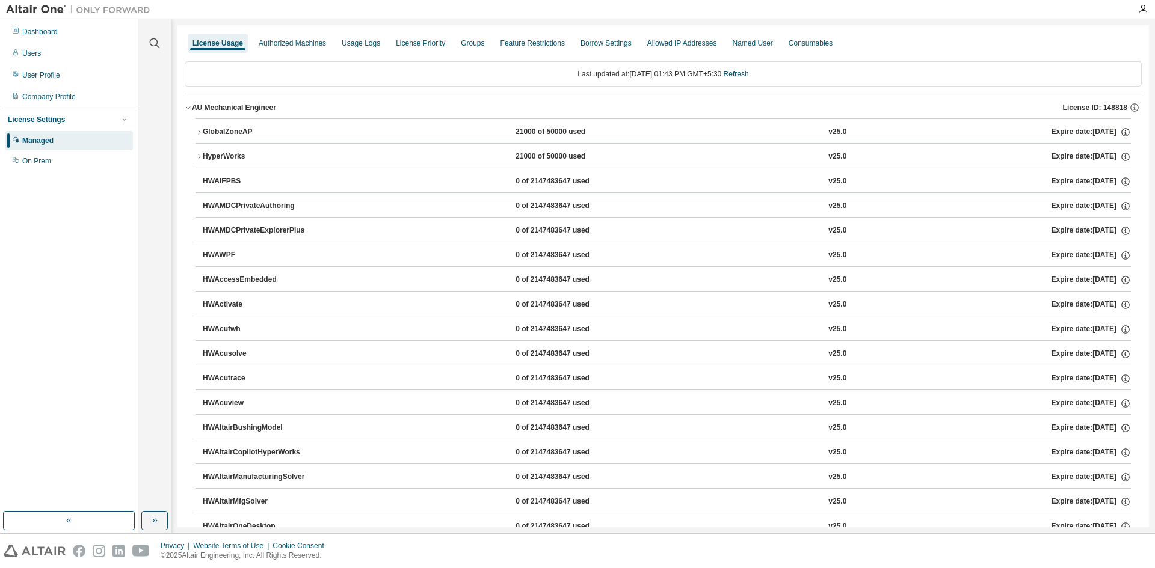
click at [253, 134] on div "GlobalZoneAP" at bounding box center [257, 132] width 108 height 11
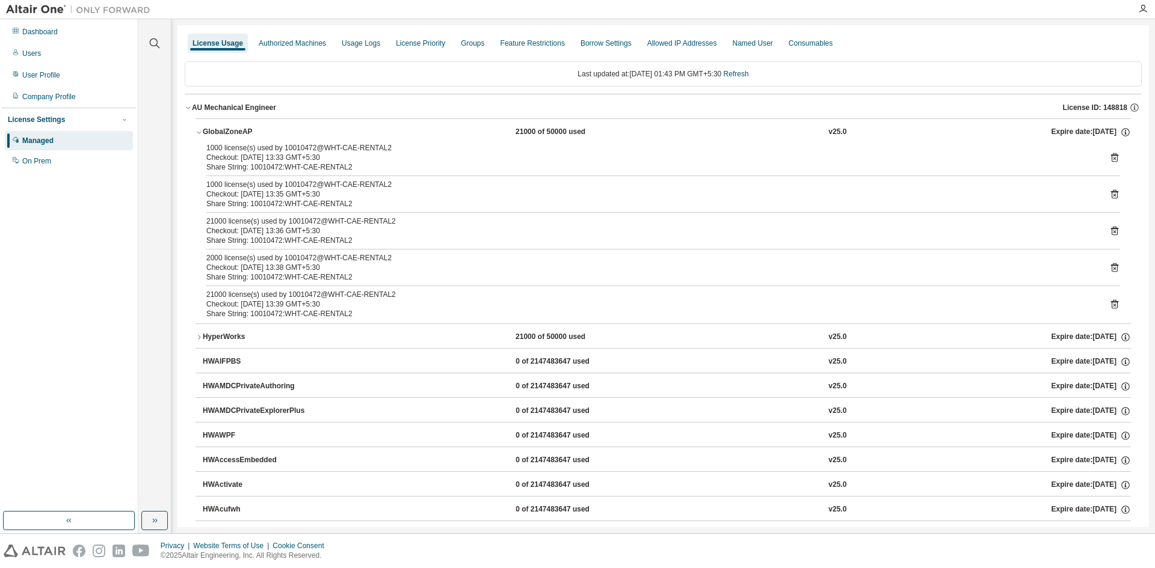
click at [253, 132] on div "GlobalZoneAP" at bounding box center [257, 132] width 108 height 11
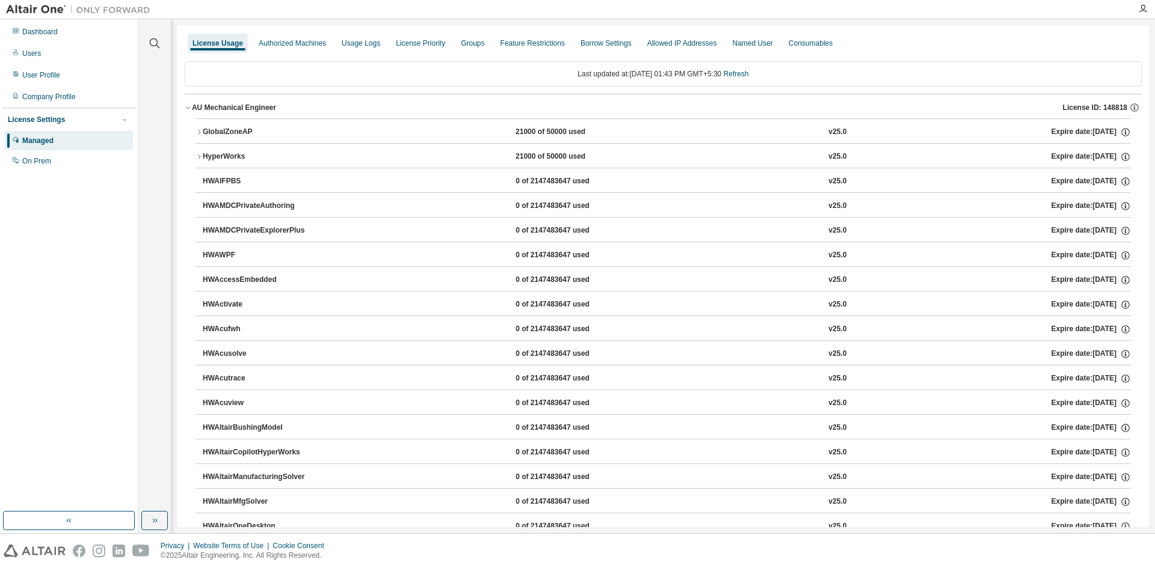
click at [253, 126] on button "GlobalZoneAP 21000 of 50000 used v25.0 Expire date: [DATE]" at bounding box center [662, 132] width 935 height 26
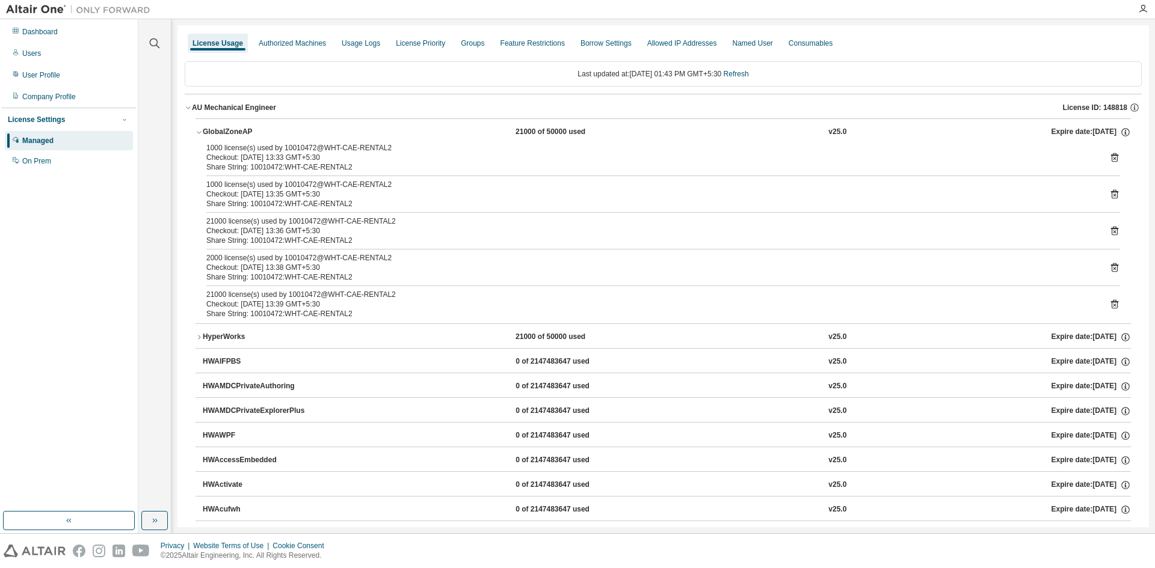
click at [1109, 305] on icon at bounding box center [1114, 304] width 11 height 11
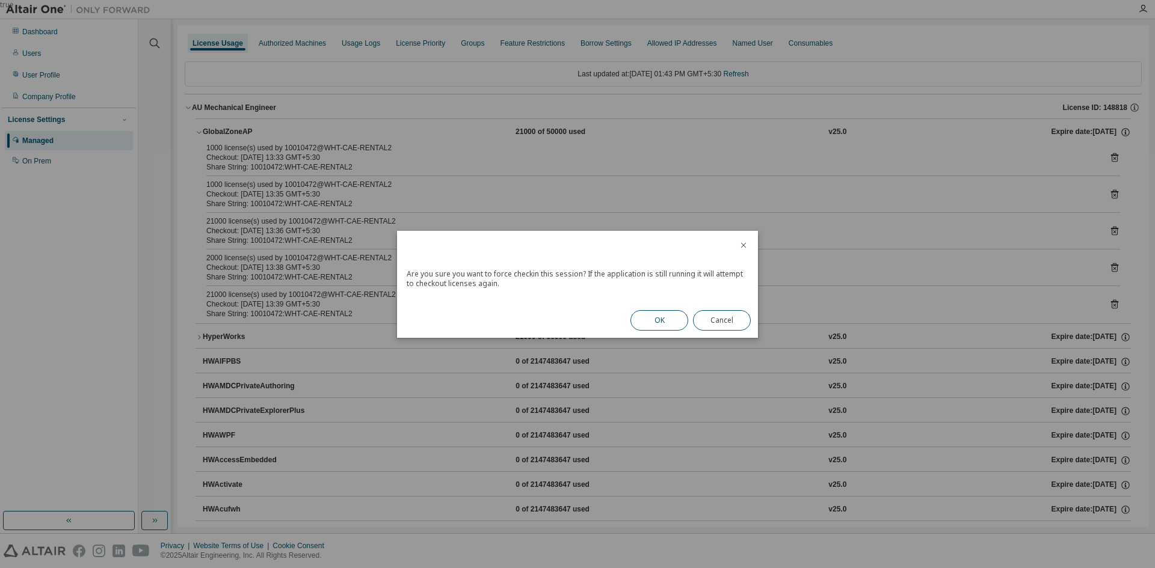
click at [660, 322] on button "OK" at bounding box center [659, 320] width 58 height 20
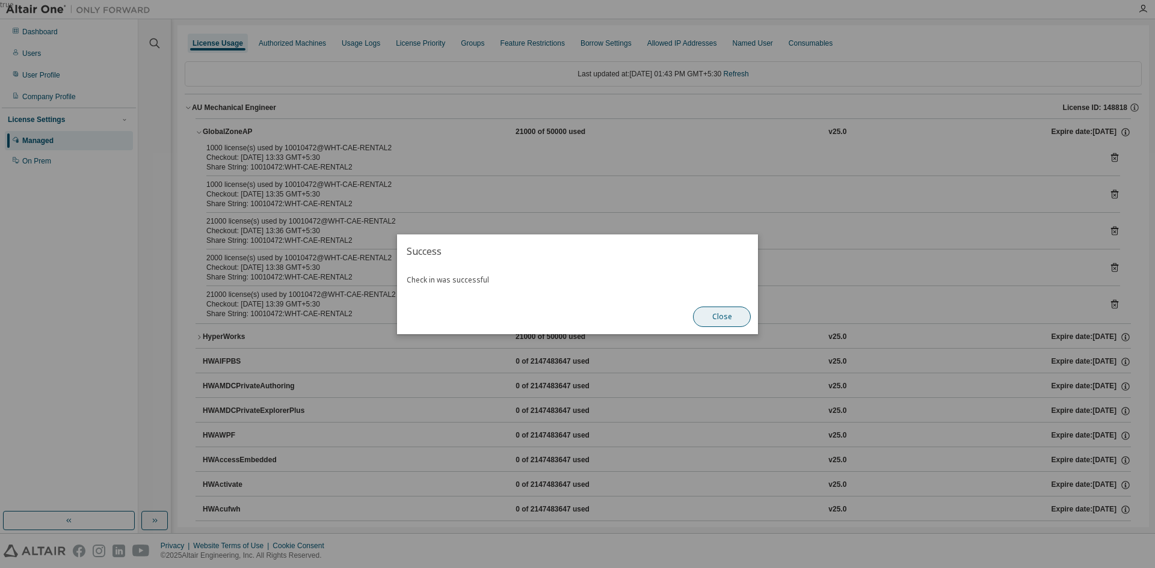
click at [749, 312] on button "Close" at bounding box center [722, 317] width 58 height 20
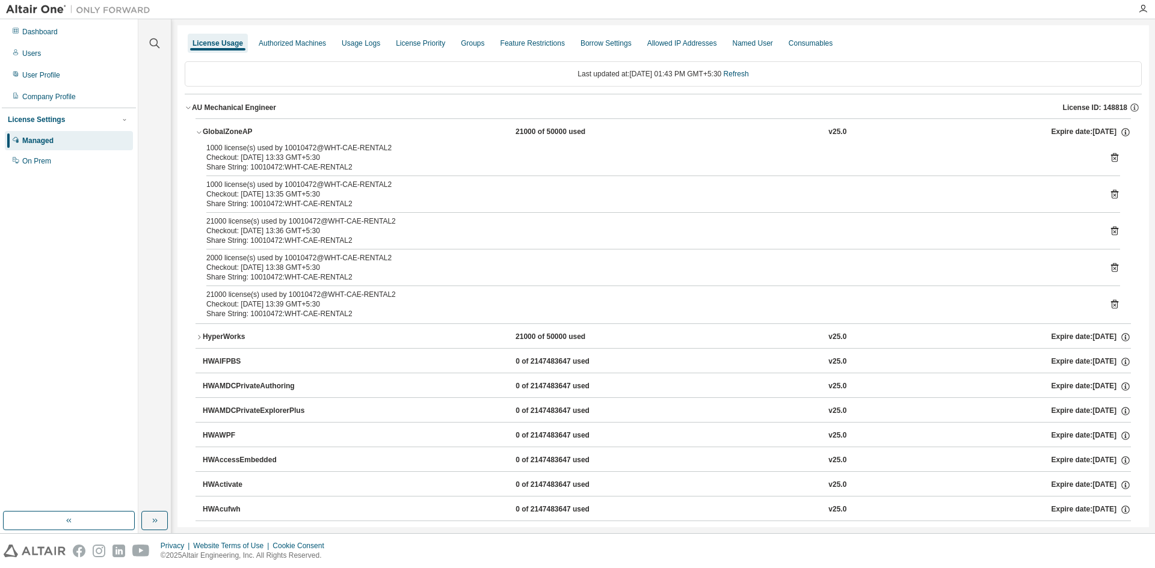
click at [1111, 302] on icon at bounding box center [1114, 304] width 7 height 9
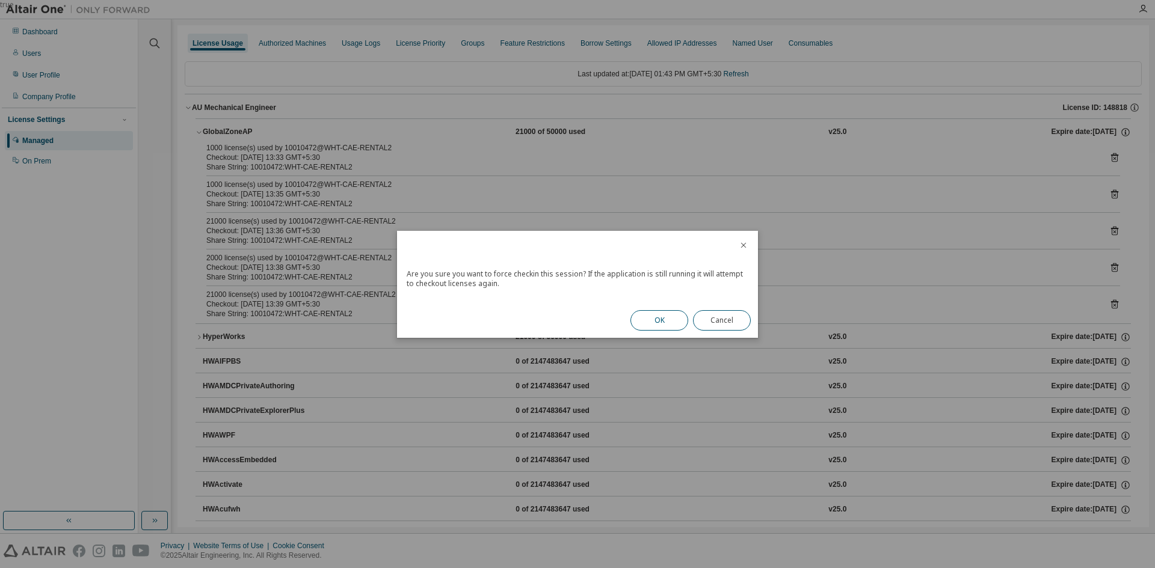
click at [656, 320] on button "OK" at bounding box center [659, 320] width 58 height 20
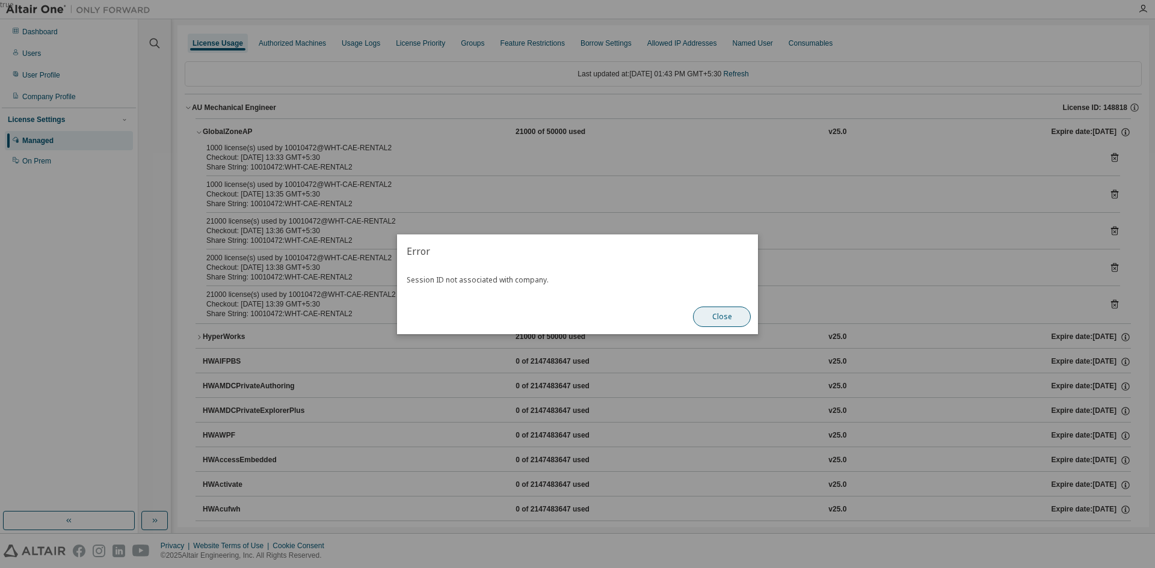
click at [725, 318] on button "Close" at bounding box center [722, 317] width 58 height 20
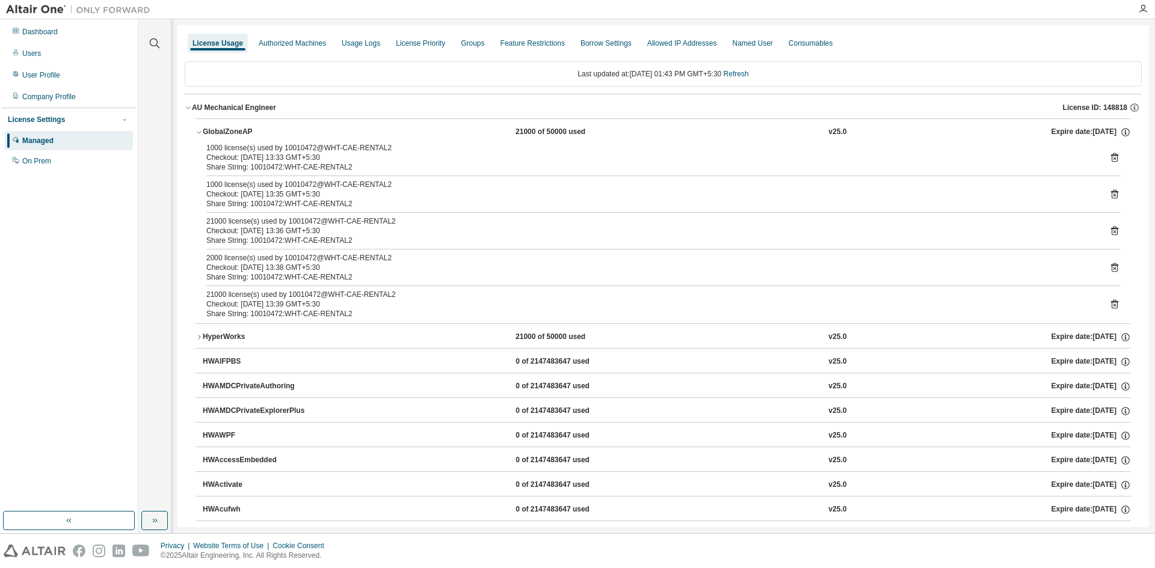
click at [1109, 233] on icon at bounding box center [1114, 231] width 11 height 11
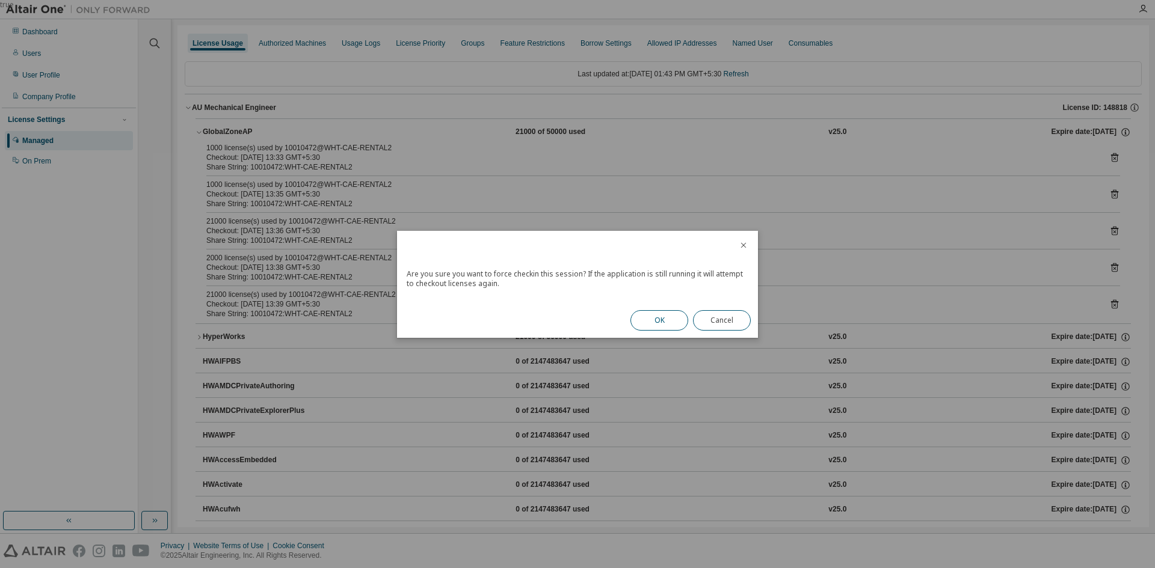
click at [669, 319] on button "OK" at bounding box center [659, 320] width 58 height 20
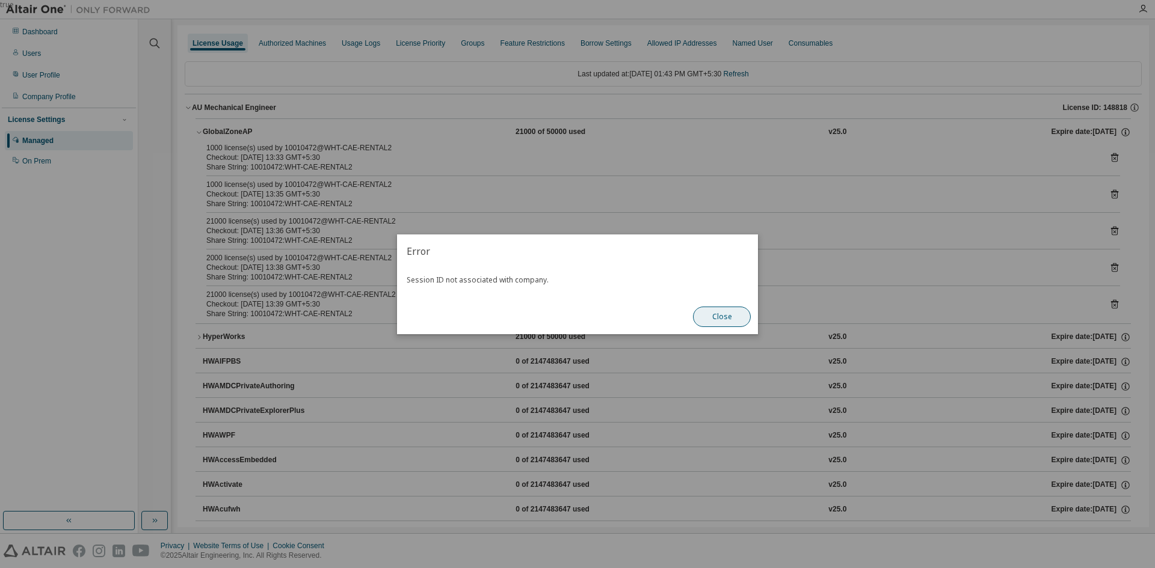
click at [731, 309] on button "Close" at bounding box center [722, 317] width 58 height 20
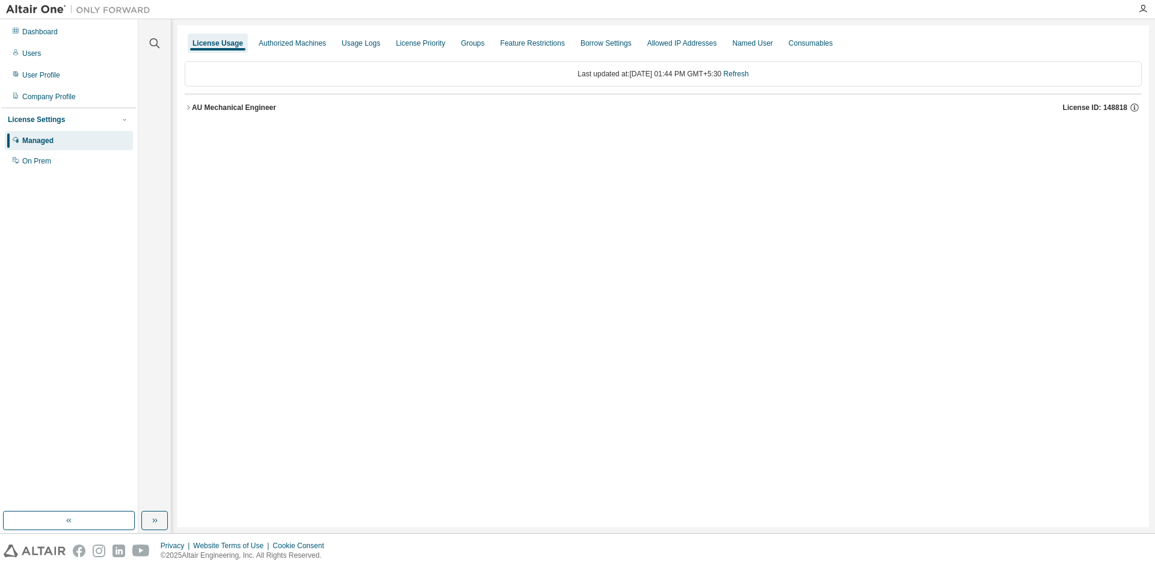
click at [268, 103] on div "AU Mechanical Engineer" at bounding box center [234, 108] width 84 height 10
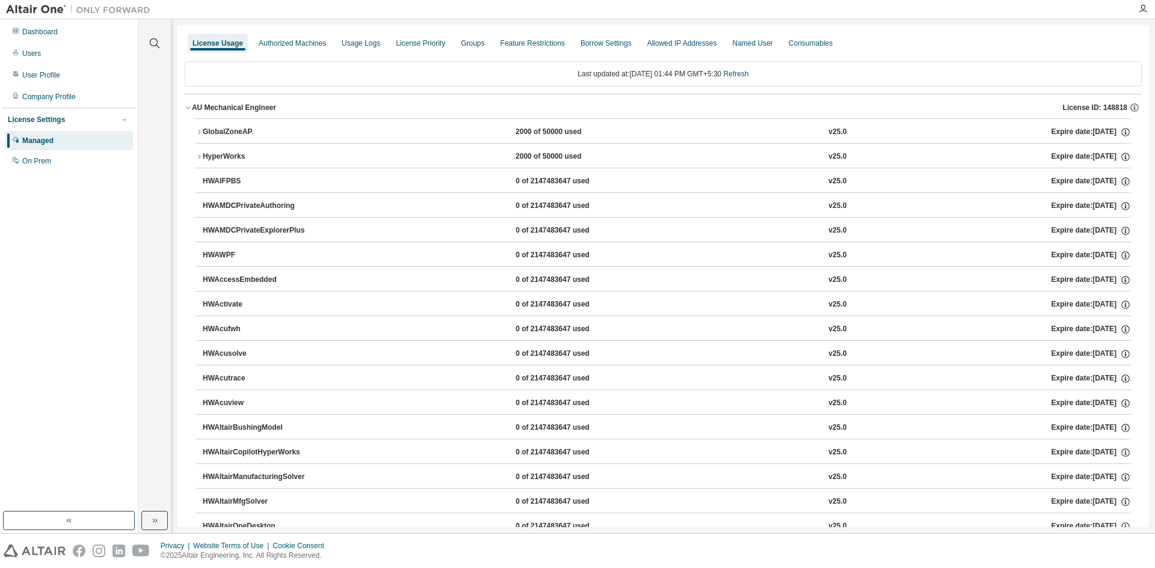
click at [446, 130] on div "GlobalZoneAP 2000 of 50000 used v25.0 Expire date: [DATE]" at bounding box center [667, 132] width 928 height 11
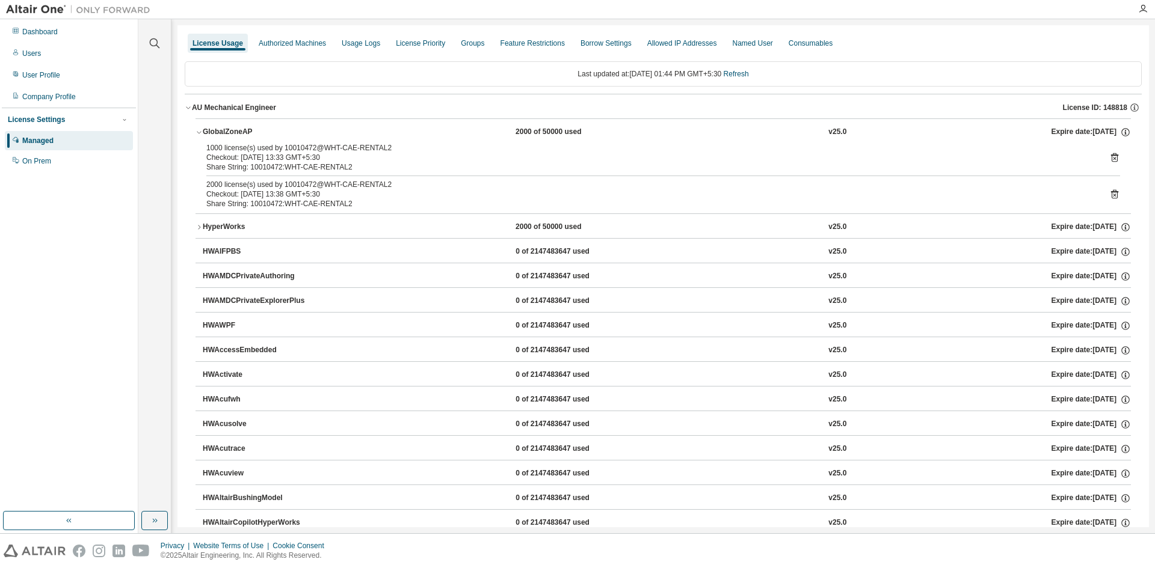
click at [1114, 157] on div "1000 license(s) used by 10010472@WHT-CAE-RENTAL2 Checkout: [DATE] 13:33 GMT+5:3…" at bounding box center [662, 178] width 935 height 70
click at [1109, 157] on icon at bounding box center [1114, 157] width 11 height 11
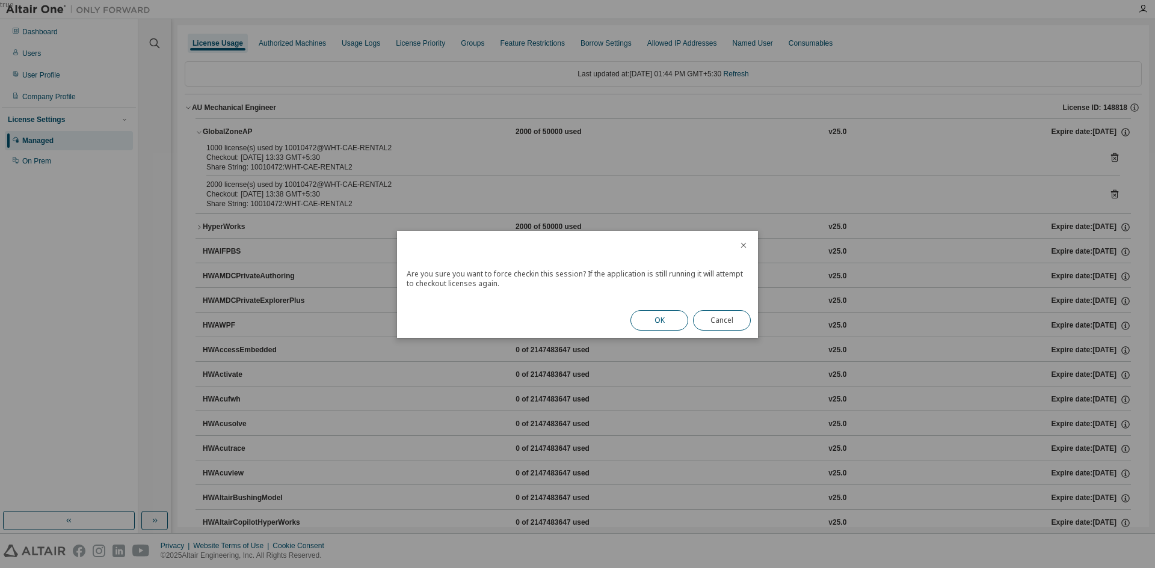
click at [661, 316] on button "OK" at bounding box center [659, 320] width 58 height 20
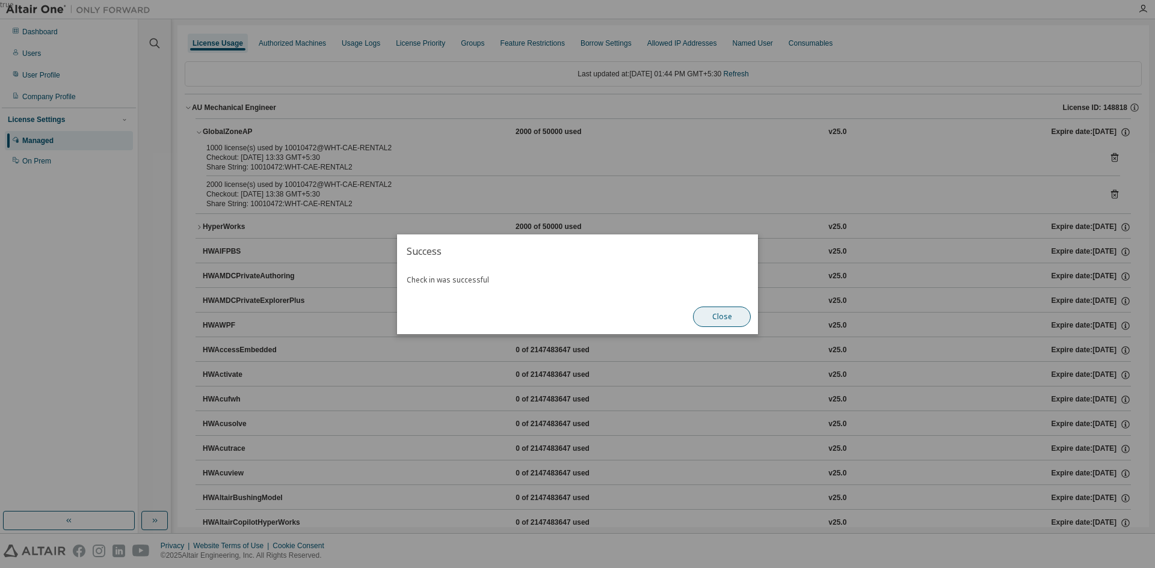
click at [722, 322] on button "Close" at bounding box center [722, 317] width 58 height 20
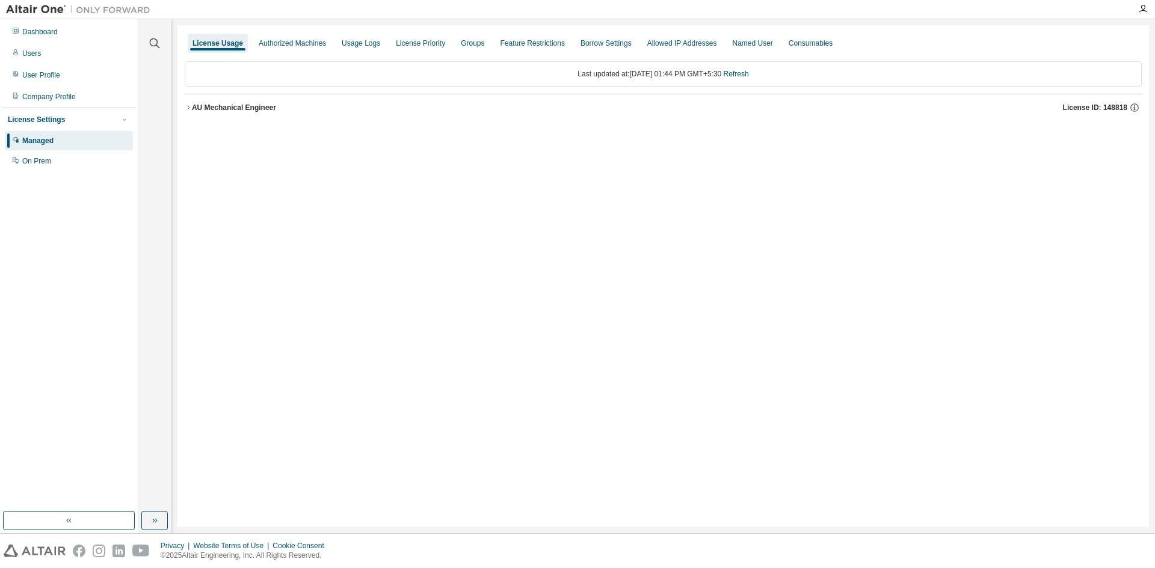
click at [243, 106] on div "AU Mechanical Engineer" at bounding box center [234, 108] width 84 height 10
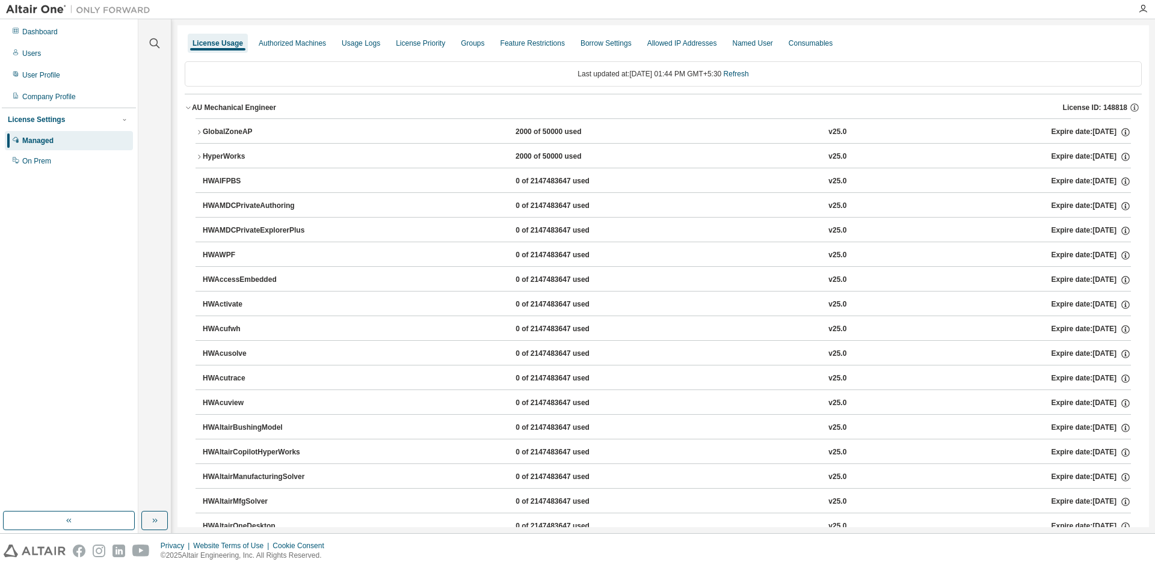
click at [260, 126] on button "GlobalZoneAP 2000 of 50000 used v25.0 Expire date: 2025-11-01" at bounding box center [662, 132] width 935 height 26
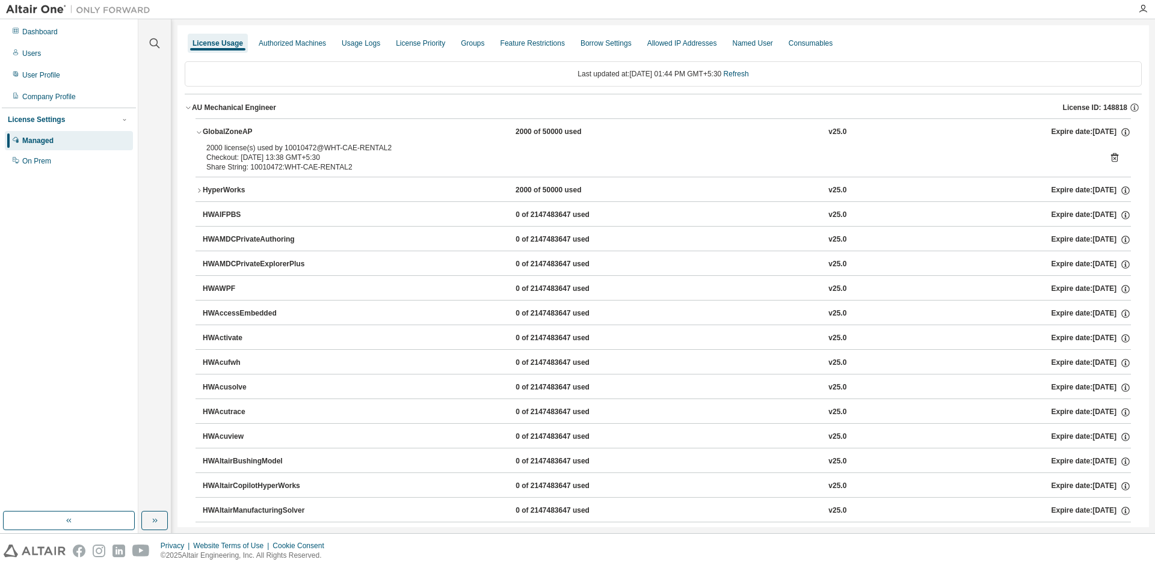
click at [1109, 157] on icon at bounding box center [1114, 157] width 11 height 11
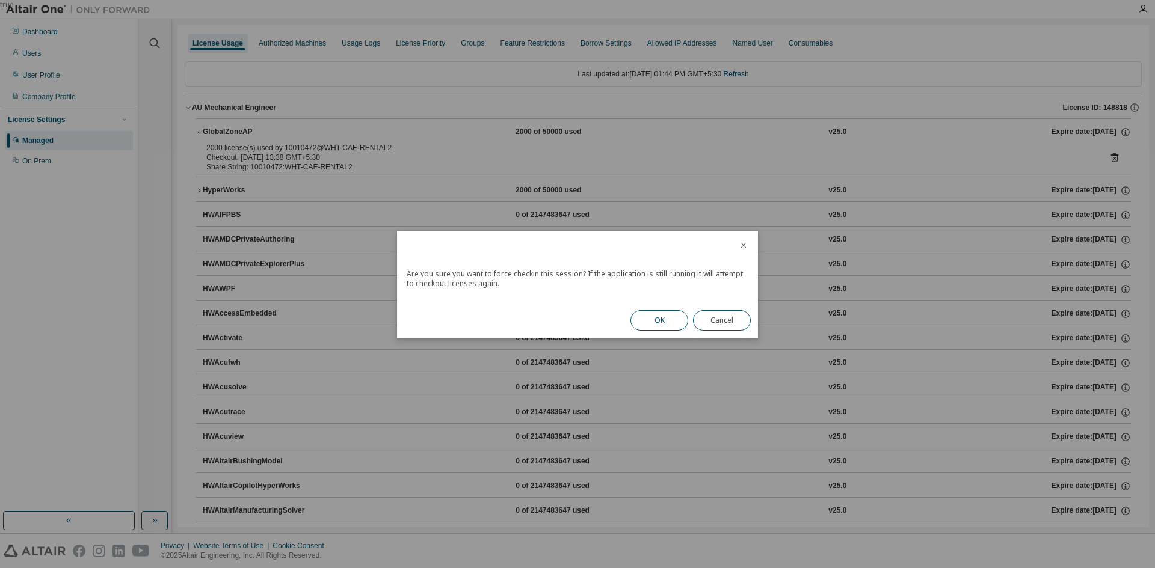
click at [656, 312] on button "OK" at bounding box center [659, 320] width 58 height 20
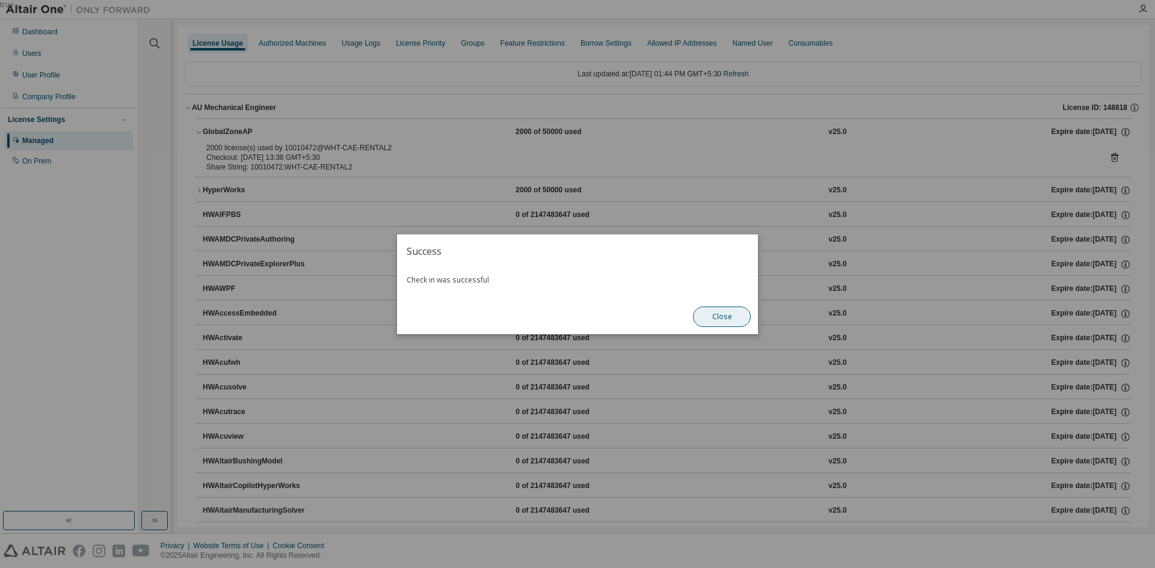
click at [740, 319] on button "Close" at bounding box center [722, 317] width 58 height 20
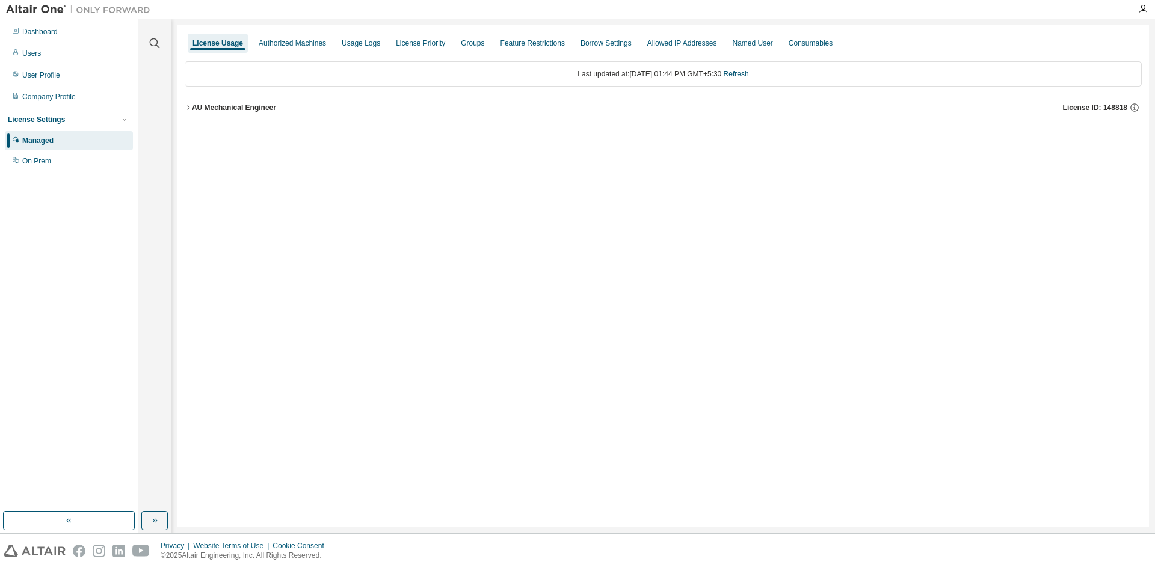
click at [233, 110] on div "AU Mechanical Engineer" at bounding box center [234, 108] width 84 height 10
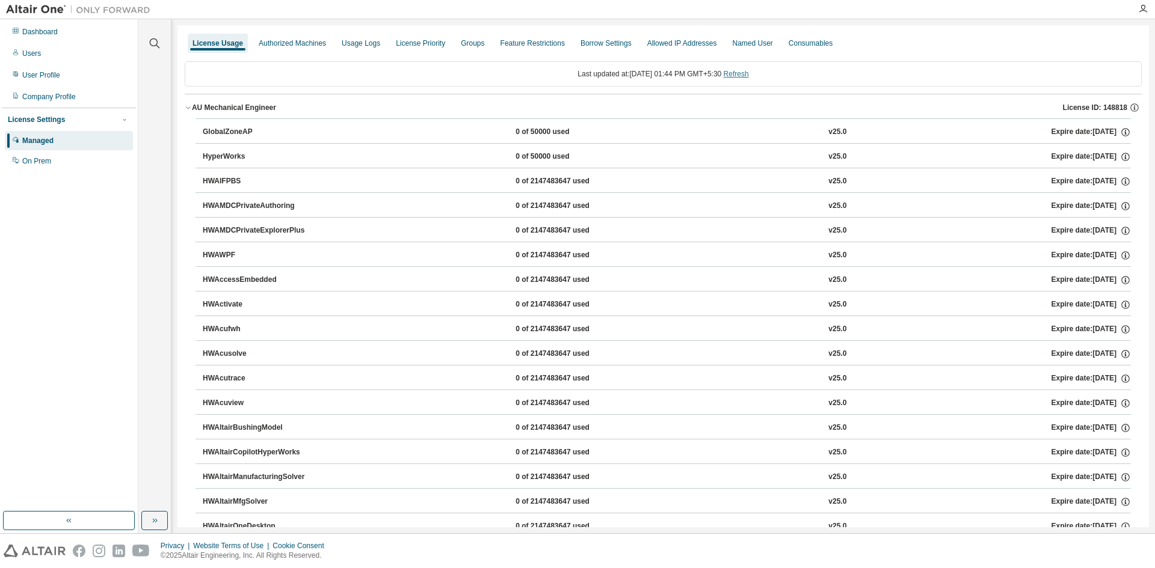
click at [748, 73] on link "Refresh" at bounding box center [736, 74] width 25 height 8
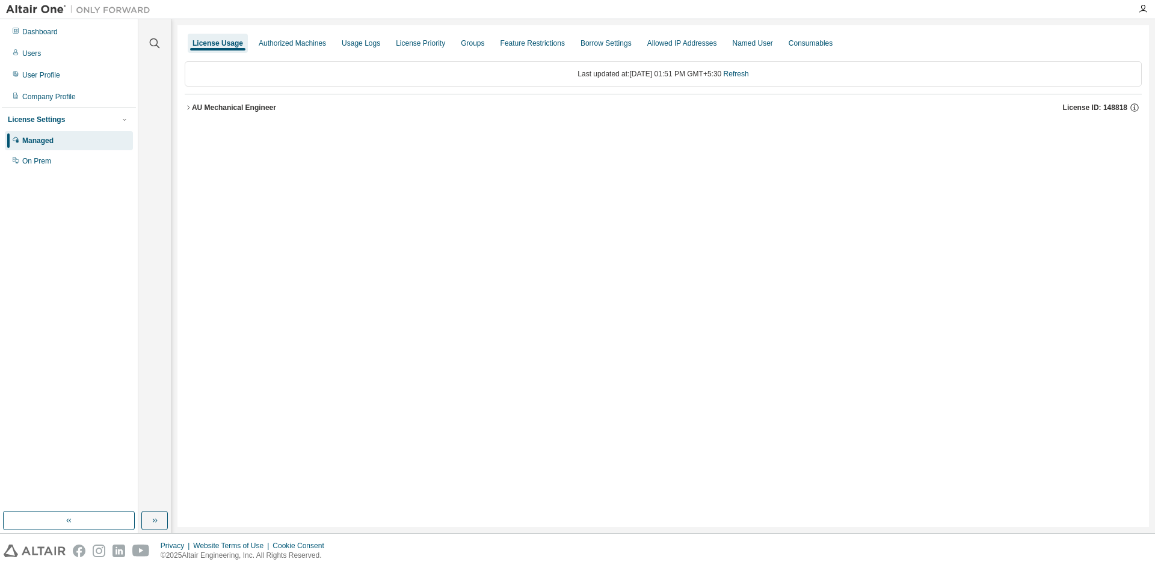
click at [237, 107] on div "AU Mechanical Engineer" at bounding box center [234, 108] width 84 height 10
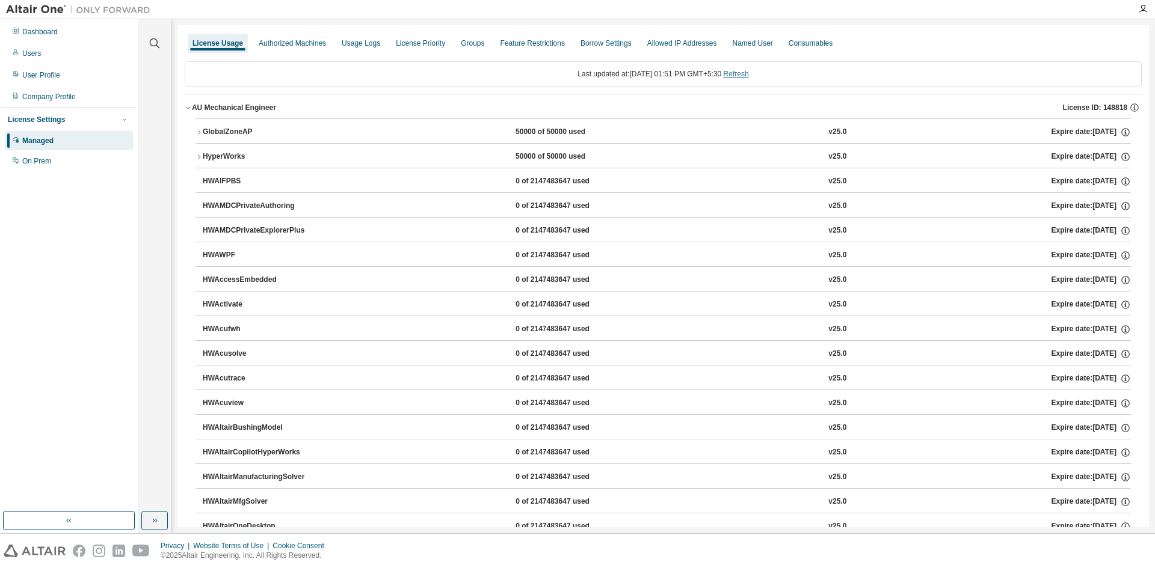
click at [749, 72] on link "Refresh" at bounding box center [736, 74] width 25 height 8
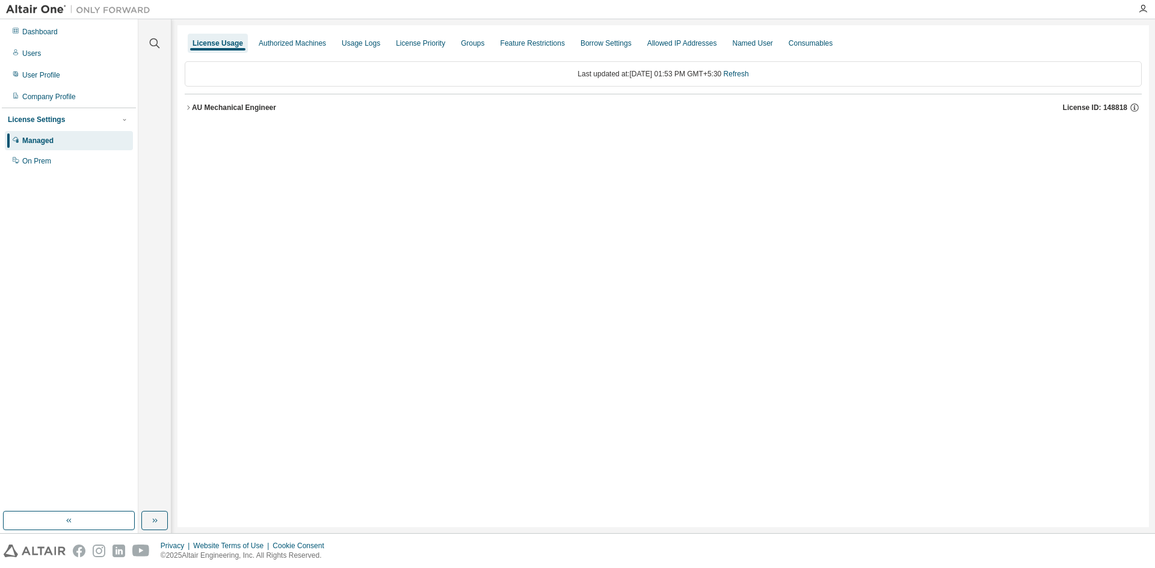
click at [206, 112] on div "AU Mechanical Engineer" at bounding box center [234, 108] width 84 height 10
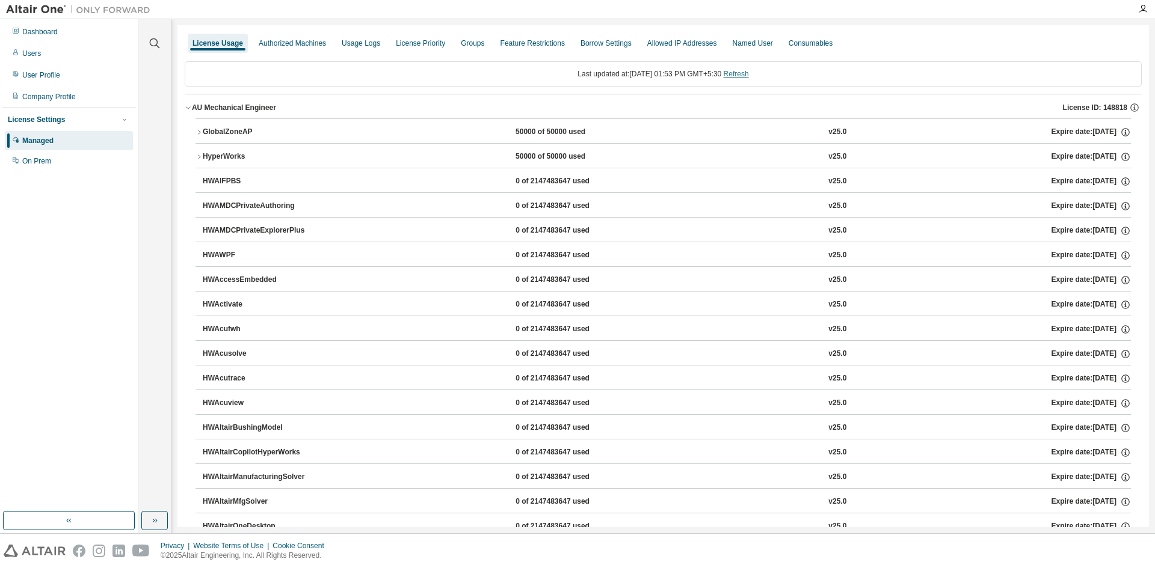
click at [743, 71] on link "Refresh" at bounding box center [736, 74] width 25 height 8
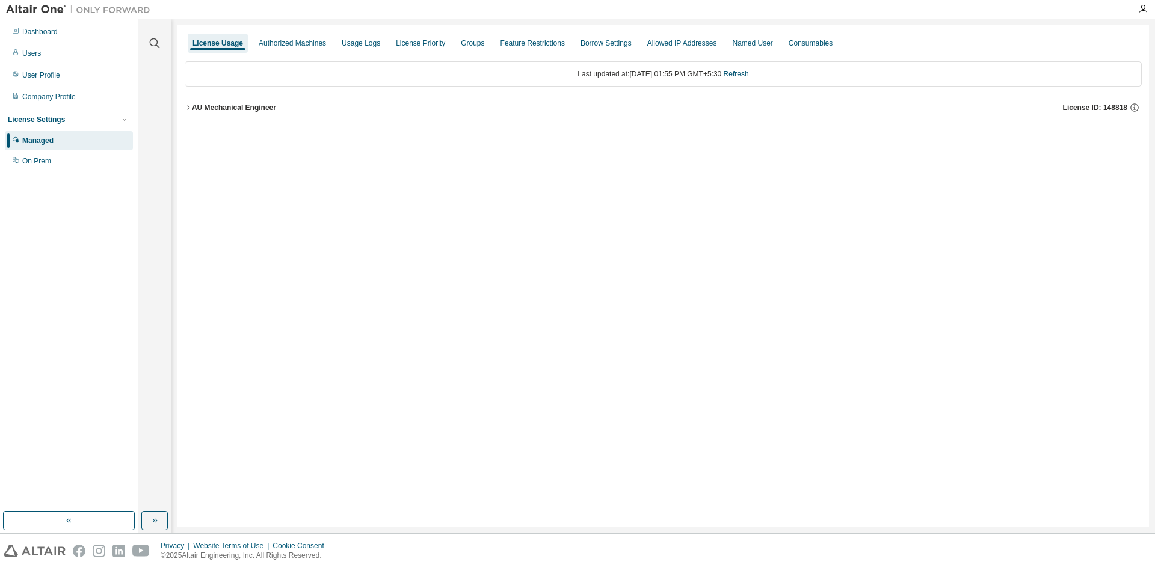
click at [263, 99] on button "AU Mechanical Engineer License ID: 148818" at bounding box center [663, 107] width 957 height 26
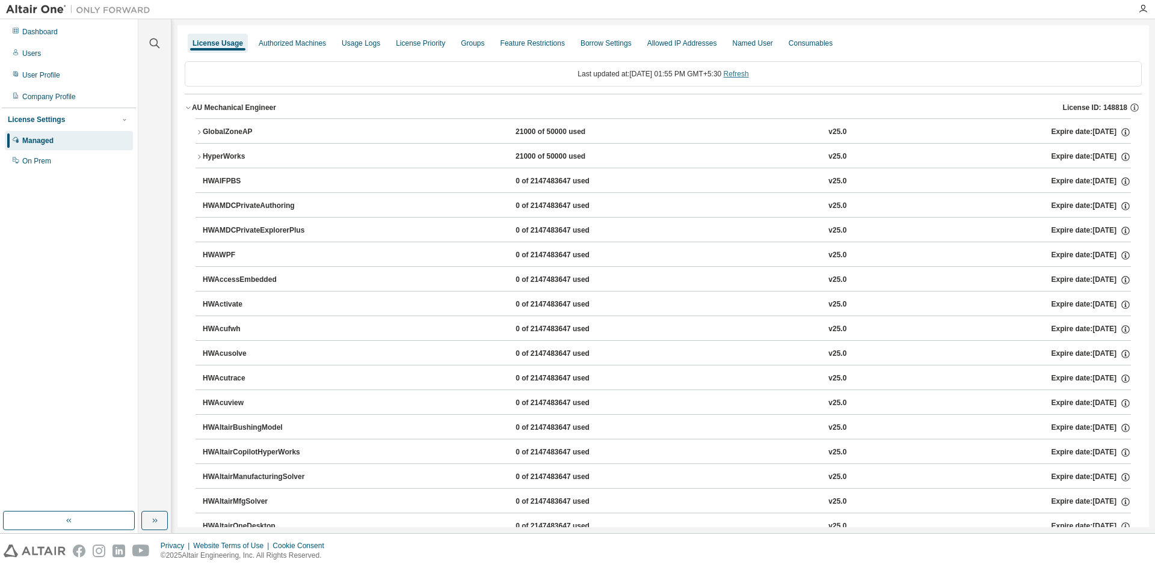
click at [742, 75] on link "Refresh" at bounding box center [736, 74] width 25 height 8
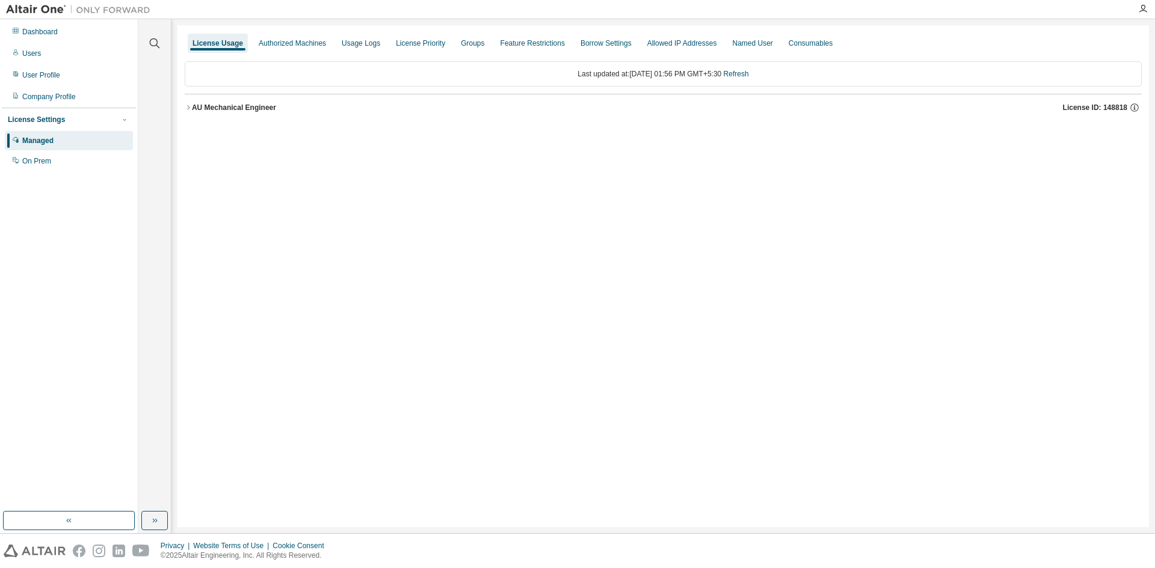
click at [266, 107] on div "AU Mechanical Engineer" at bounding box center [234, 108] width 84 height 10
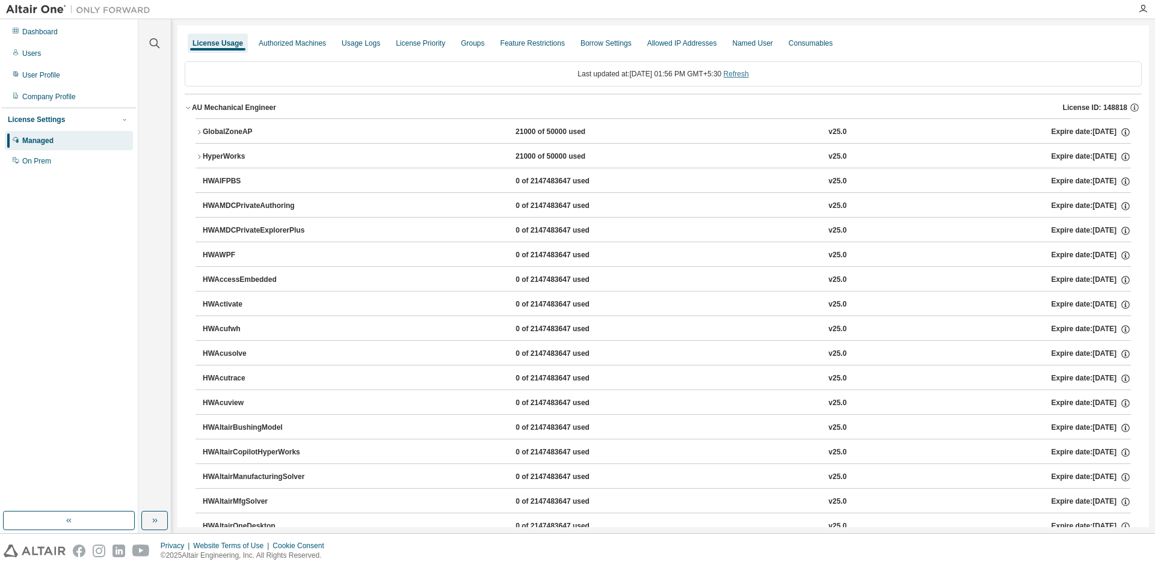
click at [740, 73] on link "Refresh" at bounding box center [736, 74] width 25 height 8
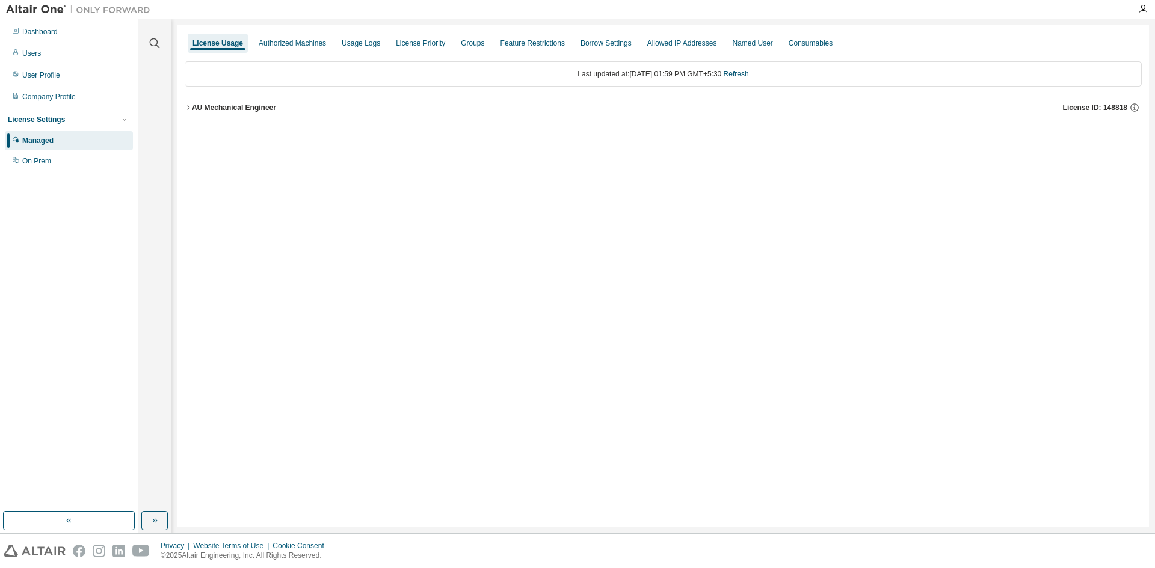
click at [216, 109] on div "AU Mechanical Engineer" at bounding box center [234, 108] width 84 height 10
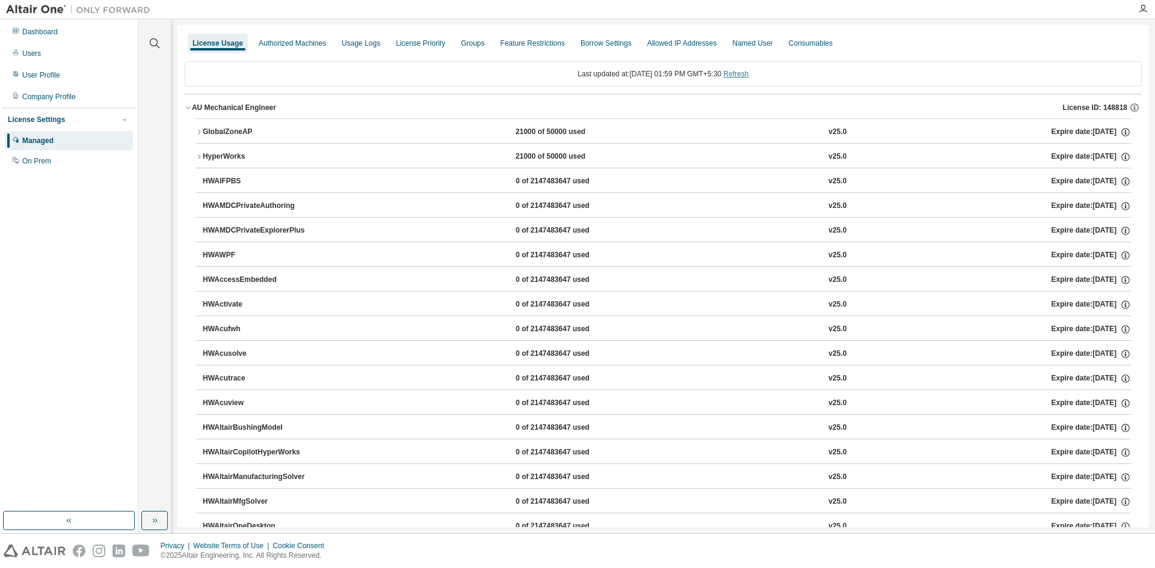
click at [749, 70] on link "Refresh" at bounding box center [736, 74] width 25 height 8
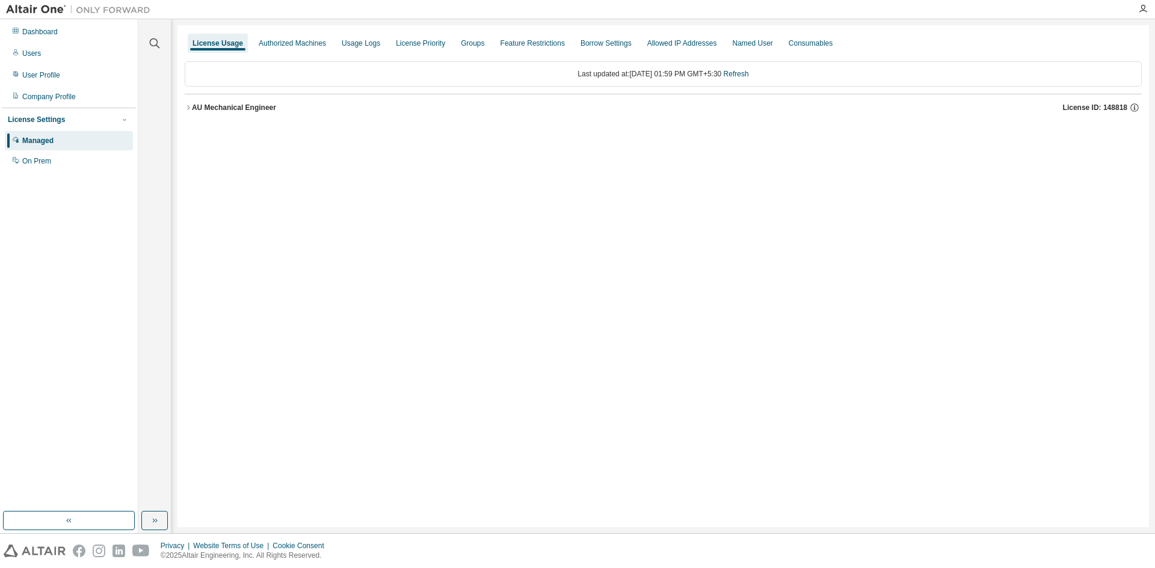
click at [227, 105] on div "AU Mechanical Engineer" at bounding box center [234, 108] width 84 height 10
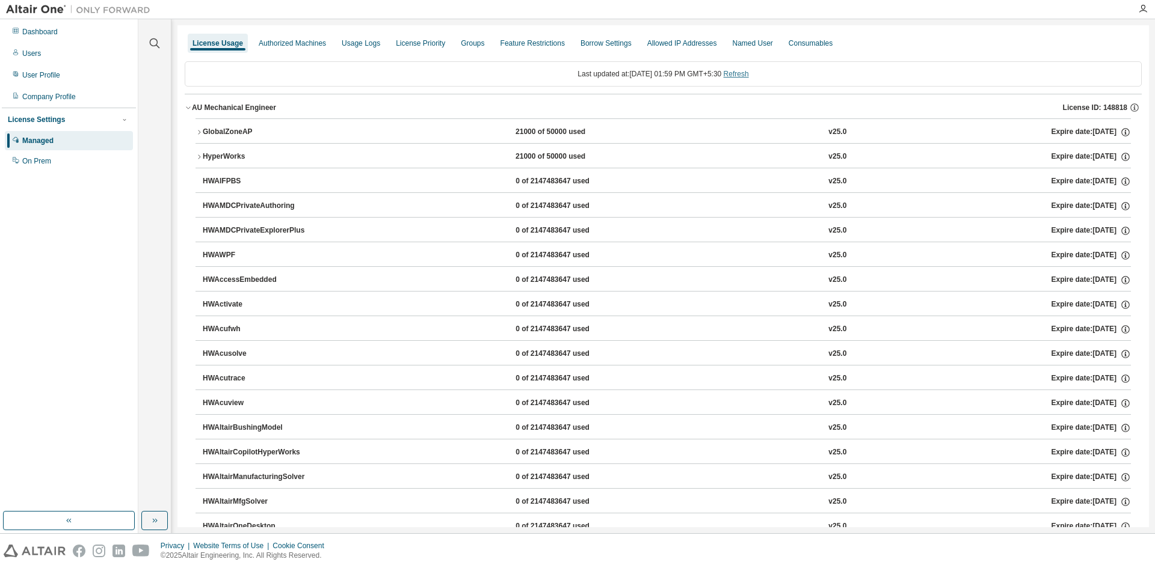
click at [748, 73] on link "Refresh" at bounding box center [736, 74] width 25 height 8
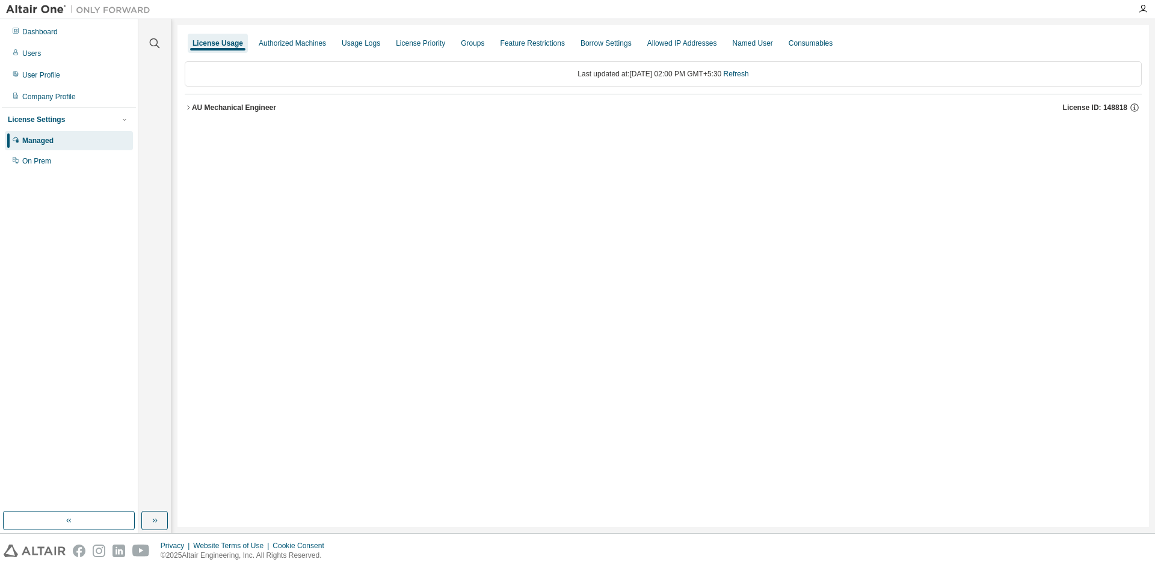
click at [258, 108] on div "AU Mechanical Engineer" at bounding box center [234, 108] width 84 height 10
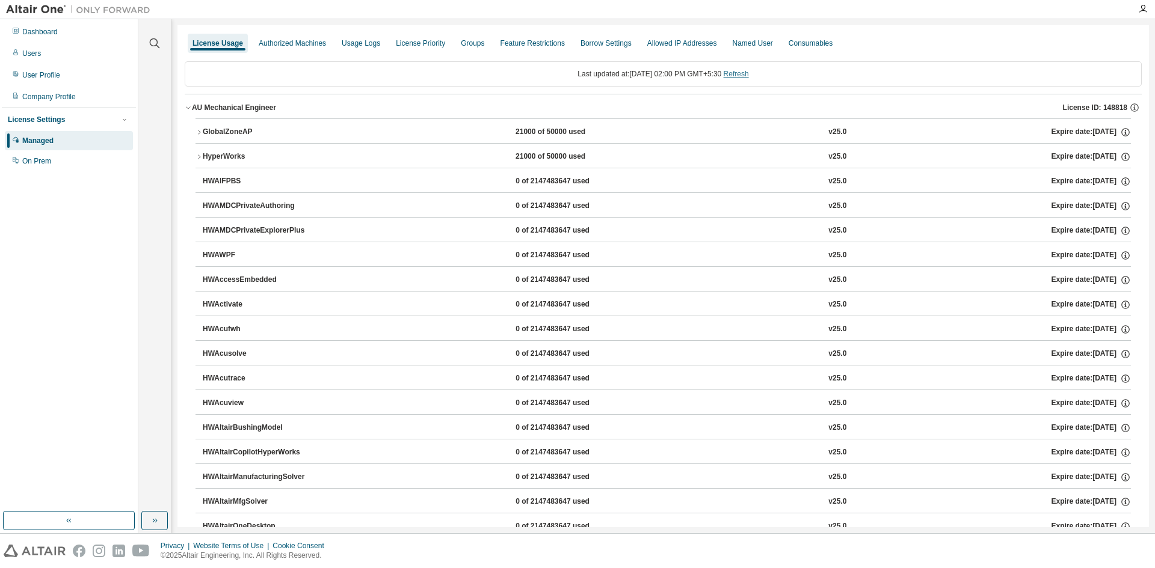
click at [749, 75] on link "Refresh" at bounding box center [736, 74] width 25 height 8
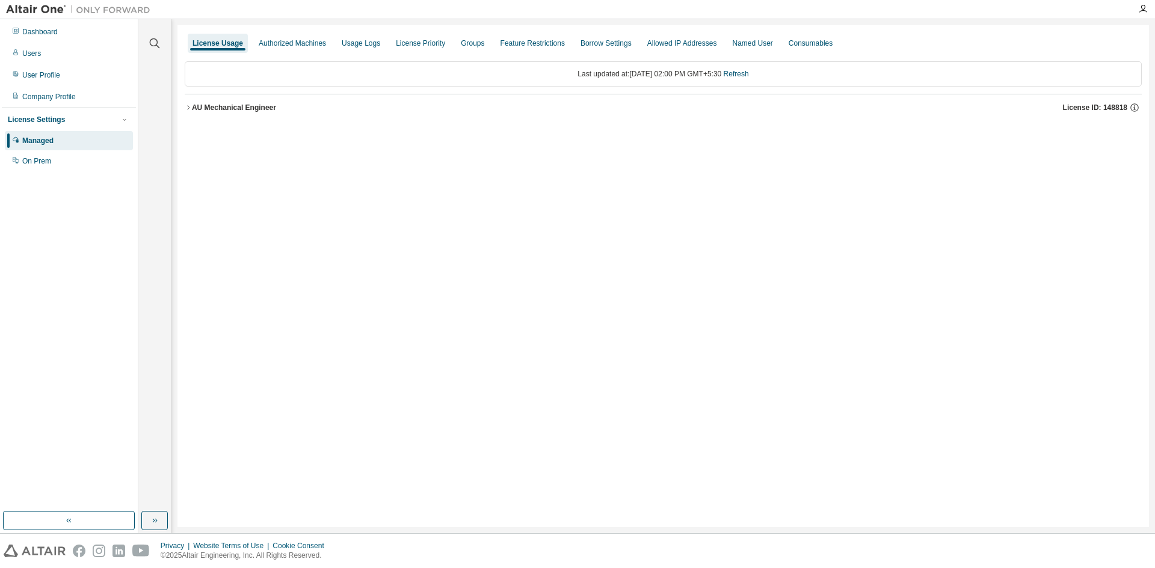
click at [230, 109] on div "AU Mechanical Engineer" at bounding box center [234, 108] width 84 height 10
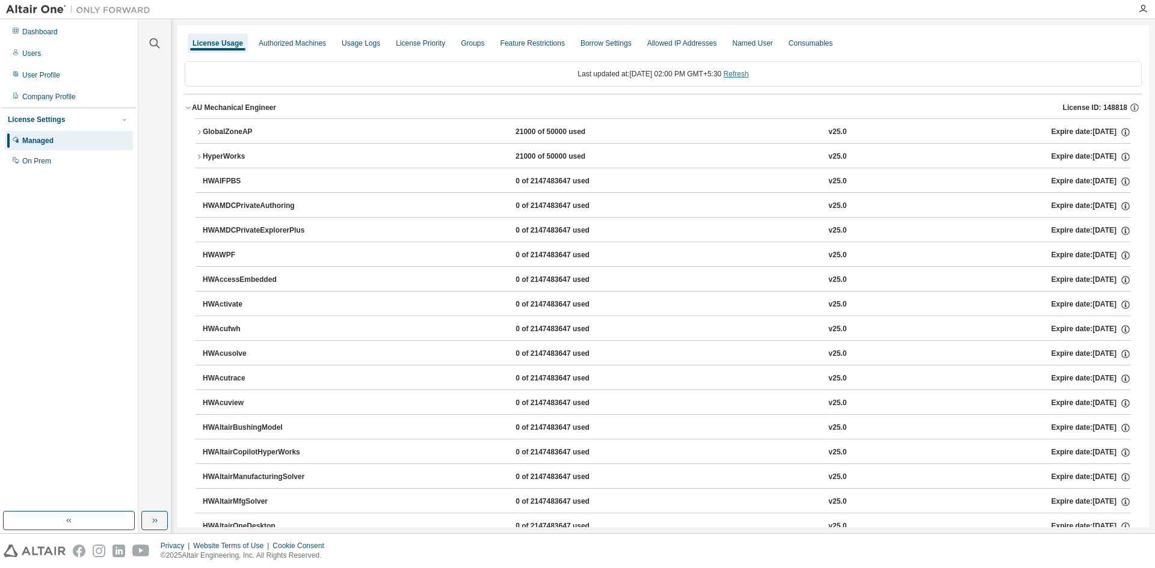
click at [748, 73] on link "Refresh" at bounding box center [736, 74] width 25 height 8
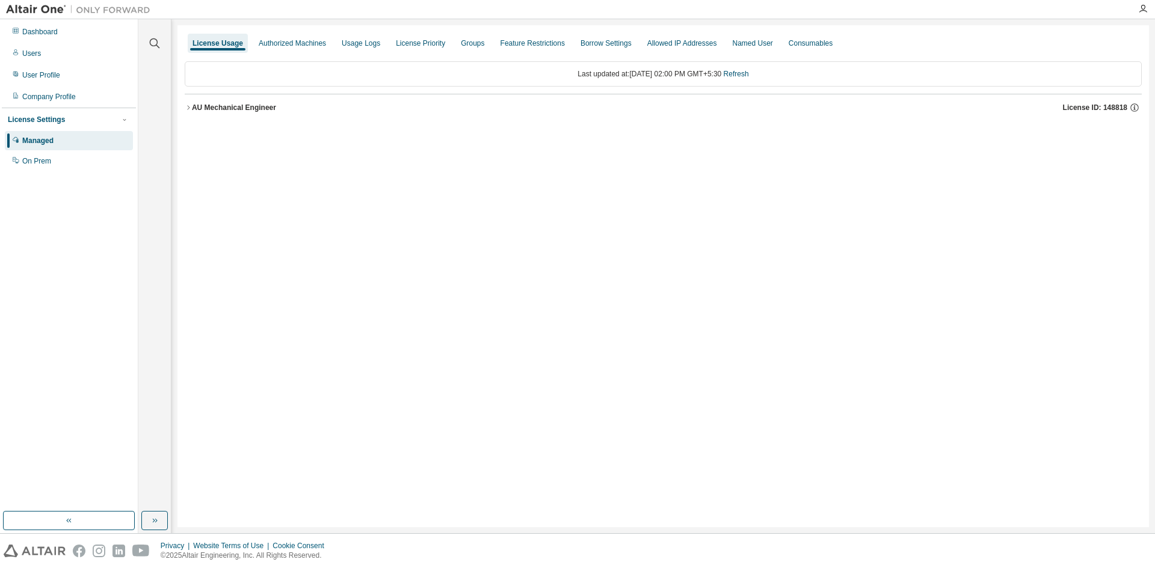
click at [261, 102] on button "AU Mechanical Engineer License ID: 148818" at bounding box center [663, 107] width 957 height 26
